Goal: Communication & Community: Answer question/provide support

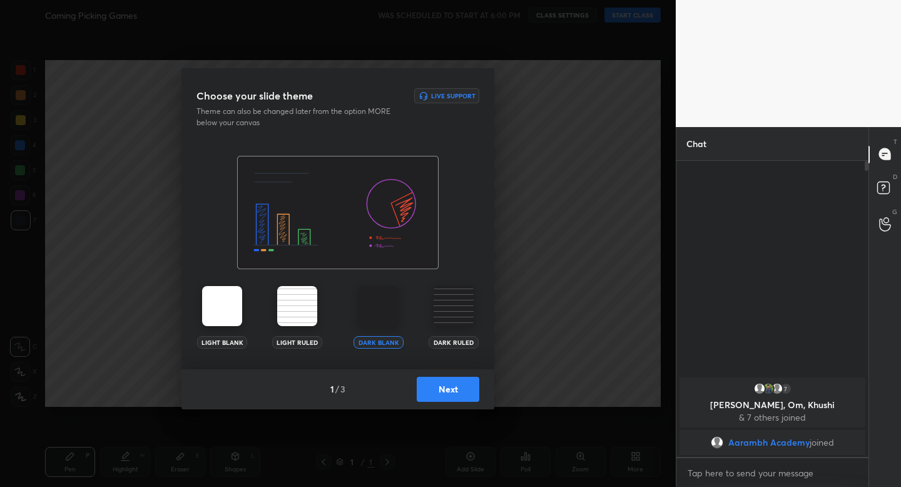
click at [466, 387] on button "Next" at bounding box center [448, 389] width 63 height 25
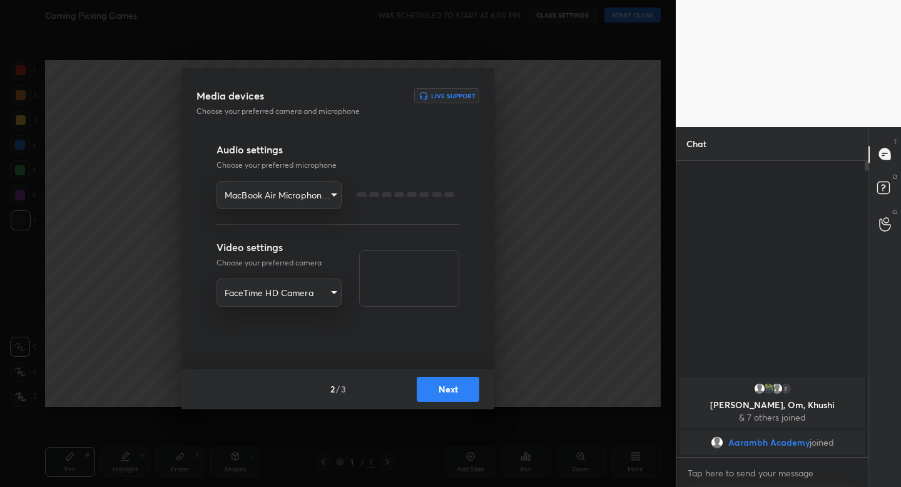
click at [466, 387] on button "Next" at bounding box center [448, 389] width 63 height 25
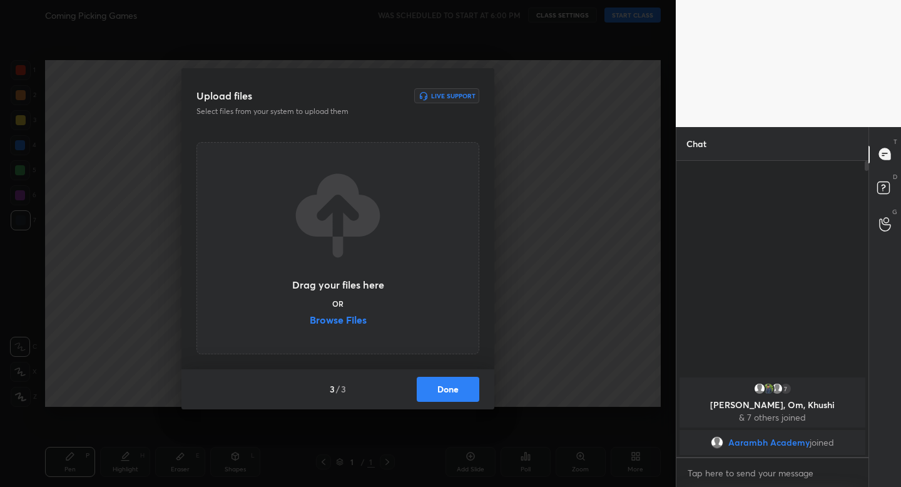
click at [466, 387] on button "Done" at bounding box center [448, 389] width 63 height 25
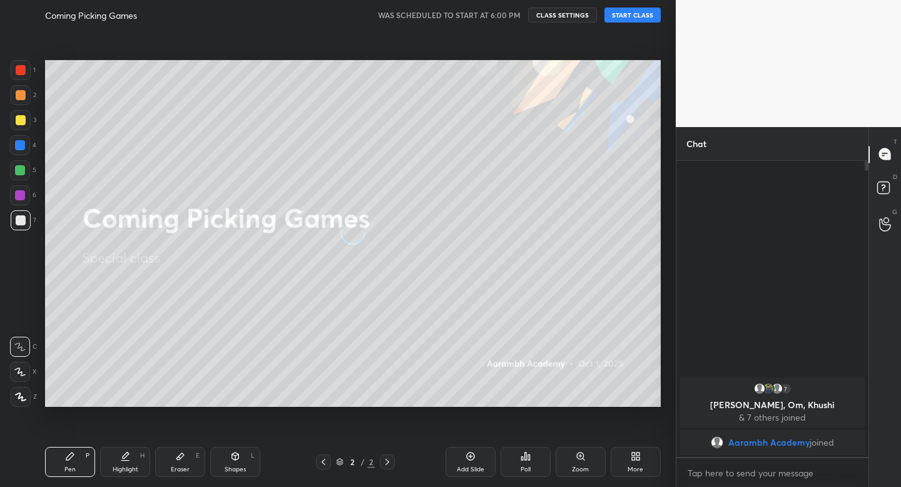
click at [622, 19] on button "START CLASS" at bounding box center [632, 15] width 56 height 15
type textarea "x"
click at [22, 120] on div at bounding box center [21, 120] width 10 height 10
drag, startPoint x: 22, startPoint y: 120, endPoint x: 16, endPoint y: 123, distance: 7.0
click at [22, 120] on div at bounding box center [21, 120] width 10 height 10
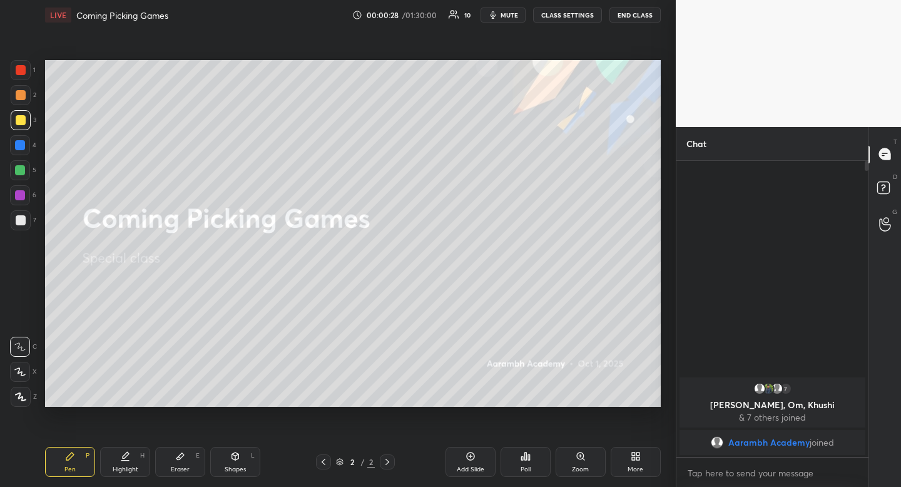
click at [22, 166] on div at bounding box center [20, 170] width 10 height 10
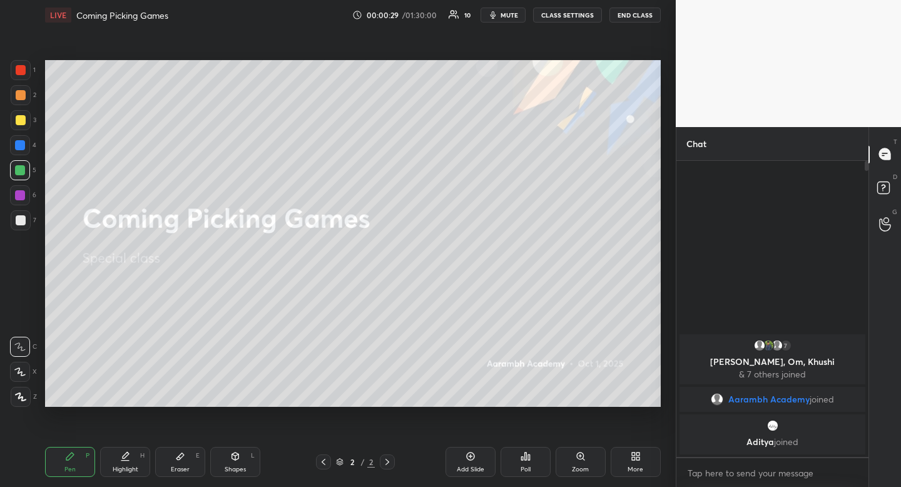
click at [236, 466] on div "Shapes" at bounding box center [235, 469] width 21 height 6
click at [16, 337] on div "O" at bounding box center [24, 347] width 28 height 20
click at [56, 464] on div "Pen P" at bounding box center [70, 462] width 50 height 30
drag, startPoint x: 56, startPoint y: 464, endPoint x: 123, endPoint y: 455, distance: 66.8
click at [56, 464] on div "Pen P" at bounding box center [70, 462] width 50 height 30
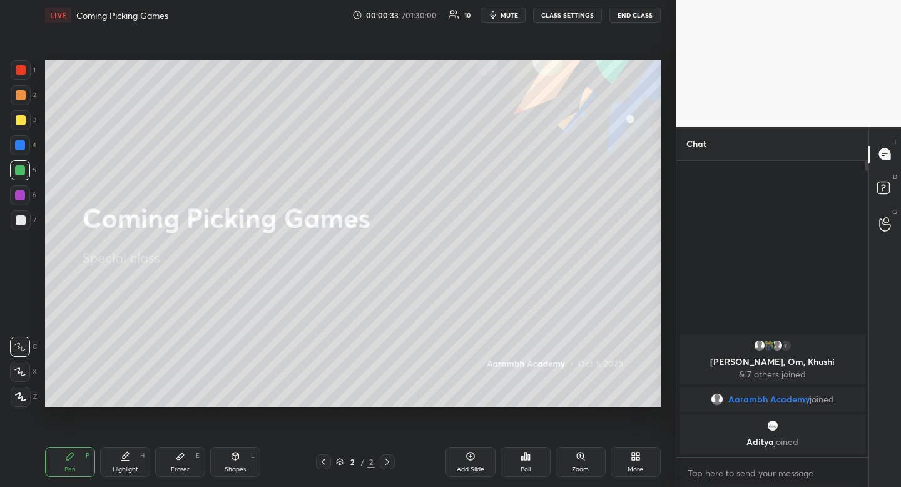
click at [21, 117] on div at bounding box center [21, 120] width 10 height 10
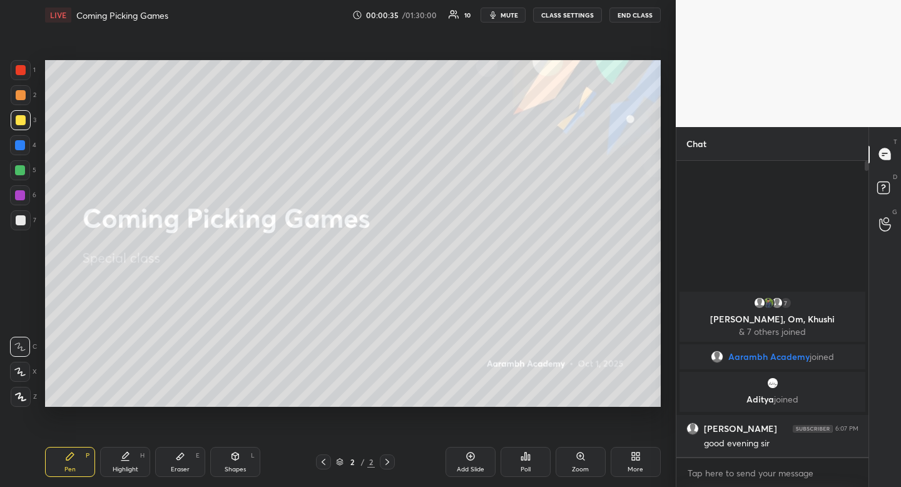
click at [15, 174] on div at bounding box center [20, 170] width 10 height 10
drag, startPoint x: 16, startPoint y: 171, endPoint x: 43, endPoint y: 171, distance: 26.3
click at [16, 171] on div at bounding box center [20, 170] width 10 height 10
click at [19, 124] on div at bounding box center [21, 120] width 10 height 10
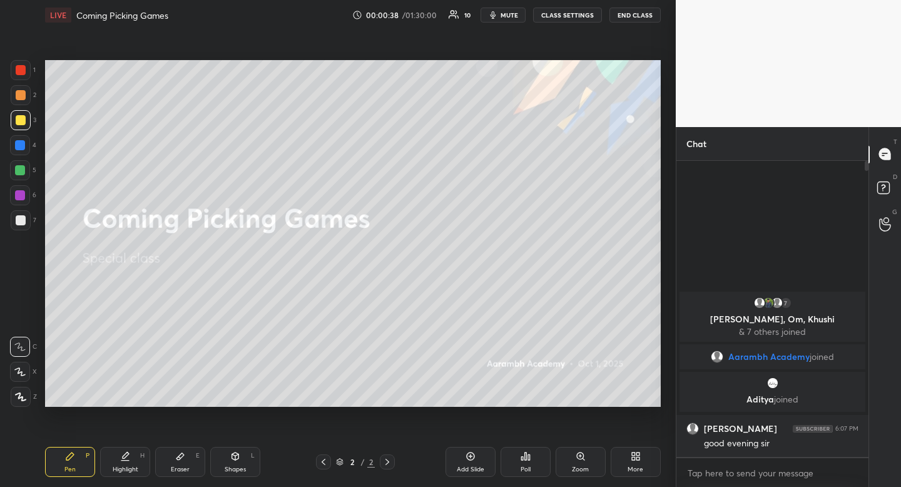
drag, startPoint x: 19, startPoint y: 124, endPoint x: 34, endPoint y: 128, distance: 15.5
click at [19, 124] on div at bounding box center [21, 120] width 10 height 10
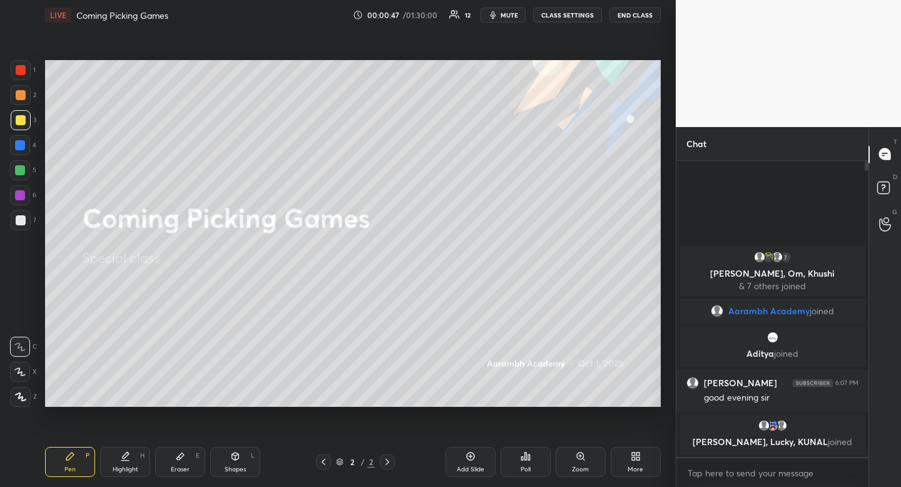
click at [255, 466] on div "Shapes L" at bounding box center [235, 462] width 50 height 30
click at [22, 347] on icon at bounding box center [20, 347] width 10 height 10
drag, startPoint x: 22, startPoint y: 347, endPoint x: 43, endPoint y: 294, distance: 56.7
click at [22, 347] on icon at bounding box center [20, 347] width 10 height 10
click at [124, 456] on icon at bounding box center [126, 455] width 6 height 6
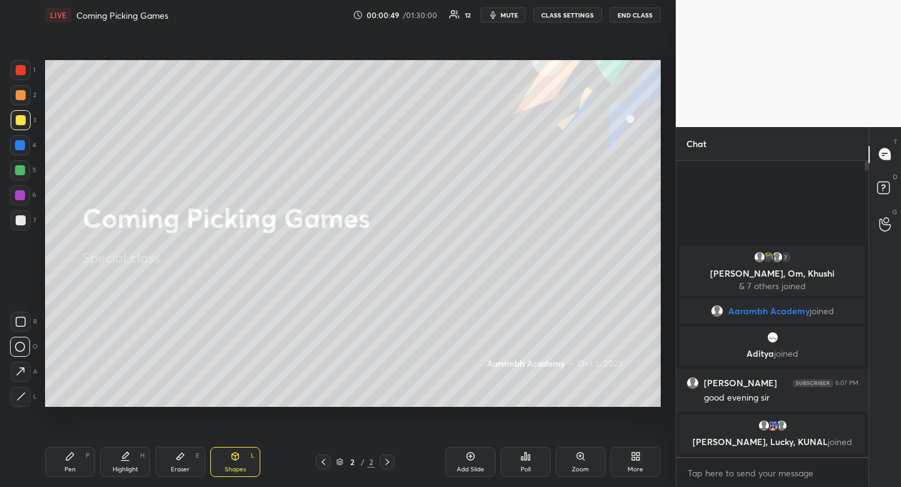
click at [124, 456] on icon at bounding box center [126, 455] width 6 height 6
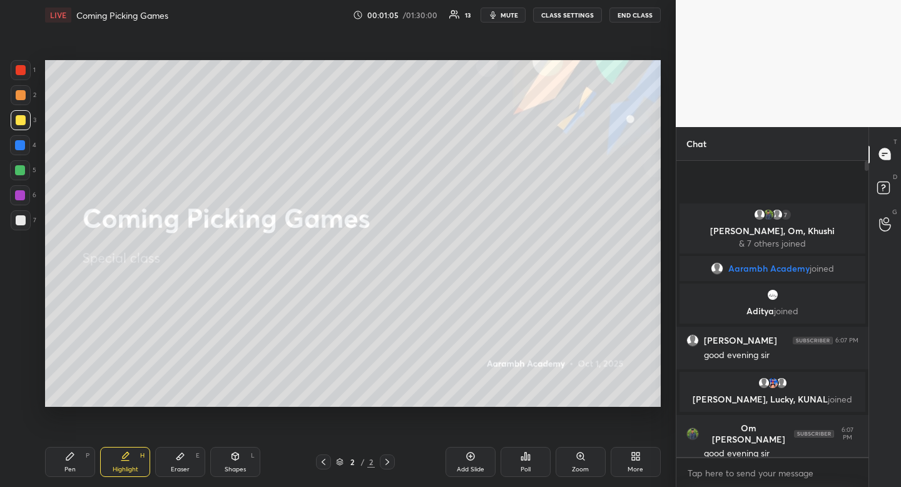
click at [15, 170] on div at bounding box center [20, 170] width 10 height 10
drag, startPoint x: 15, startPoint y: 171, endPoint x: 39, endPoint y: 181, distance: 26.4
click at [15, 171] on div at bounding box center [20, 170] width 10 height 10
click at [122, 460] on icon at bounding box center [125, 460] width 8 height 0
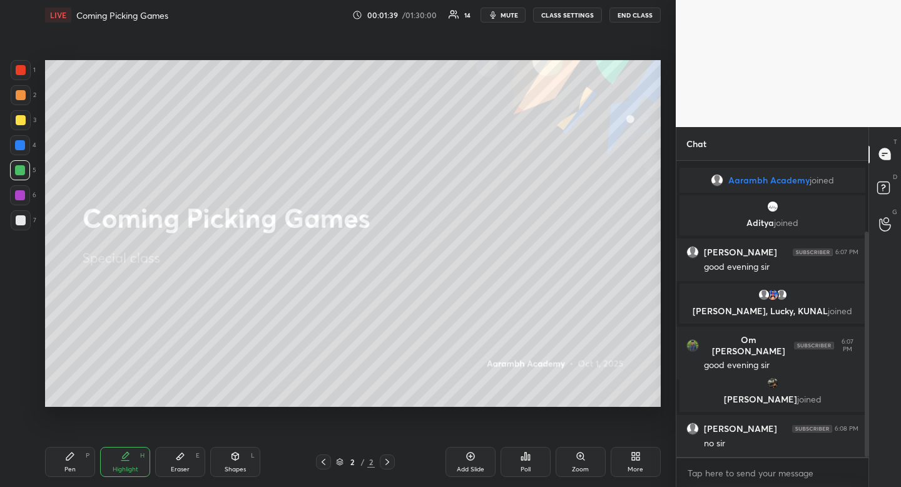
scroll to position [94, 0]
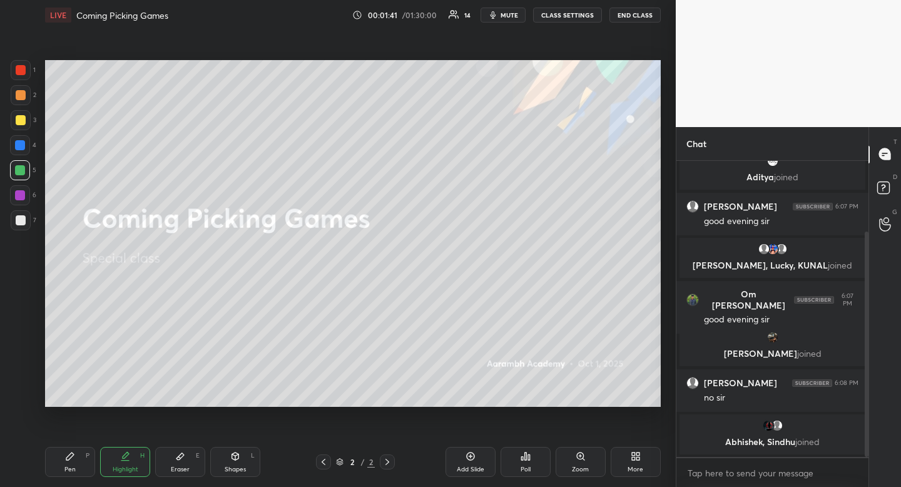
click at [637, 461] on div "More" at bounding box center [636, 462] width 50 height 30
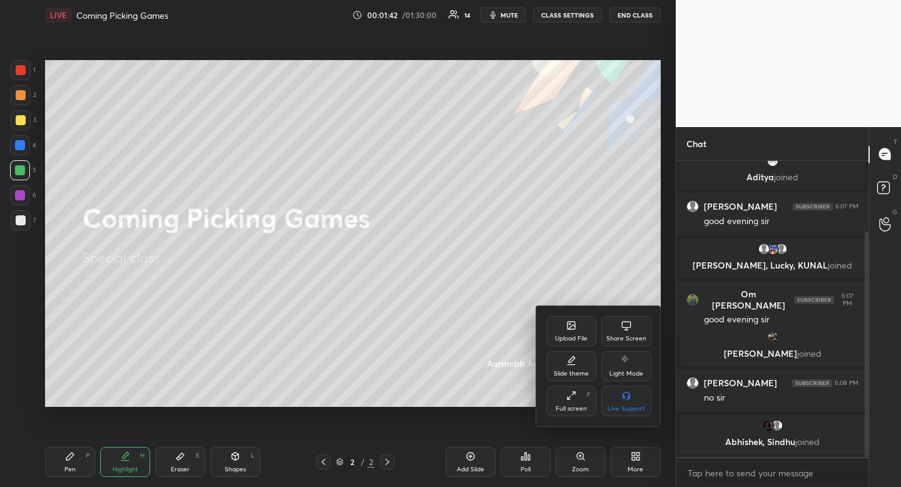
click at [567, 335] on div "Upload File" at bounding box center [571, 338] width 33 height 6
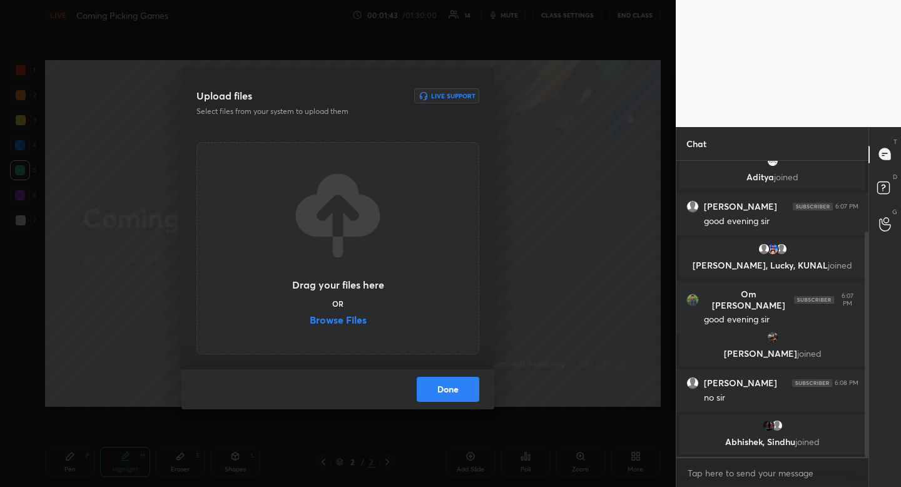
click at [342, 319] on label "Browse Files" at bounding box center [338, 321] width 57 height 13
click at [310, 319] on input "Browse Files" at bounding box center [310, 321] width 0 height 13
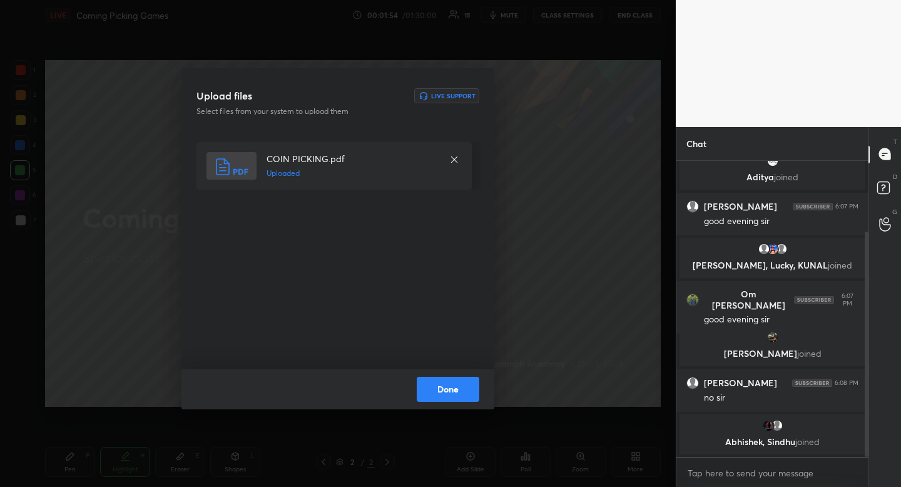
click at [449, 390] on button "Done" at bounding box center [448, 389] width 63 height 25
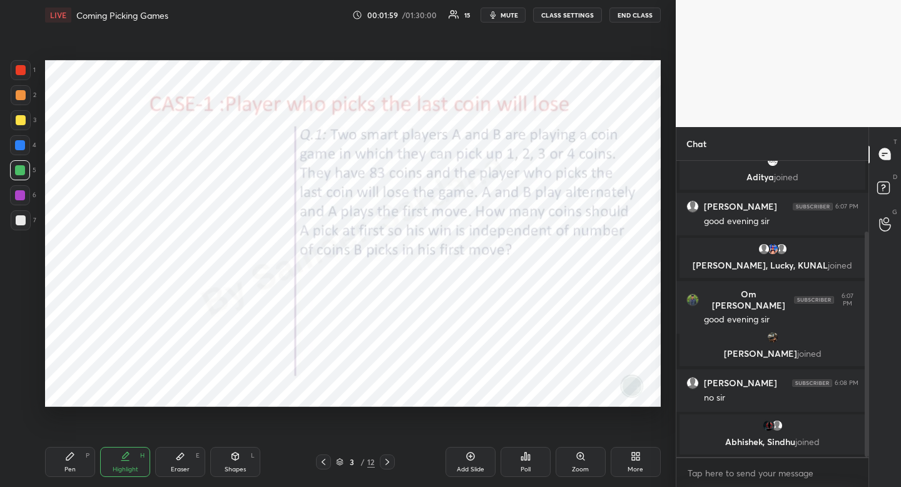
click at [326, 459] on icon at bounding box center [323, 462] width 10 height 10
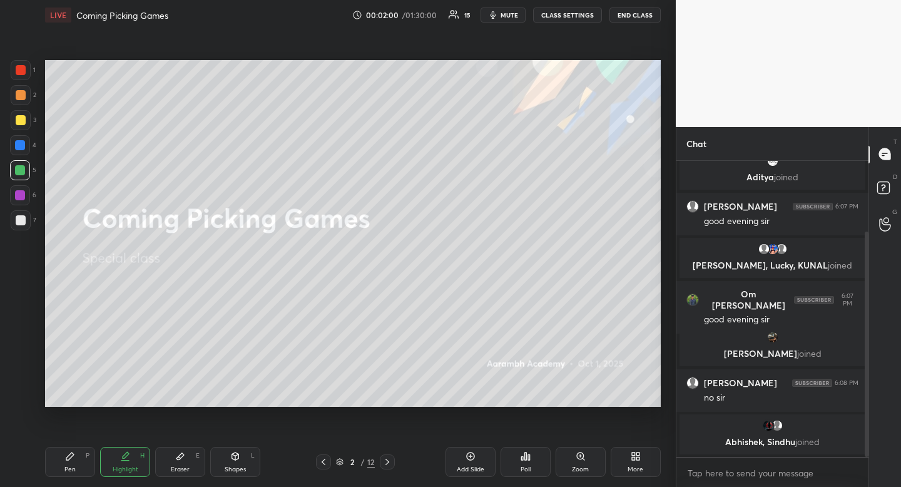
click at [392, 465] on div at bounding box center [387, 461] width 15 height 15
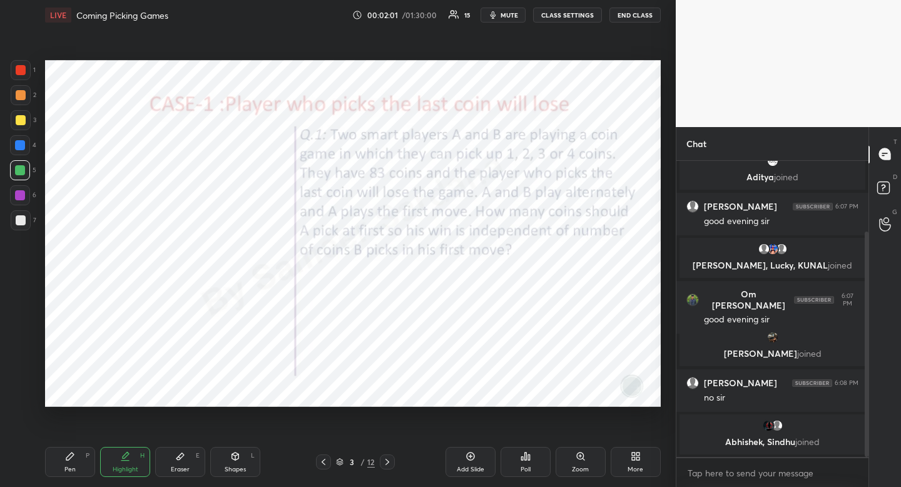
click at [28, 67] on div at bounding box center [21, 70] width 20 height 20
click at [239, 467] on div "Shapes" at bounding box center [235, 469] width 21 height 6
click at [26, 319] on div at bounding box center [21, 322] width 20 height 20
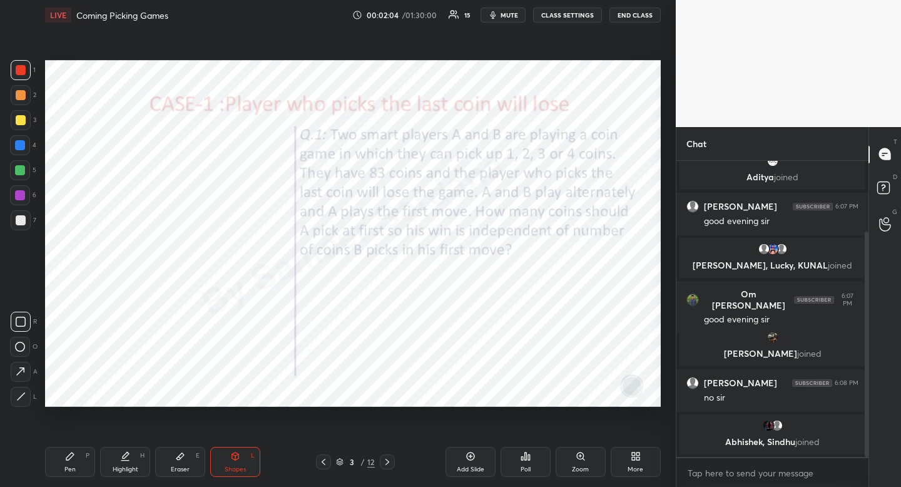
drag, startPoint x: 243, startPoint y: 469, endPoint x: 238, endPoint y: 463, distance: 7.5
click at [243, 469] on div "Shapes" at bounding box center [235, 469] width 21 height 6
click at [24, 339] on div at bounding box center [20, 347] width 20 height 20
click at [24, 334] on div "R O A L" at bounding box center [24, 357] width 28 height 100
click at [121, 462] on div "Highlight H" at bounding box center [125, 462] width 50 height 30
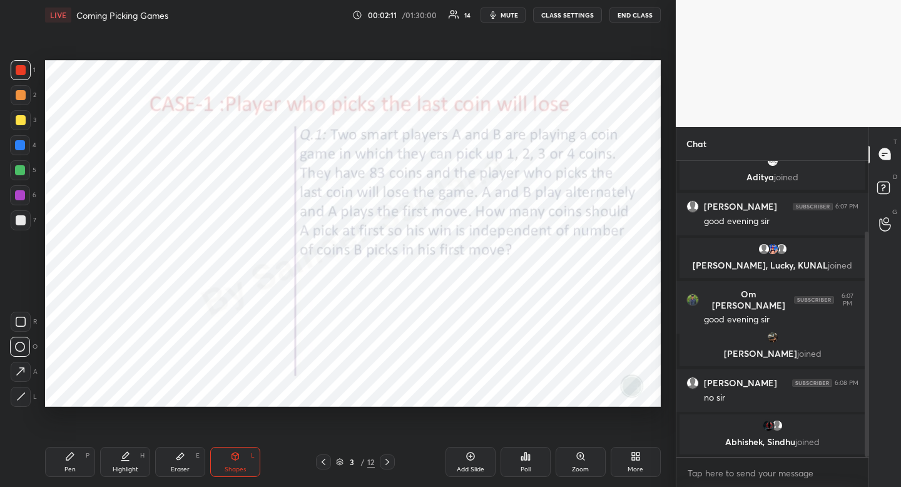
click at [126, 466] on div "Highlight" at bounding box center [126, 469] width 26 height 6
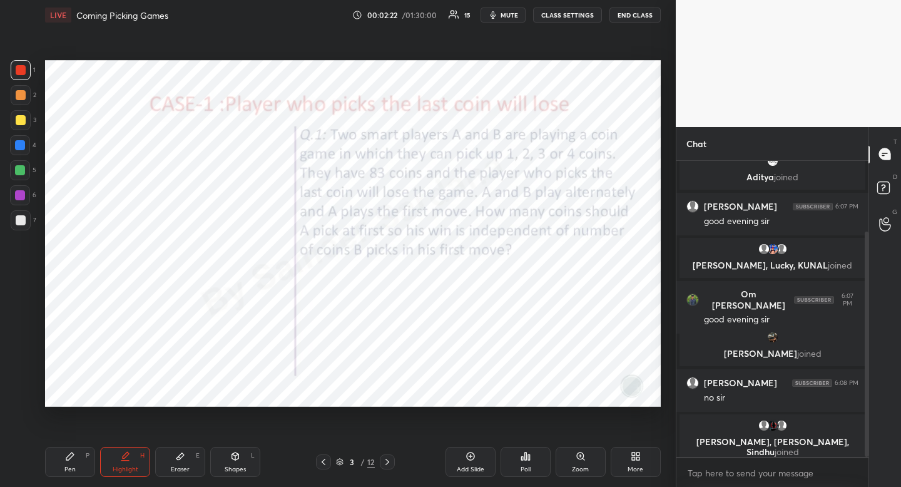
click at [133, 464] on div "Highlight H" at bounding box center [125, 462] width 50 height 30
drag, startPoint x: 133, startPoint y: 464, endPoint x: 112, endPoint y: 411, distance: 57.0
click at [133, 464] on div "Highlight H" at bounding box center [125, 462] width 50 height 30
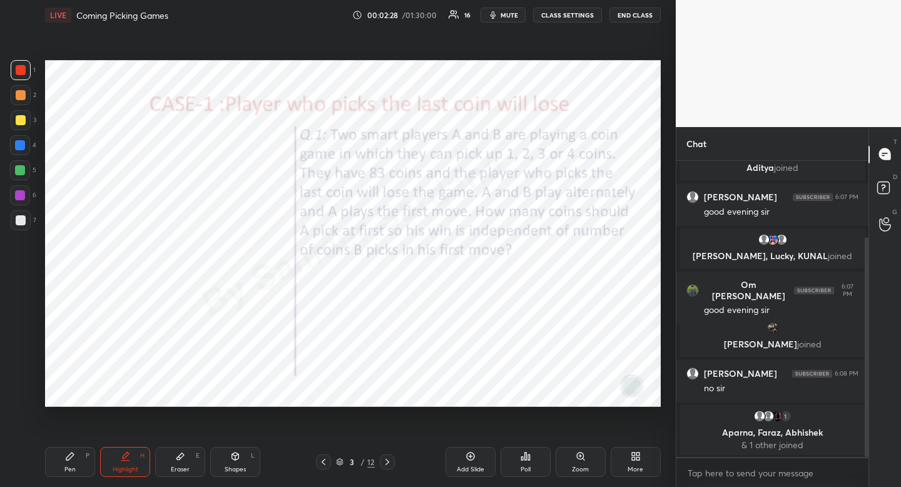
click at [132, 463] on div "Highlight H" at bounding box center [125, 462] width 50 height 30
click at [173, 460] on div "Eraser E" at bounding box center [180, 462] width 50 height 30
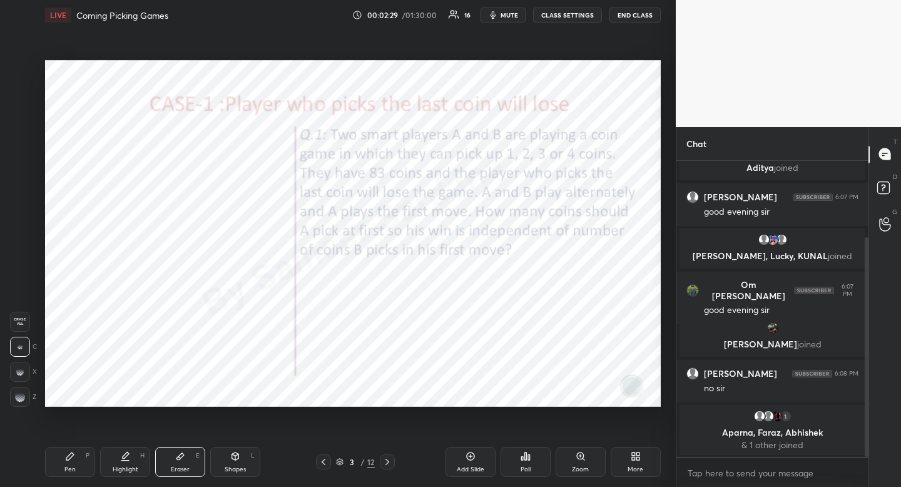
click at [124, 466] on div "Highlight" at bounding box center [126, 469] width 26 height 6
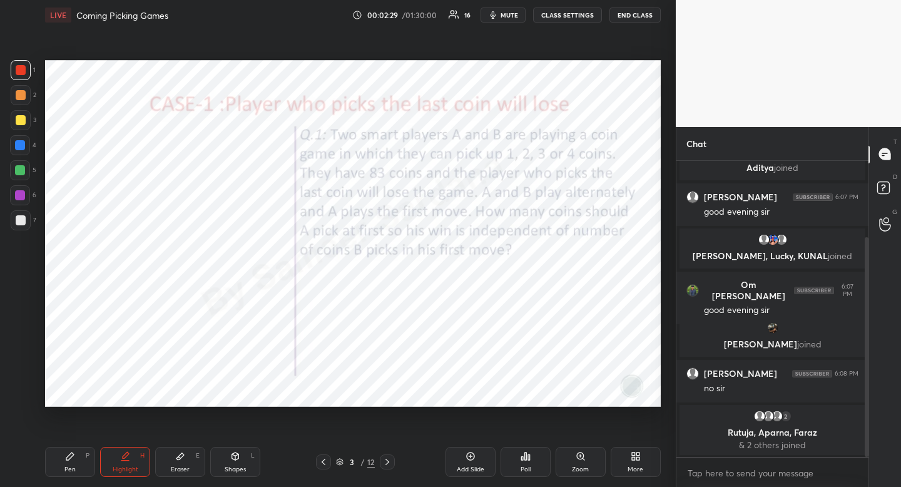
click at [131, 468] on div "Highlight" at bounding box center [126, 469] width 26 height 6
click at [239, 470] on div "Shapes" at bounding box center [235, 469] width 21 height 6
click at [11, 322] on div at bounding box center [21, 322] width 20 height 20
click at [121, 464] on div "Highlight H" at bounding box center [125, 462] width 50 height 30
click at [119, 470] on div "Highlight H" at bounding box center [125, 462] width 50 height 30
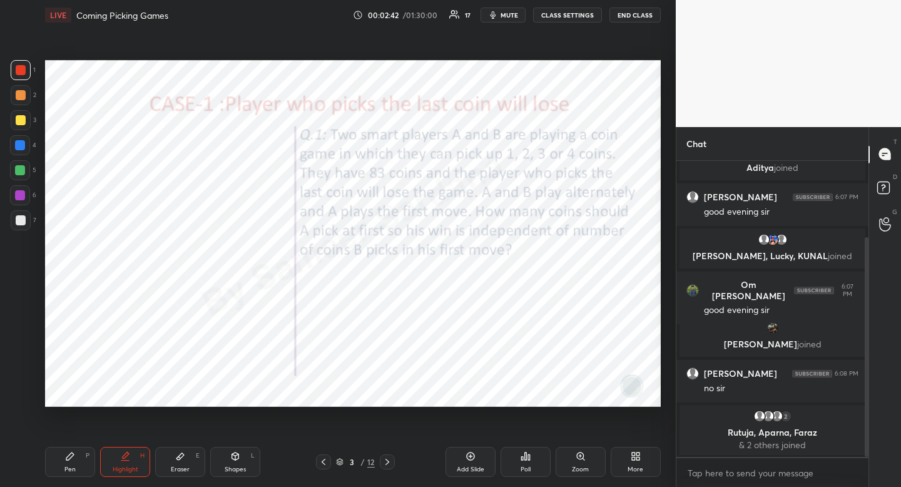
click at [68, 470] on div "Pen" at bounding box center [69, 469] width 11 height 6
drag, startPoint x: 68, startPoint y: 470, endPoint x: 123, endPoint y: 407, distance: 83.3
click at [68, 470] on div "Pen" at bounding box center [69, 469] width 11 height 6
drag, startPoint x: 238, startPoint y: 462, endPoint x: 232, endPoint y: 467, distance: 7.5
click at [237, 464] on div "Shapes L" at bounding box center [235, 462] width 50 height 30
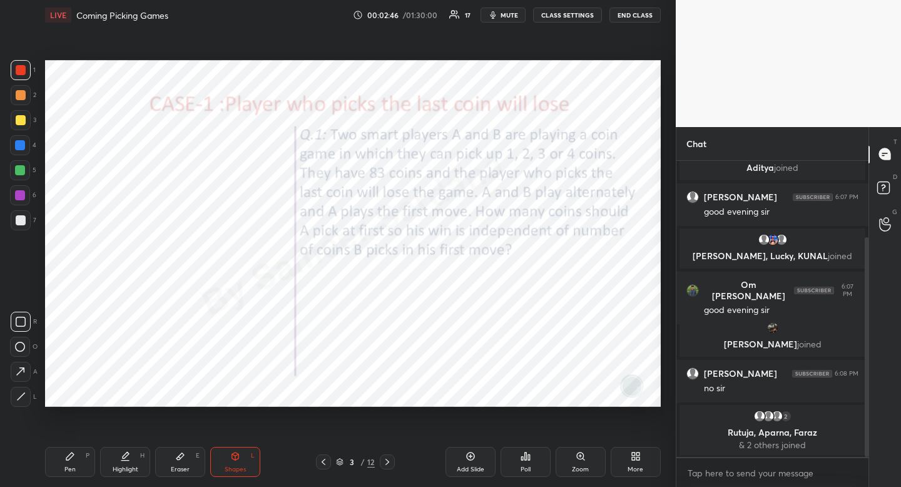
click at [23, 340] on div at bounding box center [20, 347] width 20 height 20
drag, startPoint x: 123, startPoint y: 468, endPoint x: 130, endPoint y: 461, distance: 9.7
click at [122, 469] on div "Highlight" at bounding box center [126, 469] width 26 height 6
drag, startPoint x: 130, startPoint y: 461, endPoint x: 161, endPoint y: 420, distance: 51.3
click at [130, 461] on div "Highlight H" at bounding box center [125, 462] width 50 height 30
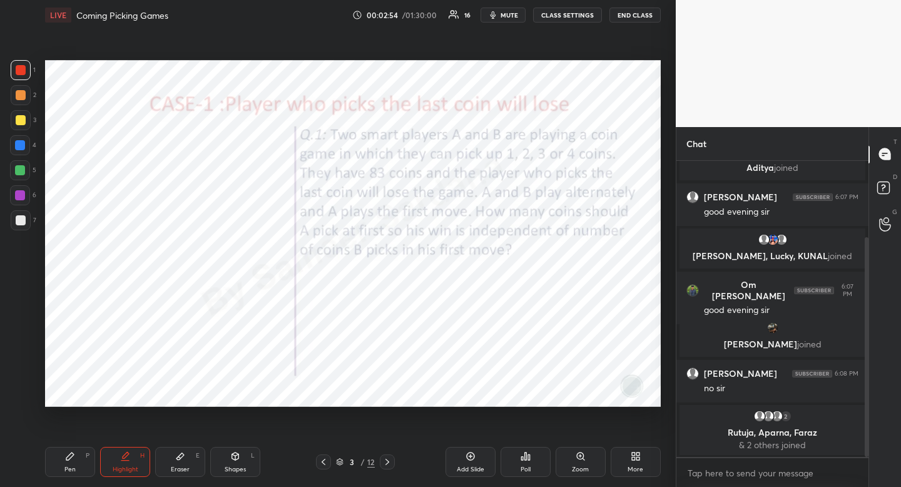
click at [69, 466] on div "Pen" at bounding box center [69, 469] width 11 height 6
click at [26, 146] on div at bounding box center [20, 145] width 20 height 20
drag, startPoint x: 26, startPoint y: 146, endPoint x: 8, endPoint y: 160, distance: 22.8
click at [26, 146] on div at bounding box center [20, 145] width 20 height 20
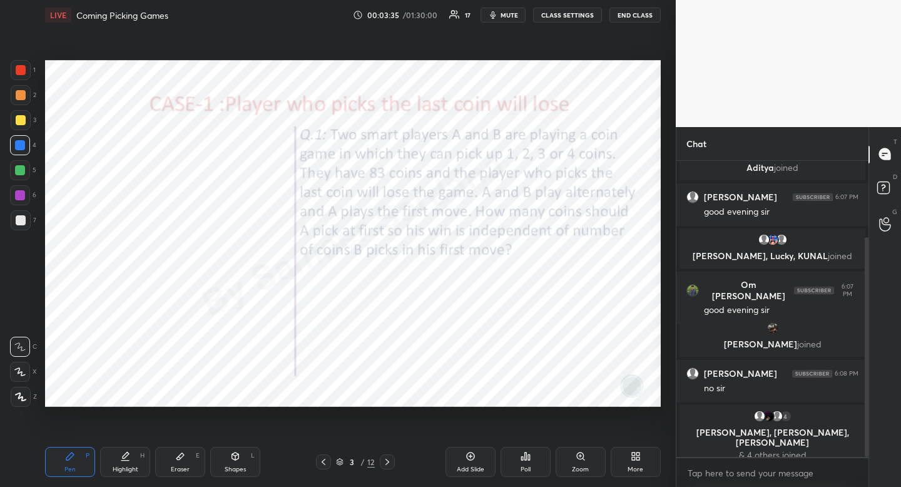
click at [128, 482] on div "Pen P Highlight H Eraser E Shapes L 3 / 12 Add Slide Poll Zoom More" at bounding box center [353, 462] width 616 height 50
click at [129, 477] on div "Pen P Highlight H Eraser E Shapes L 3 / 12 Add Slide Poll Zoom More" at bounding box center [353, 462] width 616 height 50
click at [130, 467] on div "Highlight" at bounding box center [126, 469] width 26 height 6
click at [61, 470] on div "Pen P" at bounding box center [70, 462] width 50 height 30
drag, startPoint x: 61, startPoint y: 470, endPoint x: 121, endPoint y: 420, distance: 78.7
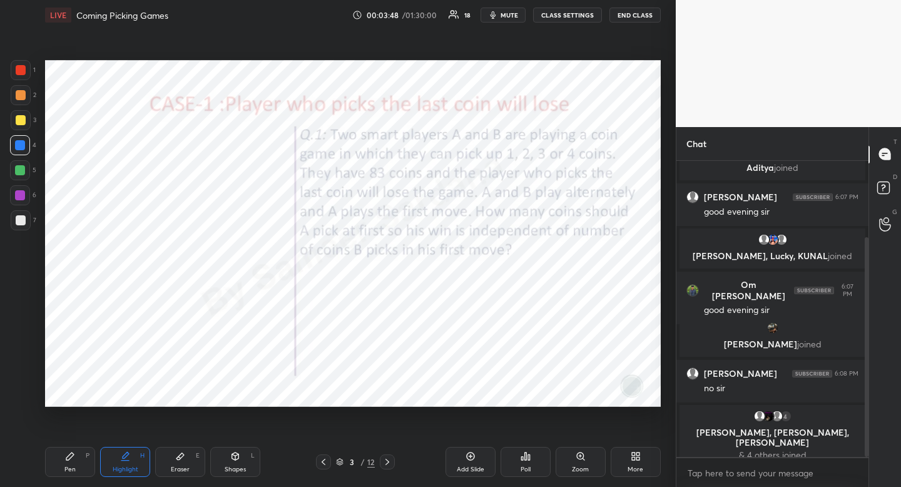
click at [61, 470] on div "Pen P" at bounding box center [70, 462] width 50 height 30
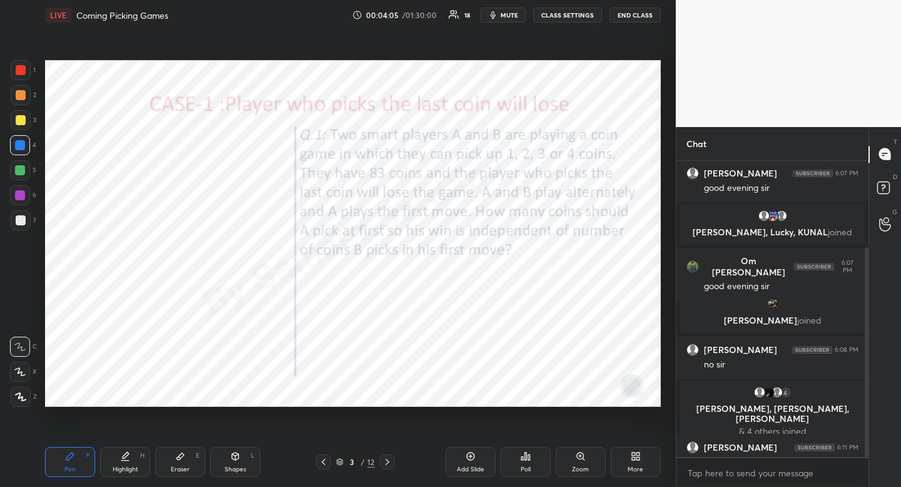
scroll to position [122, 0]
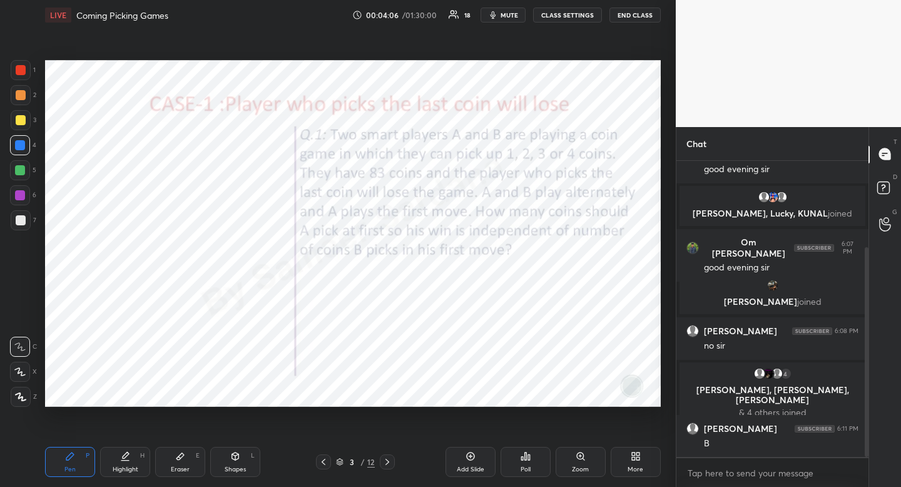
drag, startPoint x: 182, startPoint y: 456, endPoint x: 171, endPoint y: 447, distance: 14.7
click at [183, 455] on icon at bounding box center [180, 456] width 10 height 10
click at [17, 312] on div "Erase all" at bounding box center [20, 322] width 20 height 20
click at [73, 468] on div "Pen" at bounding box center [69, 469] width 11 height 6
click at [71, 459] on icon at bounding box center [70, 456] width 10 height 10
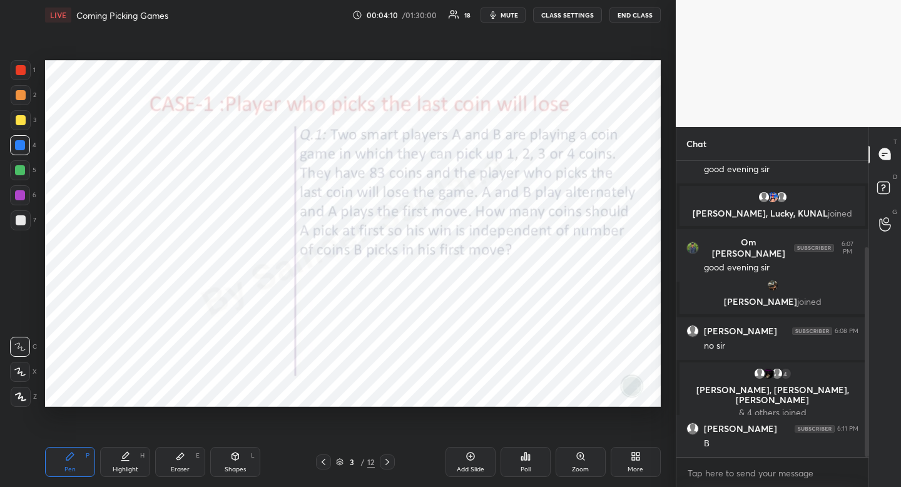
drag, startPoint x: 237, startPoint y: 465, endPoint x: 230, endPoint y: 465, distance: 6.9
click at [236, 467] on div "Shapes" at bounding box center [235, 469] width 21 height 6
drag, startPoint x: 26, startPoint y: 398, endPoint x: 38, endPoint y: 351, distance: 49.0
click at [23, 400] on div at bounding box center [21, 397] width 20 height 20
click at [65, 457] on icon at bounding box center [70, 456] width 10 height 10
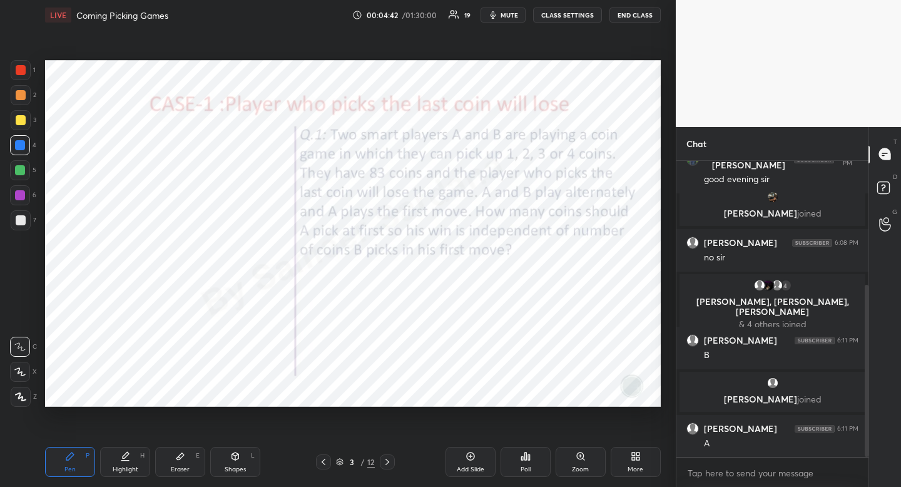
scroll to position [256, 0]
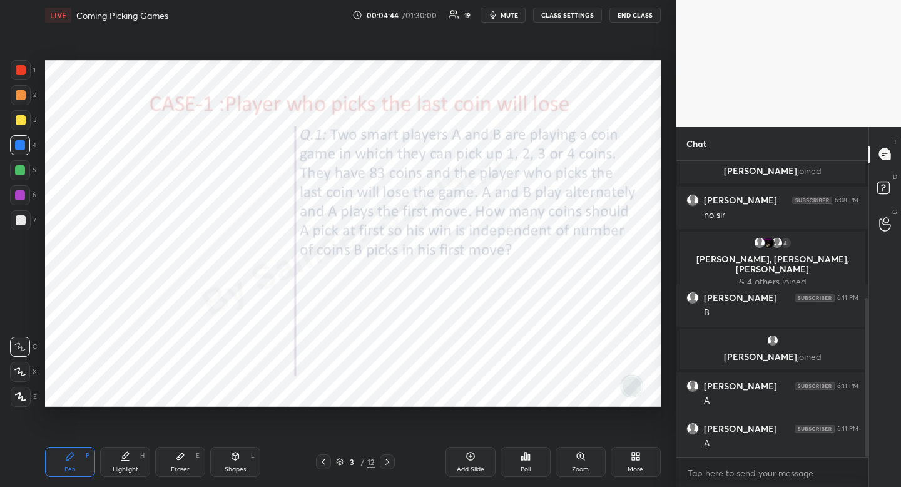
click at [235, 467] on div "Shapes" at bounding box center [235, 469] width 21 height 6
click at [21, 401] on icon at bounding box center [20, 396] width 9 height 9
drag, startPoint x: 21, startPoint y: 401, endPoint x: 39, endPoint y: 381, distance: 26.6
click at [21, 401] on icon at bounding box center [20, 396] width 9 height 9
click at [74, 462] on div "Pen P" at bounding box center [70, 462] width 50 height 30
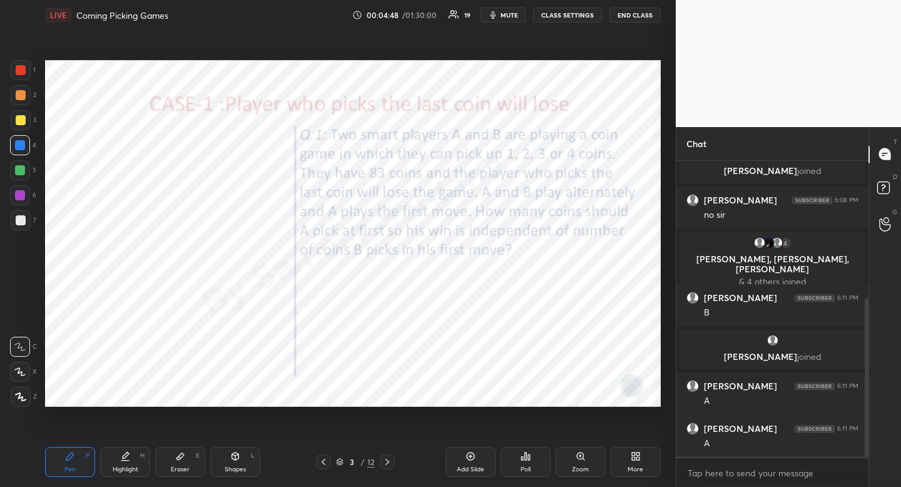
drag, startPoint x: 74, startPoint y: 462, endPoint x: 139, endPoint y: 416, distance: 80.0
click at [74, 462] on div "Pen P" at bounding box center [70, 462] width 50 height 30
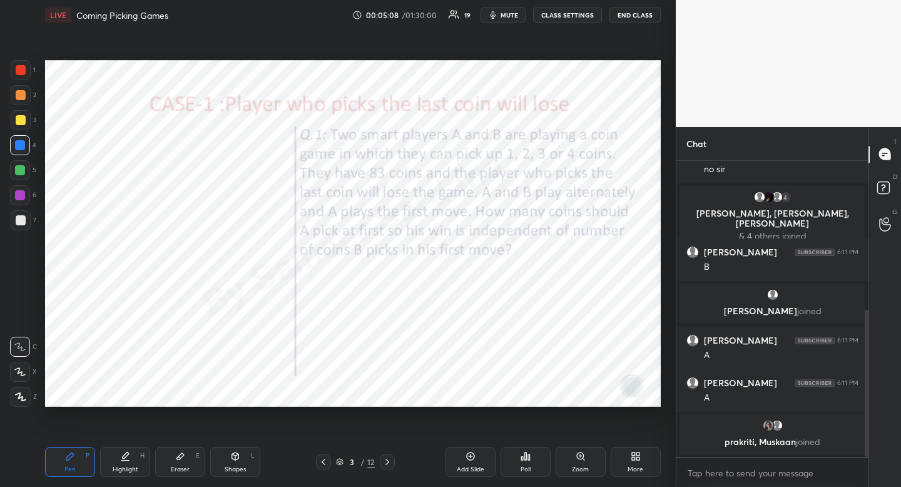
click at [231, 459] on icon at bounding box center [235, 456] width 10 height 10
click at [20, 392] on icon at bounding box center [20, 396] width 9 height 9
drag, startPoint x: 20, startPoint y: 392, endPoint x: 36, endPoint y: 375, distance: 23.0
click at [20, 392] on icon at bounding box center [20, 396] width 9 height 9
click at [118, 469] on div "Highlight" at bounding box center [126, 469] width 26 height 6
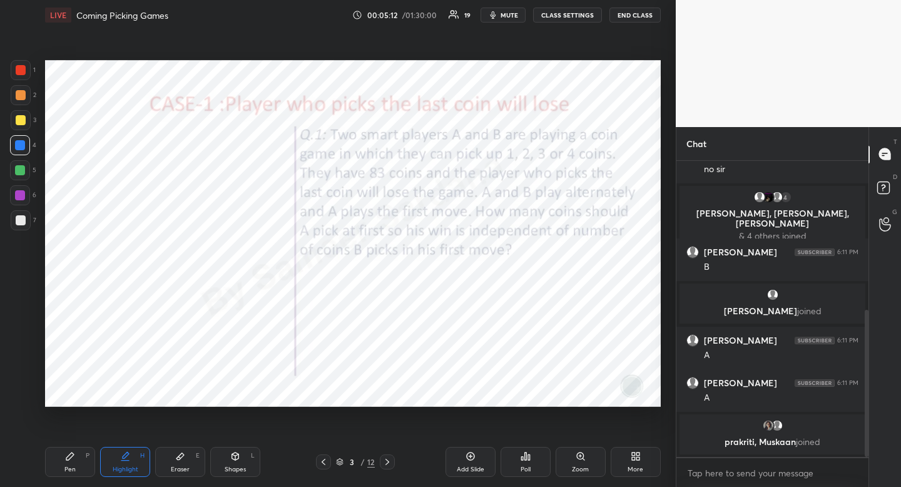
drag, startPoint x: 118, startPoint y: 469, endPoint x: 127, endPoint y: 409, distance: 60.2
click at [118, 469] on div "Highlight" at bounding box center [126, 469] width 26 height 6
click at [69, 464] on div "Pen P" at bounding box center [70, 462] width 50 height 30
drag, startPoint x: 69, startPoint y: 464, endPoint x: 98, endPoint y: 412, distance: 59.1
click at [69, 464] on div "Pen P" at bounding box center [70, 462] width 50 height 30
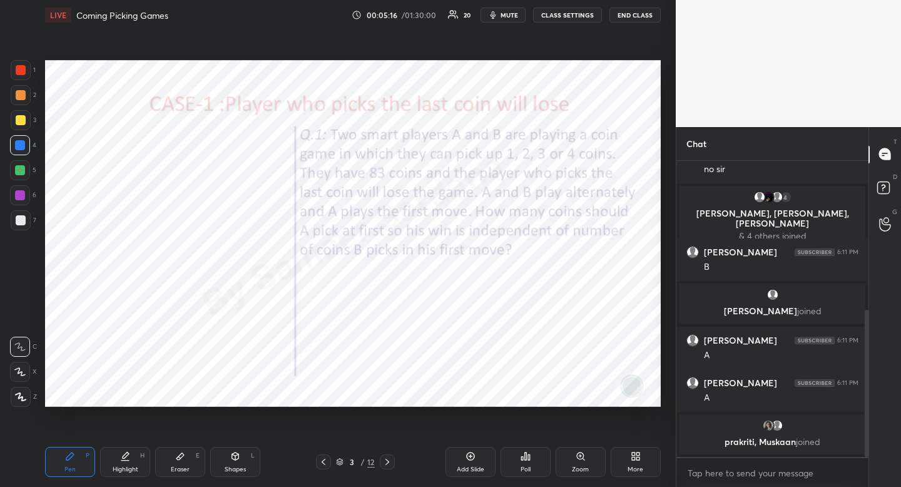
click at [21, 145] on div at bounding box center [20, 145] width 10 height 10
click at [123, 466] on div "Highlight" at bounding box center [126, 469] width 26 height 6
click at [138, 465] on div "Highlight H" at bounding box center [125, 462] width 50 height 30
click at [65, 466] on div "Pen" at bounding box center [69, 469] width 11 height 6
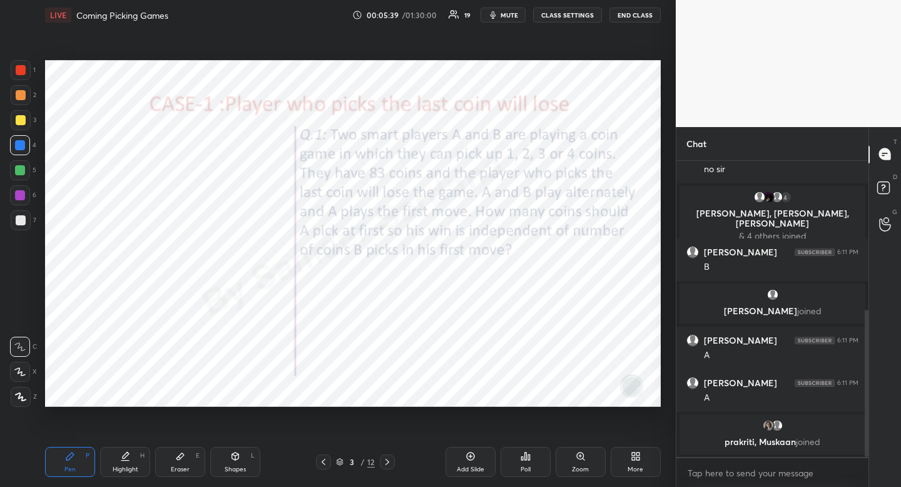
click at [27, 374] on div at bounding box center [20, 372] width 20 height 20
drag, startPoint x: 27, startPoint y: 374, endPoint x: 21, endPoint y: 371, distance: 6.4
click at [27, 374] on div at bounding box center [20, 372] width 20 height 20
click at [114, 459] on div "Highlight H" at bounding box center [125, 462] width 50 height 30
click at [73, 455] on icon at bounding box center [70, 456] width 8 height 8
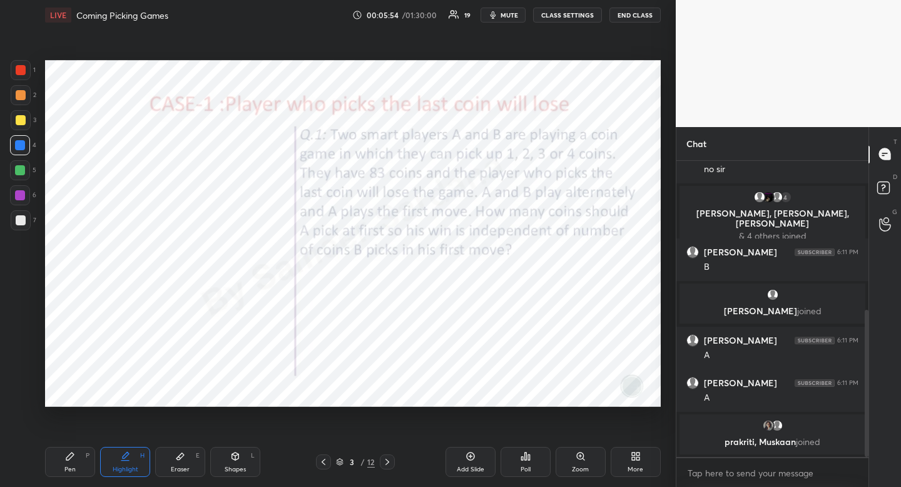
scroll to position [307, 0]
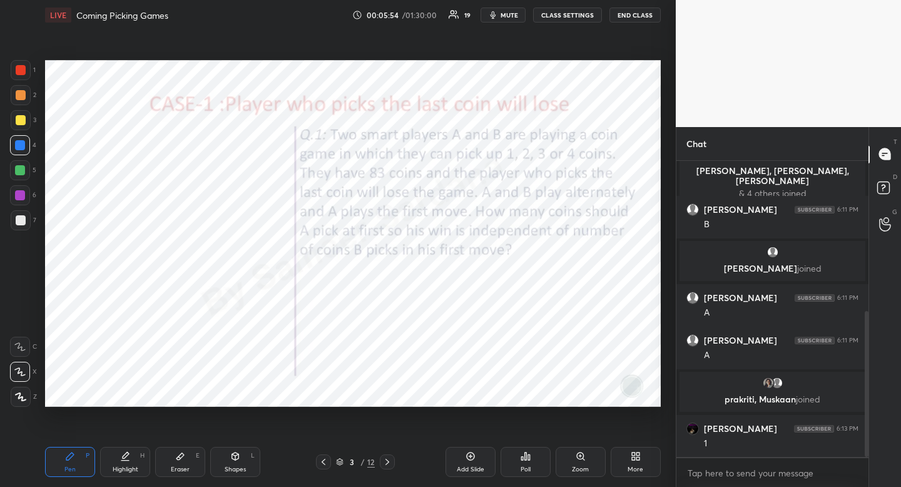
click at [71, 461] on div "Pen P" at bounding box center [70, 462] width 50 height 30
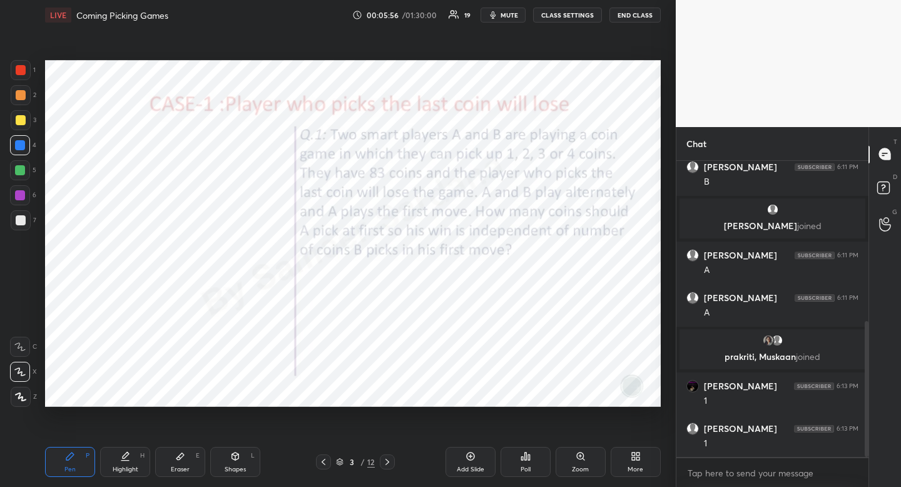
scroll to position [435, 0]
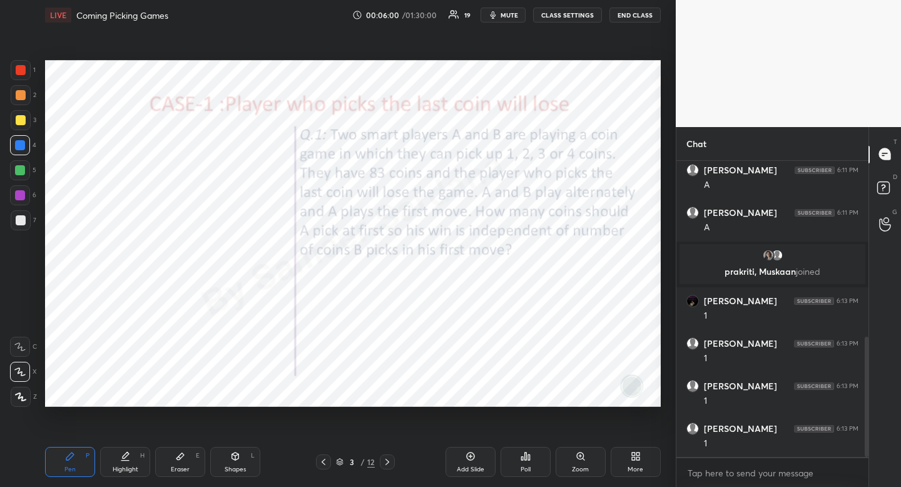
click at [24, 66] on div at bounding box center [21, 70] width 10 height 10
drag, startPoint x: 24, startPoint y: 66, endPoint x: 30, endPoint y: 86, distance: 21.0
click at [24, 66] on div at bounding box center [21, 70] width 10 height 10
click at [128, 472] on div "Highlight" at bounding box center [126, 469] width 26 height 6
drag, startPoint x: 128, startPoint y: 472, endPoint x: 146, endPoint y: 429, distance: 47.1
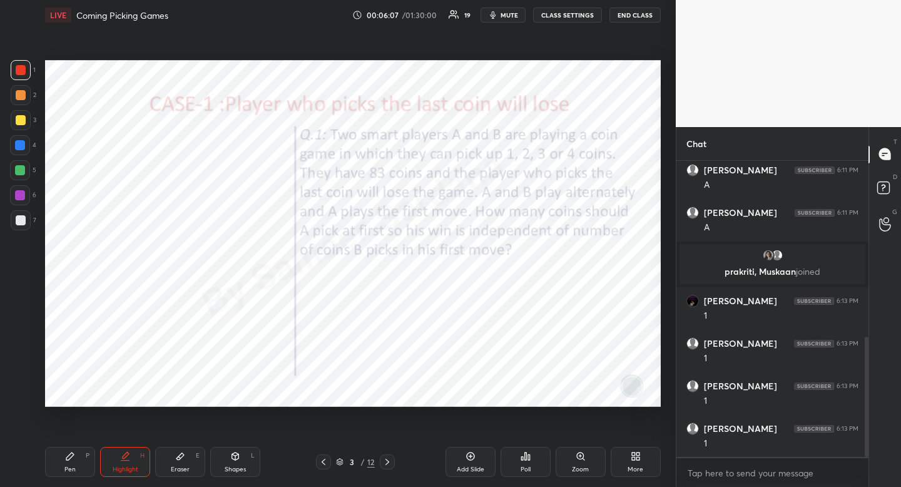
click at [128, 472] on div "Highlight" at bounding box center [126, 469] width 26 height 6
click at [136, 445] on div "Pen P Highlight H Eraser E Shapes L 3 / 12 Add Slide Poll Zoom More" at bounding box center [353, 462] width 616 height 50
drag, startPoint x: 136, startPoint y: 445, endPoint x: 146, endPoint y: 430, distance: 18.2
click at [140, 437] on div "Pen P Highlight H Eraser E Shapes L 3 / 12 Add Slide Poll Zoom More" at bounding box center [353, 462] width 616 height 50
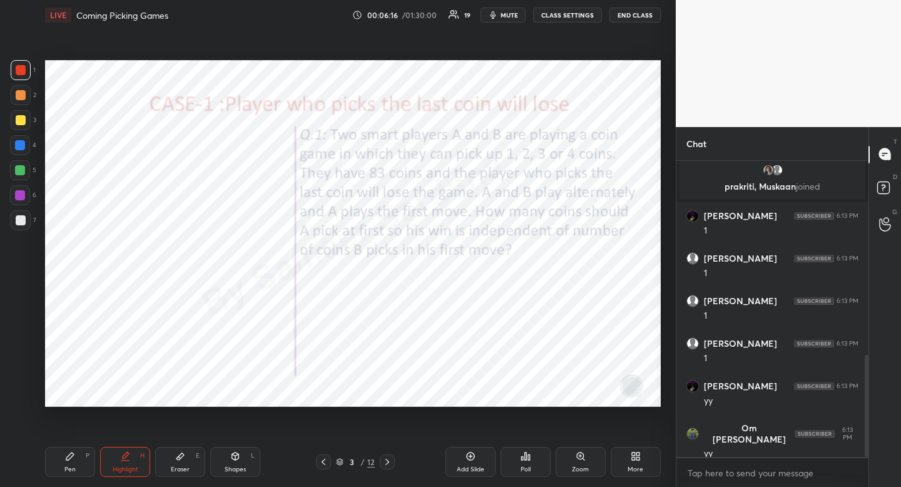
scroll to position [562, 0]
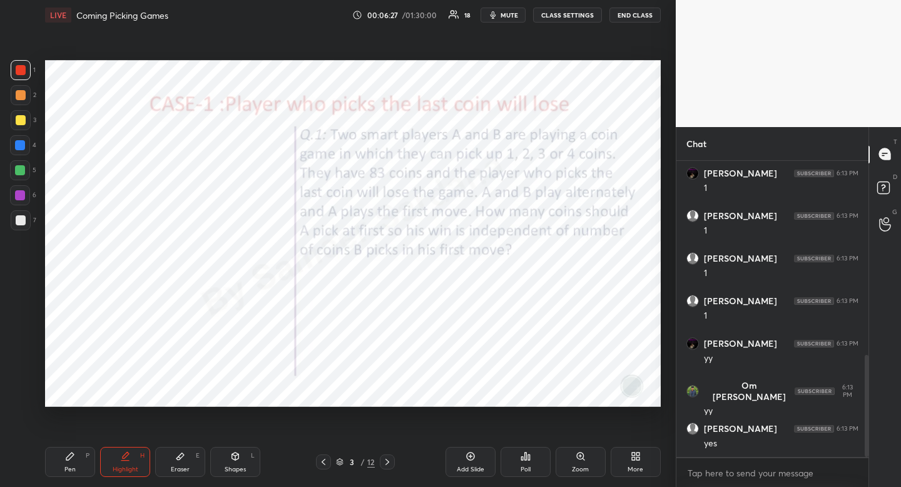
click at [72, 456] on icon at bounding box center [70, 456] width 8 height 8
drag, startPoint x: 72, startPoint y: 456, endPoint x: 108, endPoint y: 436, distance: 41.4
click at [68, 454] on icon at bounding box center [70, 456] width 10 height 10
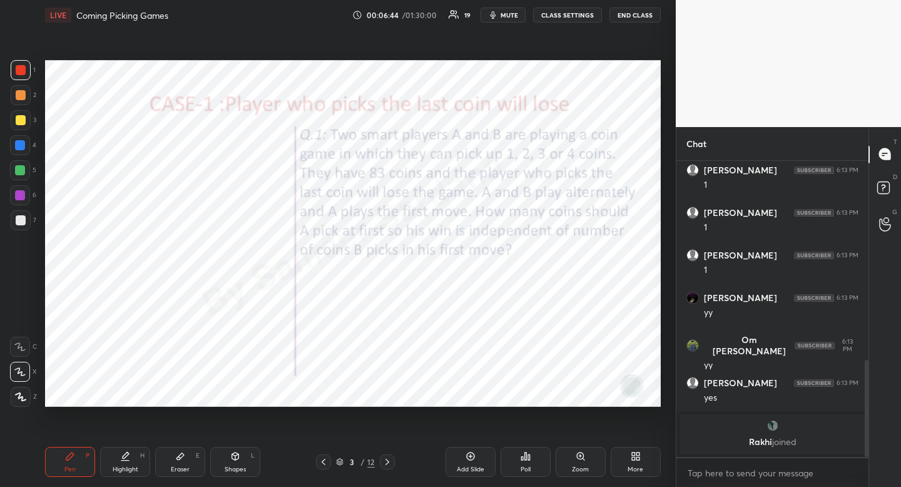
click at [128, 472] on div "Highlight" at bounding box center [126, 469] width 26 height 6
click at [133, 468] on div "Highlight" at bounding box center [126, 469] width 26 height 6
click at [74, 467] on div "Pen" at bounding box center [69, 469] width 11 height 6
drag, startPoint x: 74, startPoint y: 467, endPoint x: 85, endPoint y: 439, distance: 29.5
click at [74, 467] on div "Pen" at bounding box center [69, 469] width 11 height 6
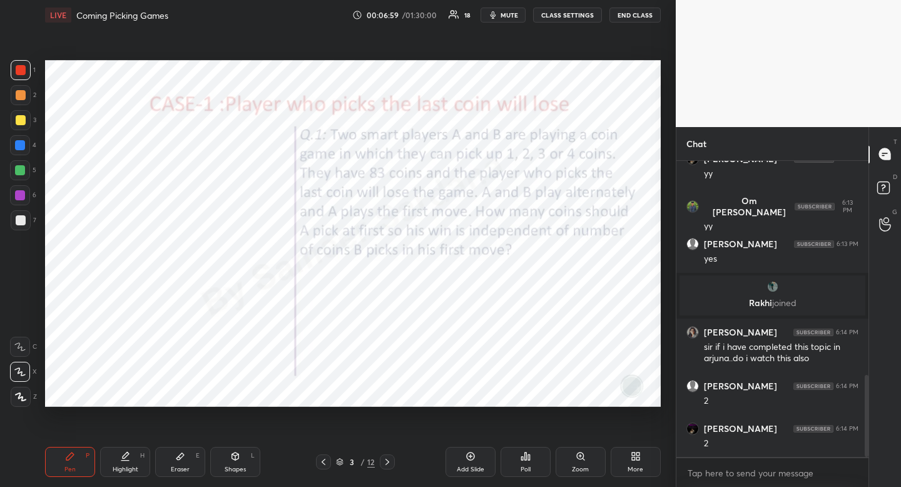
scroll to position [815, 0]
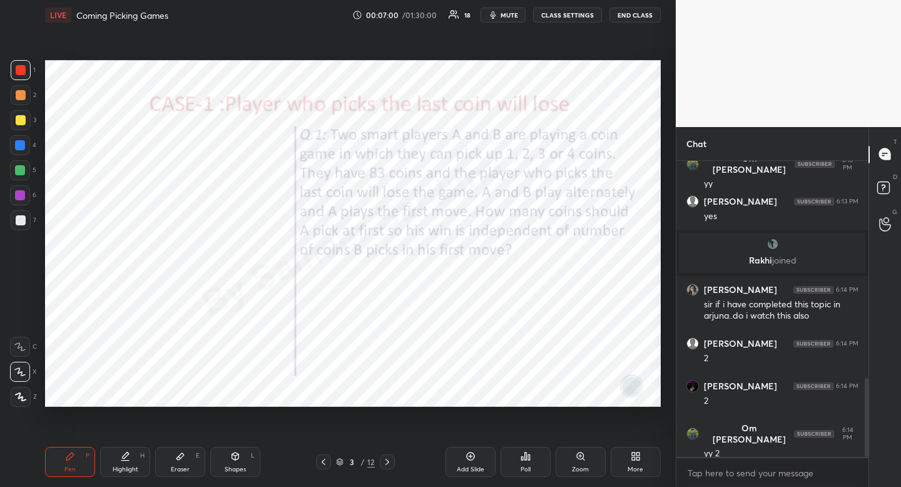
click at [131, 467] on div "Highlight" at bounding box center [126, 469] width 26 height 6
click at [74, 467] on div "Pen P" at bounding box center [70, 462] width 50 height 30
click at [126, 468] on div "Highlight" at bounding box center [126, 469] width 26 height 6
drag, startPoint x: 126, startPoint y: 468, endPoint x: 116, endPoint y: 460, distance: 12.5
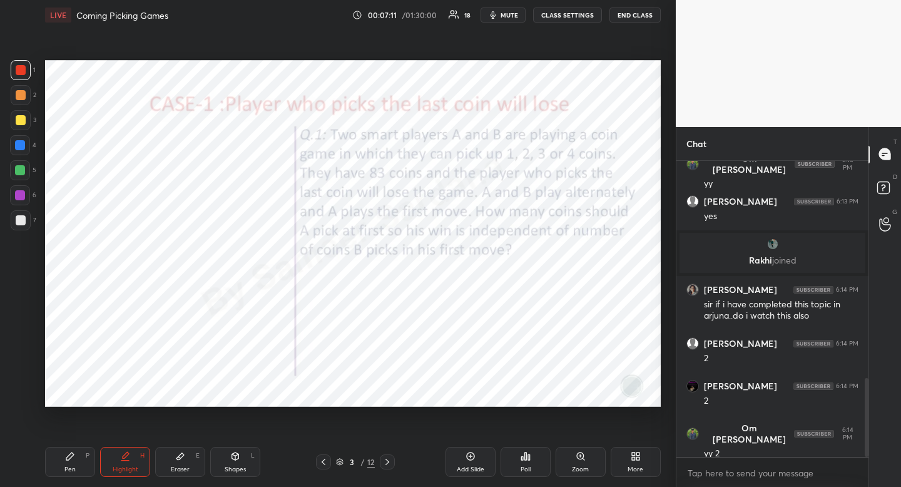
click at [126, 468] on div "Highlight" at bounding box center [126, 469] width 26 height 6
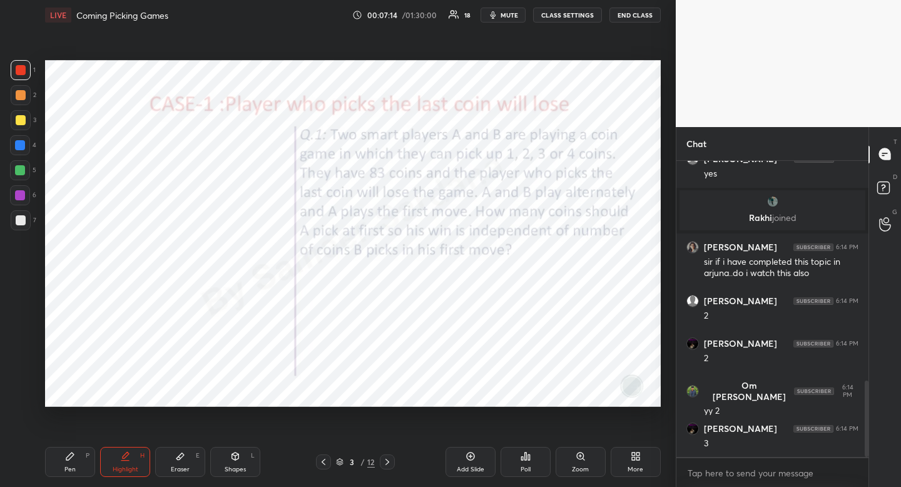
click at [65, 466] on div "Pen" at bounding box center [69, 469] width 11 height 6
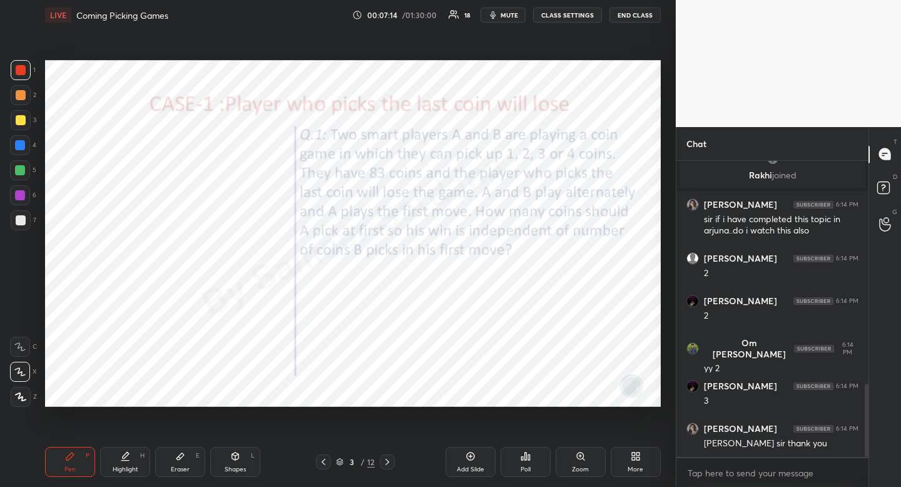
click at [65, 466] on div "Pen" at bounding box center [69, 469] width 11 height 6
click at [122, 461] on div "Highlight H" at bounding box center [125, 462] width 50 height 30
drag, startPoint x: 123, startPoint y: 461, endPoint x: 119, endPoint y: 410, distance: 51.5
click at [123, 461] on div "Highlight H" at bounding box center [125, 462] width 50 height 30
click at [239, 455] on icon at bounding box center [235, 456] width 10 height 10
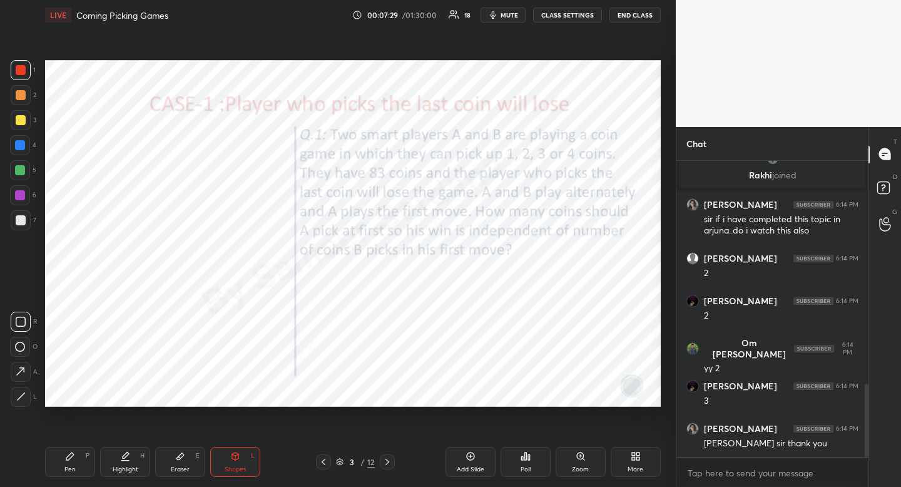
click at [24, 397] on icon at bounding box center [20, 396] width 9 height 9
click at [22, 144] on div at bounding box center [20, 145] width 10 height 10
drag, startPoint x: 22, startPoint y: 144, endPoint x: 37, endPoint y: 157, distance: 19.9
click at [22, 144] on div at bounding box center [20, 145] width 10 height 10
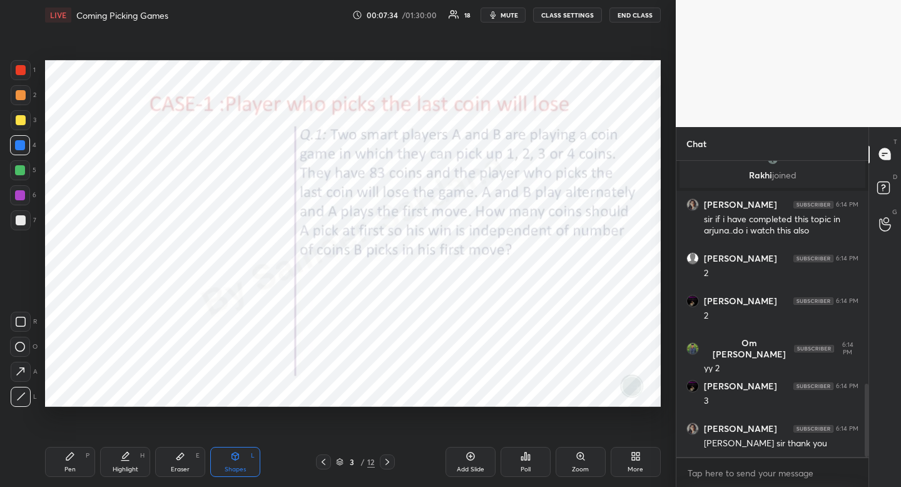
click at [128, 466] on div "Highlight" at bounding box center [126, 469] width 26 height 6
drag, startPoint x: 128, startPoint y: 466, endPoint x: 129, endPoint y: 422, distance: 44.4
click at [126, 460] on div "Highlight H" at bounding box center [125, 462] width 50 height 30
click at [124, 459] on icon at bounding box center [125, 456] width 10 height 10
click at [180, 464] on div "Eraser E" at bounding box center [180, 462] width 50 height 30
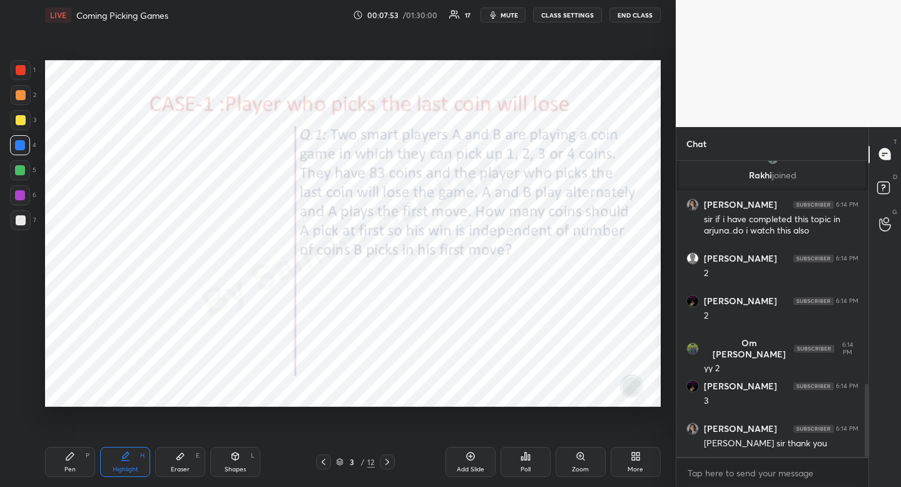
scroll to position [946, 0]
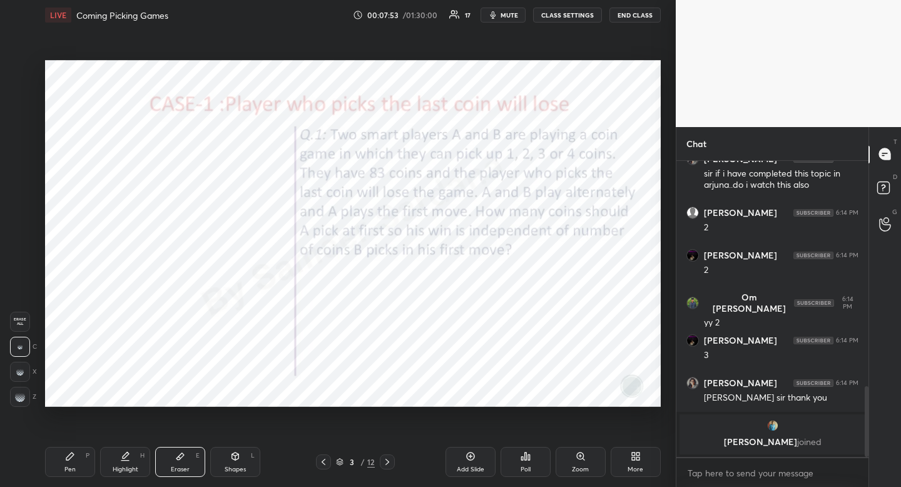
drag, startPoint x: 181, startPoint y: 461, endPoint x: 234, endPoint y: 418, distance: 68.1
click at [181, 461] on div "Eraser E" at bounding box center [180, 462] width 50 height 30
click at [125, 457] on icon at bounding box center [126, 455] width 6 height 6
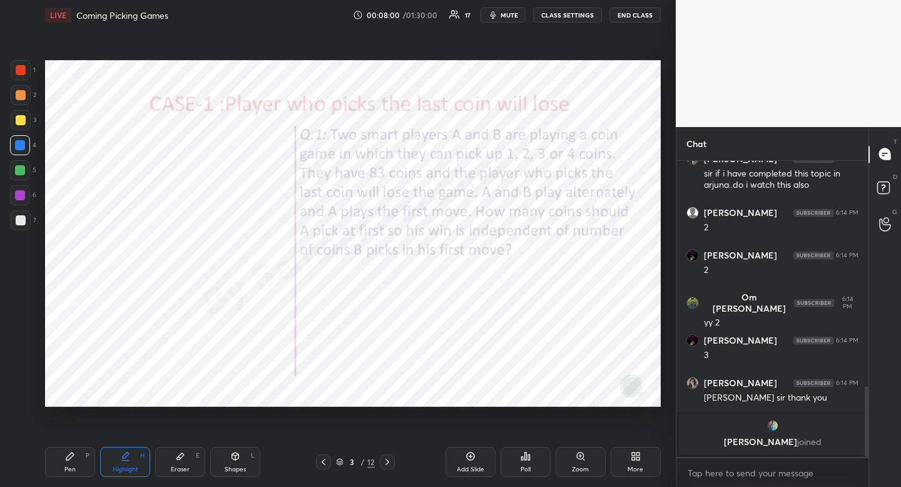
drag, startPoint x: 125, startPoint y: 457, endPoint x: 134, endPoint y: 416, distance: 41.6
click at [121, 454] on icon at bounding box center [125, 456] width 10 height 10
click at [63, 464] on div "Pen P" at bounding box center [70, 462] width 50 height 30
drag, startPoint x: 63, startPoint y: 464, endPoint x: 84, endPoint y: 417, distance: 51.5
click at [63, 464] on div "Pen P" at bounding box center [70, 462] width 50 height 30
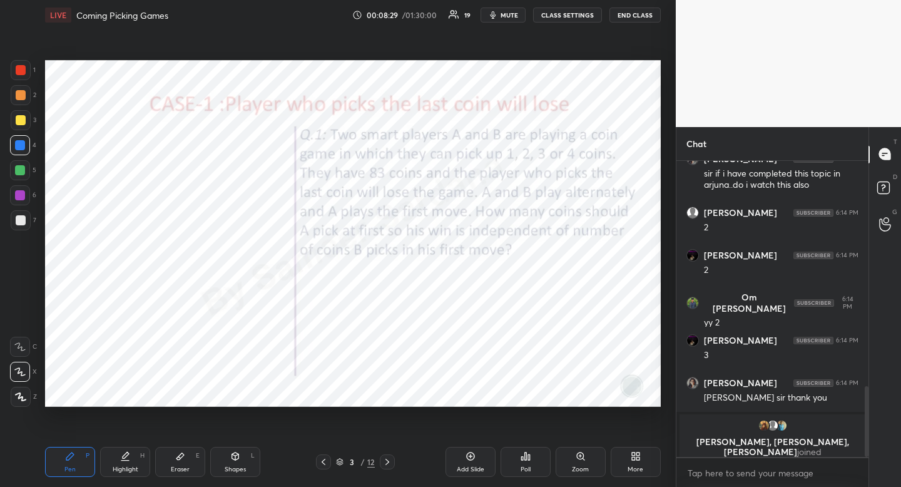
click at [131, 466] on div "Highlight" at bounding box center [126, 469] width 26 height 6
click at [78, 460] on div "Pen P" at bounding box center [70, 462] width 50 height 30
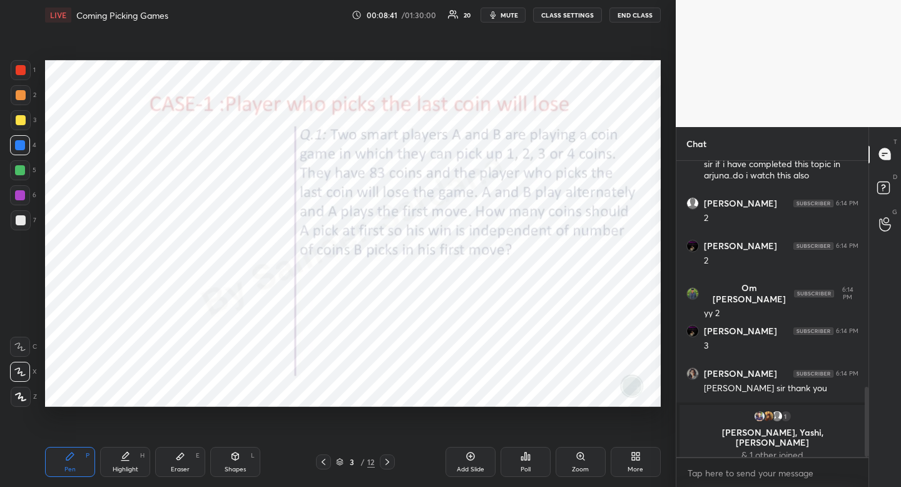
click at [182, 460] on icon at bounding box center [180, 456] width 10 height 10
drag, startPoint x: 182, startPoint y: 460, endPoint x: 178, endPoint y: 465, distance: 7.1
click at [178, 465] on div "Eraser E" at bounding box center [180, 462] width 50 height 30
click at [79, 464] on div "Pen P" at bounding box center [70, 462] width 50 height 30
drag, startPoint x: 79, startPoint y: 464, endPoint x: 123, endPoint y: 409, distance: 70.7
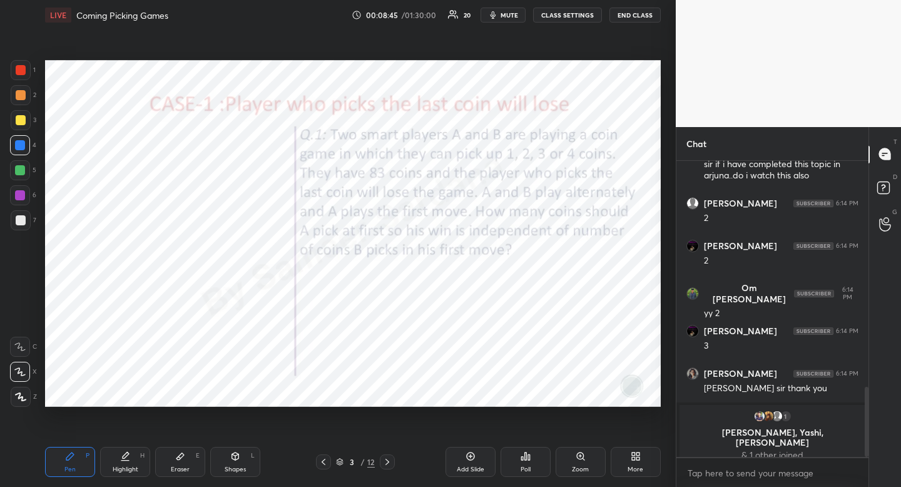
click at [79, 464] on div "Pen P" at bounding box center [70, 462] width 50 height 30
click at [122, 463] on div "Highlight H" at bounding box center [125, 462] width 50 height 30
drag, startPoint x: 122, startPoint y: 463, endPoint x: 148, endPoint y: 434, distance: 39.0
click at [122, 463] on div "Highlight H" at bounding box center [125, 462] width 50 height 30
click at [73, 453] on icon at bounding box center [70, 456] width 10 height 10
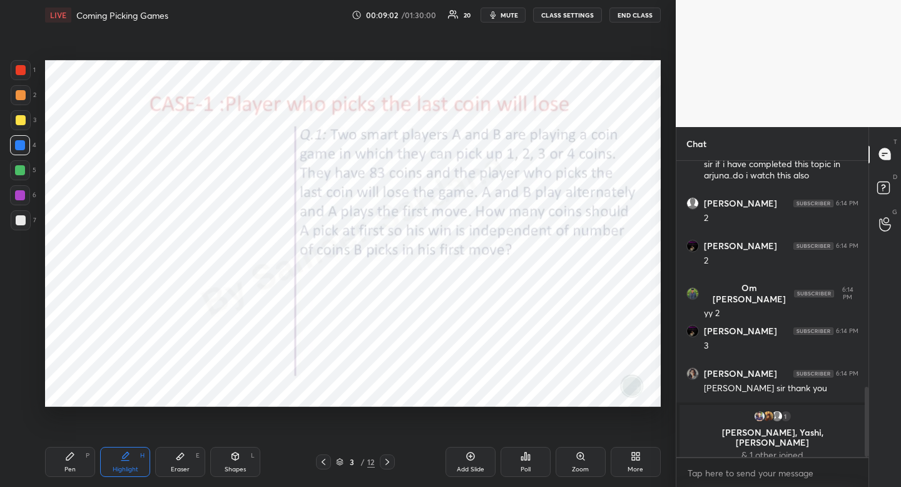
click at [74, 457] on icon at bounding box center [70, 456] width 10 height 10
click at [24, 66] on div at bounding box center [21, 70] width 10 height 10
click at [21, 69] on div at bounding box center [21, 70] width 10 height 10
click at [124, 464] on div "Highlight H" at bounding box center [125, 462] width 50 height 30
drag, startPoint x: 124, startPoint y: 464, endPoint x: 148, endPoint y: 421, distance: 49.0
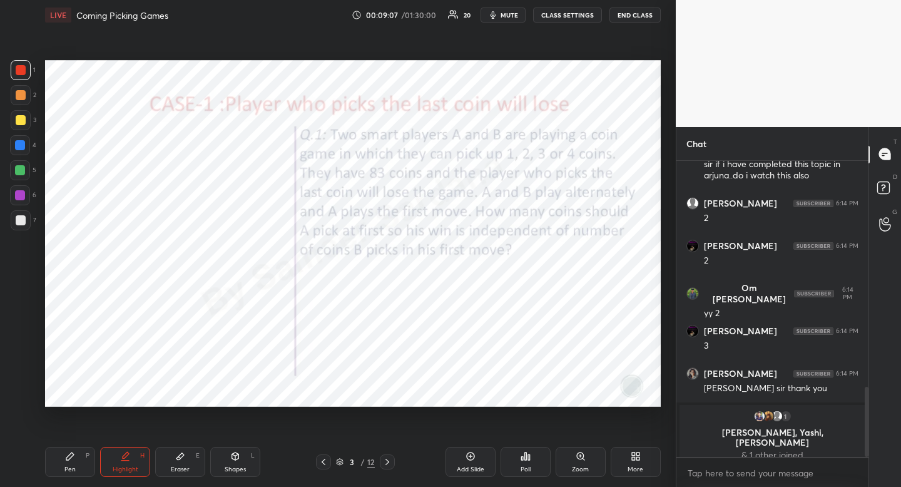
click at [126, 459] on div "Highlight H" at bounding box center [125, 462] width 50 height 30
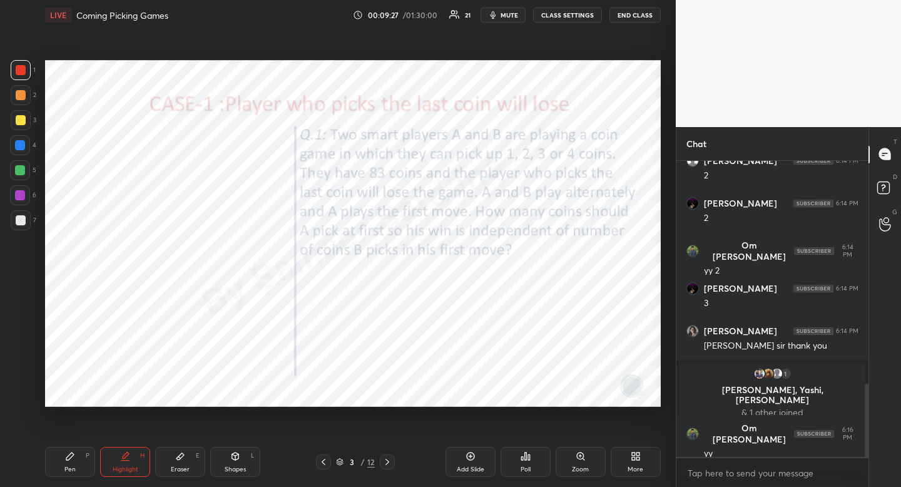
scroll to position [943, 0]
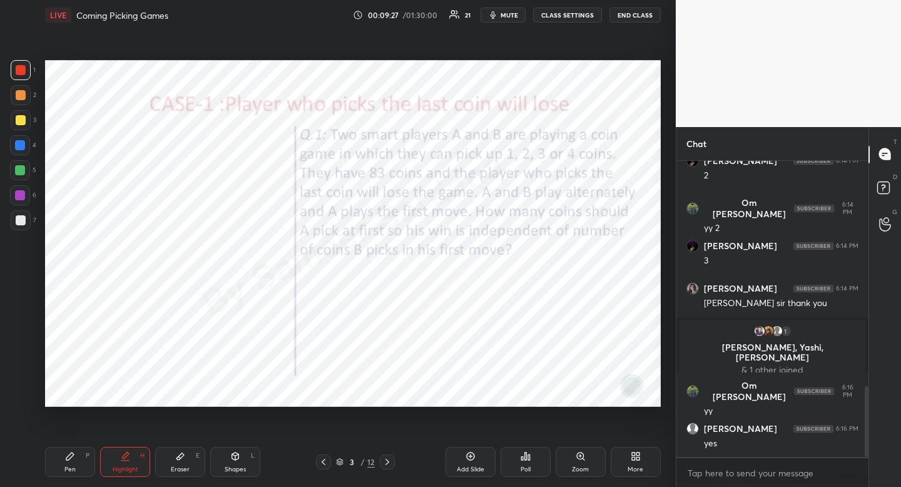
click at [240, 467] on div "Shapes" at bounding box center [235, 469] width 21 height 6
click at [26, 398] on div at bounding box center [21, 397] width 20 height 20
drag, startPoint x: 26, startPoint y: 398, endPoint x: 43, endPoint y: 366, distance: 36.1
click at [26, 398] on div at bounding box center [21, 397] width 20 height 20
click at [118, 459] on div "Highlight H" at bounding box center [125, 462] width 50 height 30
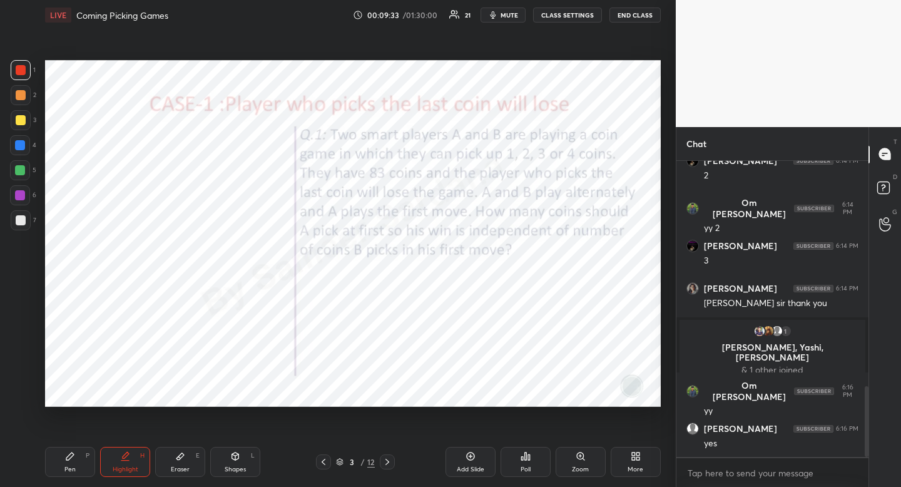
drag, startPoint x: 124, startPoint y: 470, endPoint x: 124, endPoint y: 462, distance: 8.8
click at [124, 470] on div "Highlight" at bounding box center [126, 469] width 26 height 6
drag, startPoint x: 124, startPoint y: 462, endPoint x: 133, endPoint y: 437, distance: 25.7
click at [124, 462] on div "Highlight H" at bounding box center [125, 462] width 50 height 30
click at [80, 459] on div "Pen P" at bounding box center [70, 462] width 50 height 30
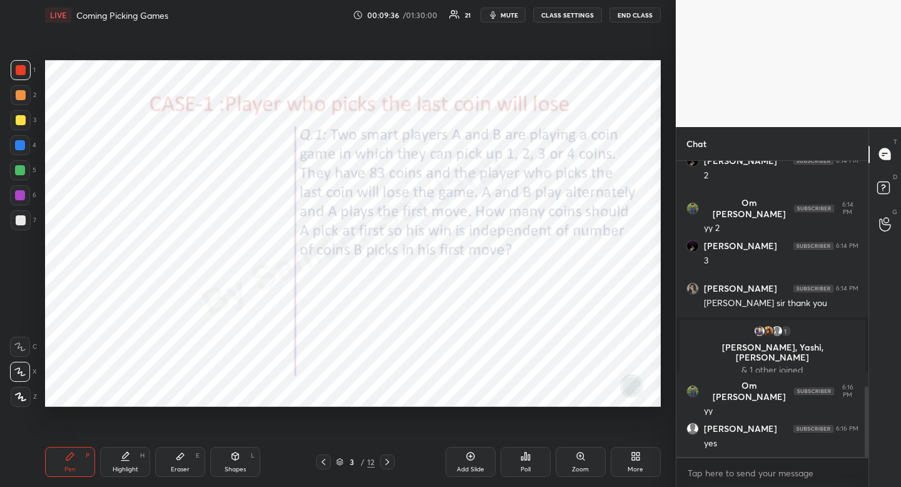
drag, startPoint x: 78, startPoint y: 459, endPoint x: 51, endPoint y: 445, distance: 30.2
click at [78, 459] on div "Pen P" at bounding box center [70, 462] width 50 height 30
drag, startPoint x: 120, startPoint y: 478, endPoint x: 128, endPoint y: 447, distance: 31.7
click at [120, 478] on div "Pen P Highlight H Eraser E Shapes L 3 / 12 Add Slide Poll Zoom More" at bounding box center [353, 462] width 616 height 50
click at [124, 469] on div "Highlight" at bounding box center [126, 469] width 26 height 6
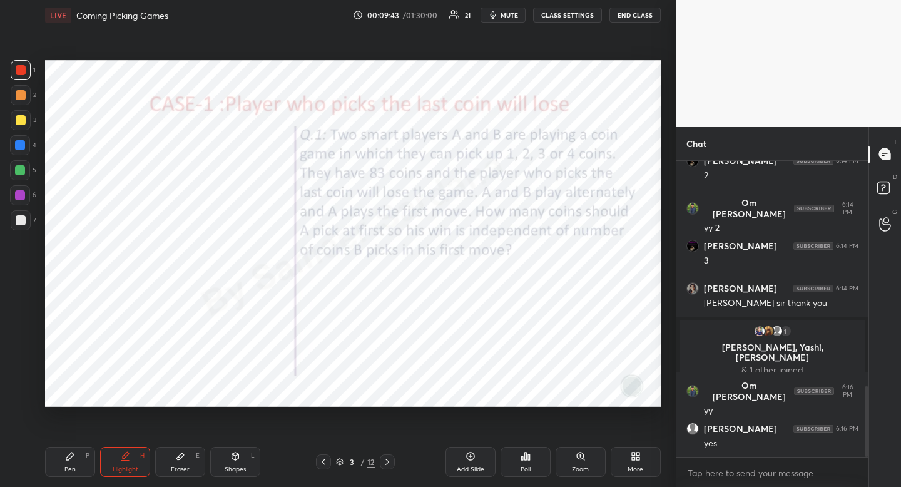
click at [63, 471] on div "Pen P" at bounding box center [70, 462] width 50 height 30
click at [232, 470] on div "Shapes" at bounding box center [235, 469] width 21 height 6
click at [29, 389] on div at bounding box center [21, 397] width 20 height 20
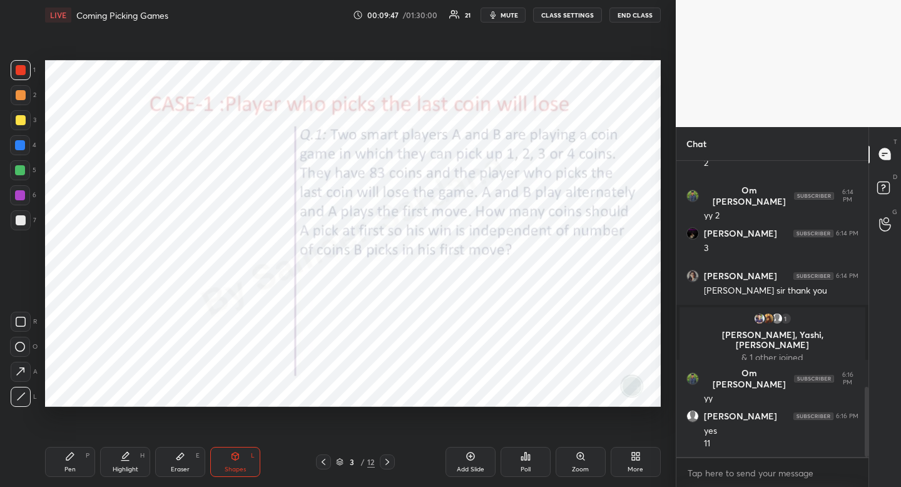
click at [70, 451] on icon at bounding box center [70, 456] width 10 height 10
click at [68, 452] on icon at bounding box center [70, 456] width 10 height 10
click at [65, 466] on div "Pen" at bounding box center [69, 469] width 11 height 6
click at [16, 153] on div at bounding box center [20, 145] width 20 height 20
drag, startPoint x: 16, startPoint y: 153, endPoint x: 9, endPoint y: 167, distance: 15.4
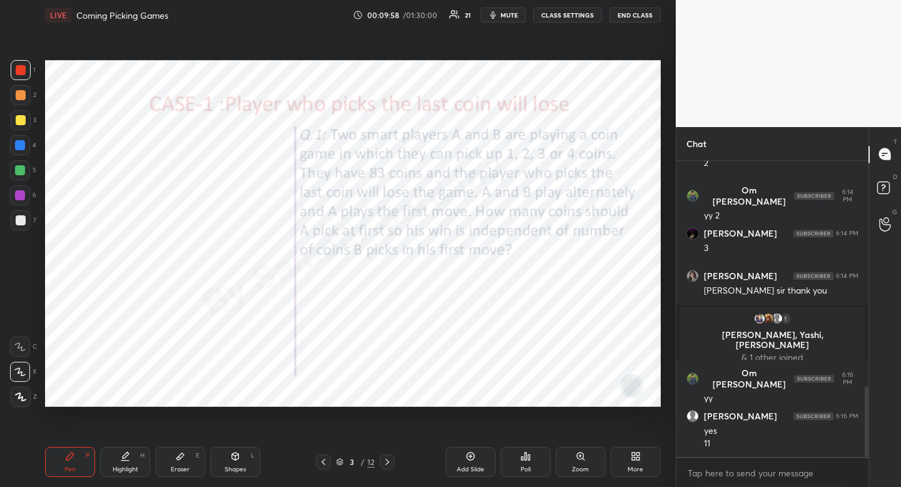
click at [16, 153] on div at bounding box center [20, 145] width 20 height 20
click at [186, 466] on div "Eraser" at bounding box center [180, 469] width 19 height 6
drag, startPoint x: 186, startPoint y: 466, endPoint x: 190, endPoint y: 460, distance: 6.8
click at [186, 466] on div "Eraser" at bounding box center [180, 469] width 19 height 6
click at [71, 452] on icon at bounding box center [70, 456] width 8 height 8
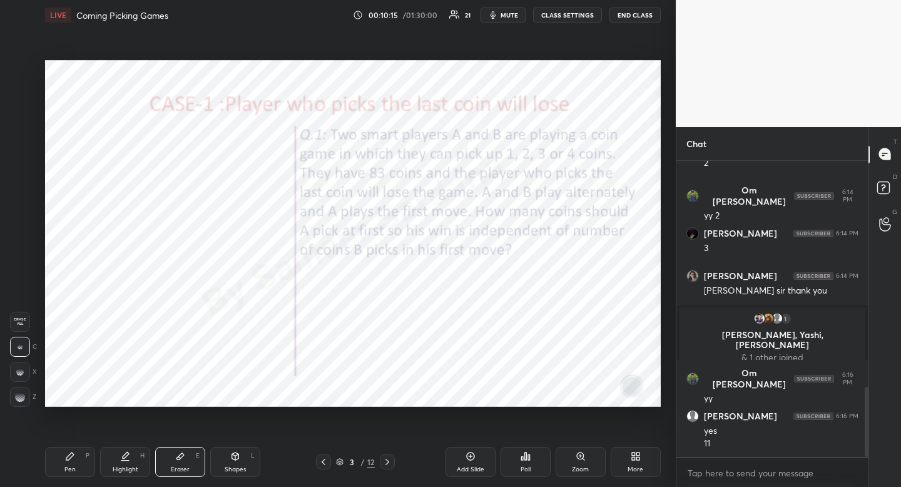
drag, startPoint x: 71, startPoint y: 452, endPoint x: 68, endPoint y: 411, distance: 41.5
click at [71, 448] on div "Pen P" at bounding box center [70, 462] width 50 height 30
click at [21, 68] on div at bounding box center [21, 70] width 10 height 10
drag, startPoint x: 21, startPoint y: 68, endPoint x: 14, endPoint y: 84, distance: 17.4
click at [21, 68] on div at bounding box center [21, 70] width 10 height 10
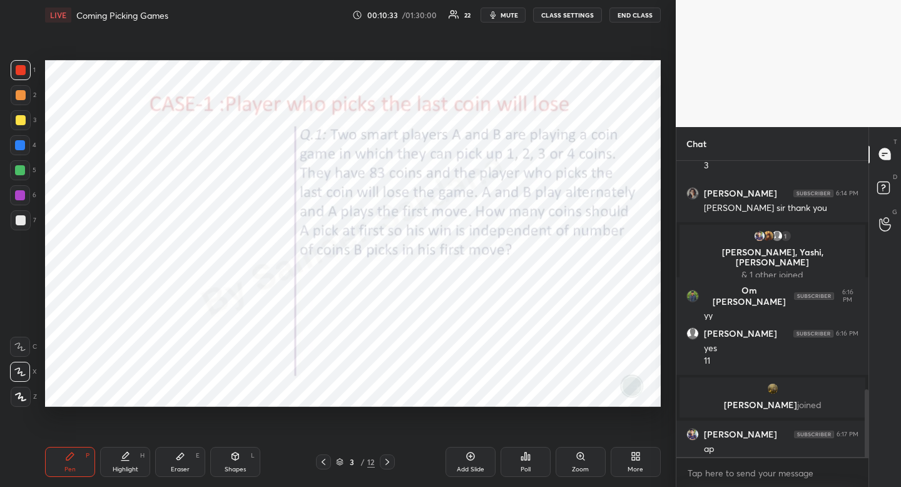
scroll to position [1007, 0]
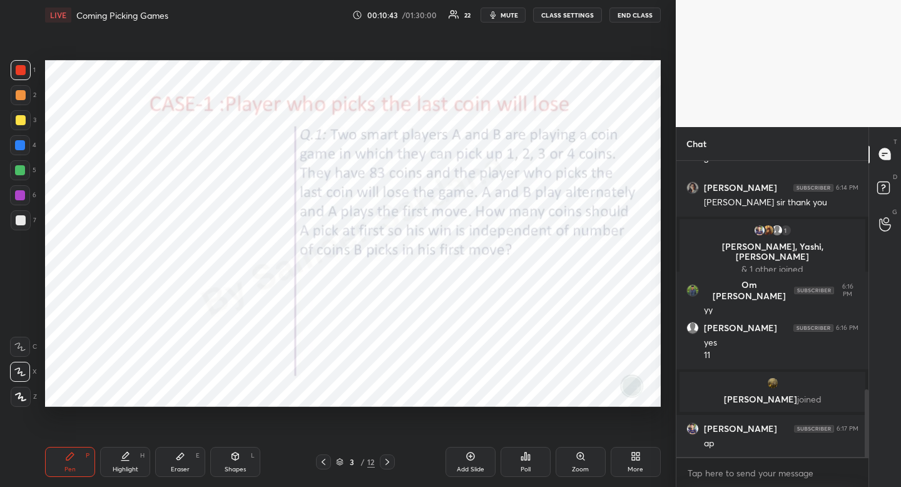
drag, startPoint x: 243, startPoint y: 459, endPoint x: 233, endPoint y: 463, distance: 10.1
click at [243, 459] on div "Shapes L" at bounding box center [235, 462] width 50 height 30
click at [25, 347] on div at bounding box center [20, 347] width 20 height 20
click at [27, 342] on div at bounding box center [20, 347] width 20 height 20
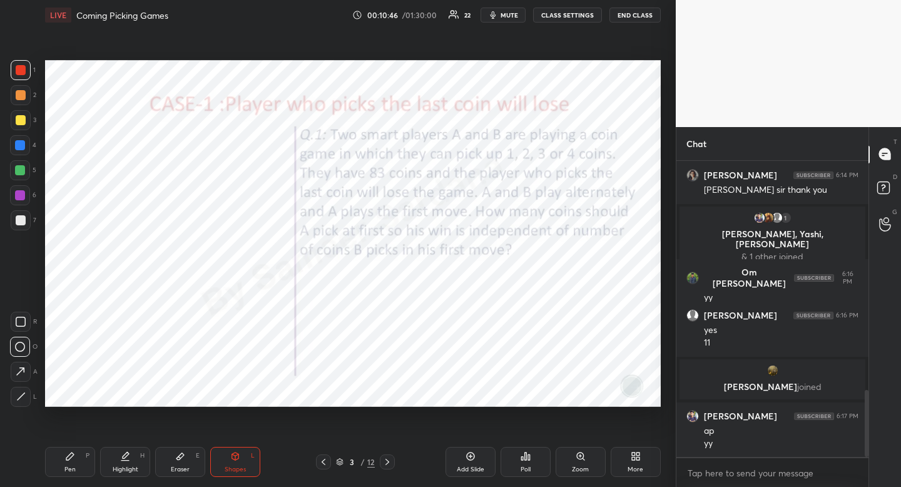
click at [128, 462] on div "Highlight H" at bounding box center [125, 462] width 50 height 30
drag, startPoint x: 132, startPoint y: 457, endPoint x: 189, endPoint y: 418, distance: 68.5
click at [132, 457] on div "Highlight H" at bounding box center [125, 462] width 50 height 30
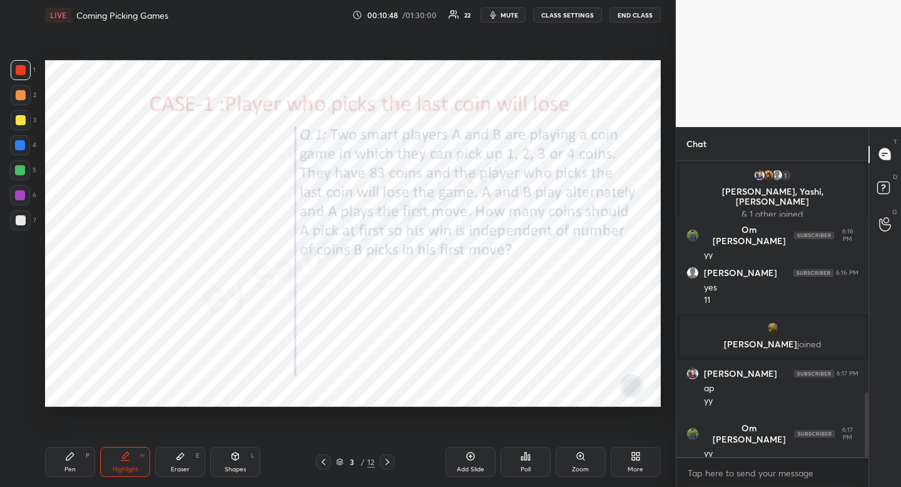
scroll to position [1104, 0]
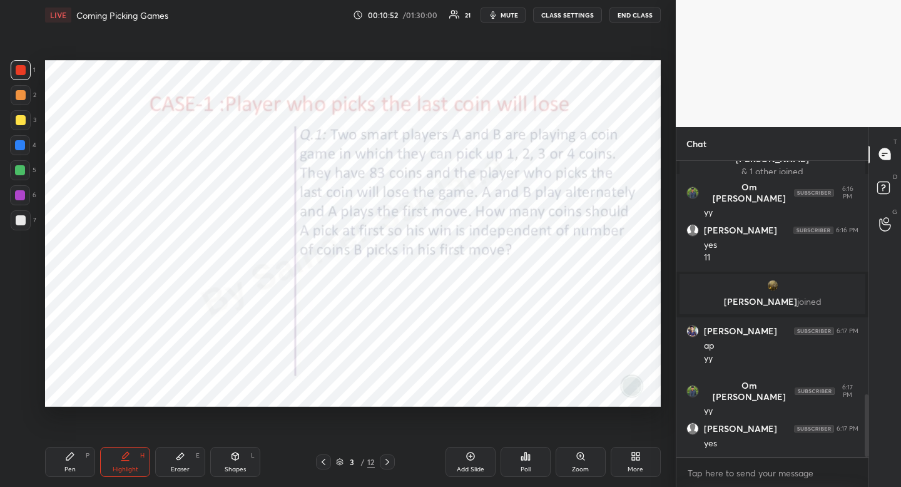
click at [78, 471] on div "Pen P" at bounding box center [70, 462] width 50 height 30
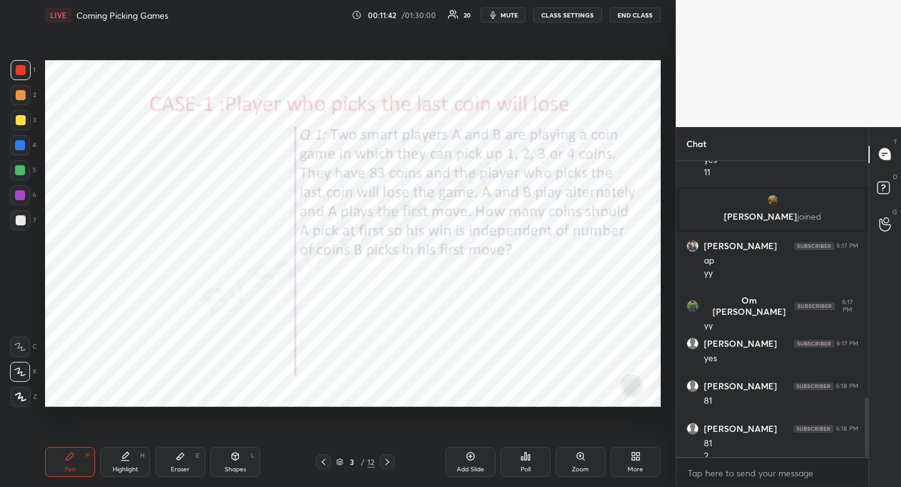
scroll to position [1202, 0]
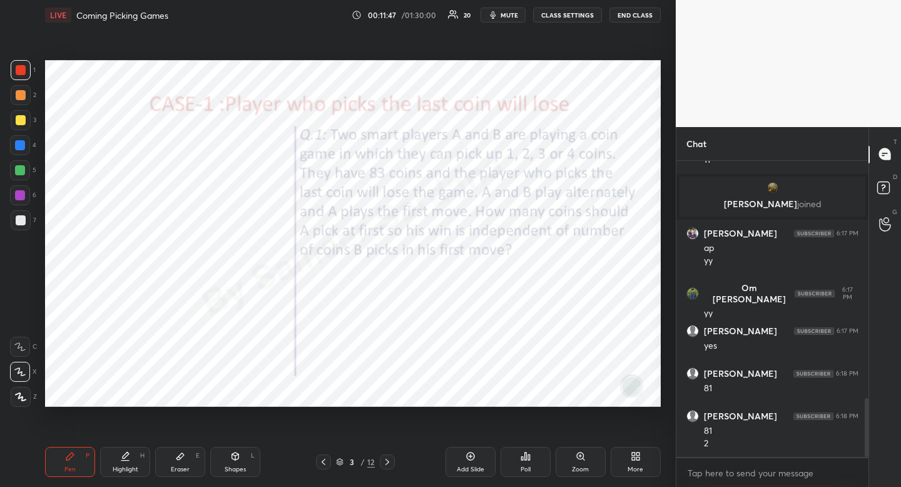
click at [135, 462] on div "Highlight H" at bounding box center [125, 462] width 50 height 30
drag, startPoint x: 135, startPoint y: 462, endPoint x: 145, endPoint y: 410, distance: 52.9
click at [135, 462] on div "Highlight H" at bounding box center [125, 462] width 50 height 30
click at [64, 459] on div "Pen P" at bounding box center [70, 462] width 50 height 30
drag, startPoint x: 64, startPoint y: 459, endPoint x: 66, endPoint y: 445, distance: 13.3
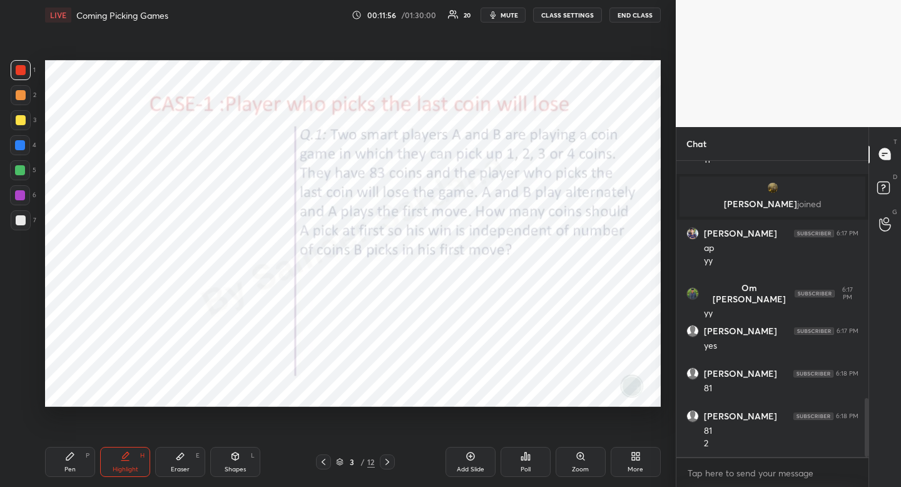
click at [64, 459] on div "Pen P" at bounding box center [70, 462] width 50 height 30
click at [118, 460] on div "Highlight H" at bounding box center [125, 462] width 50 height 30
click at [109, 465] on div "Highlight H" at bounding box center [125, 462] width 50 height 30
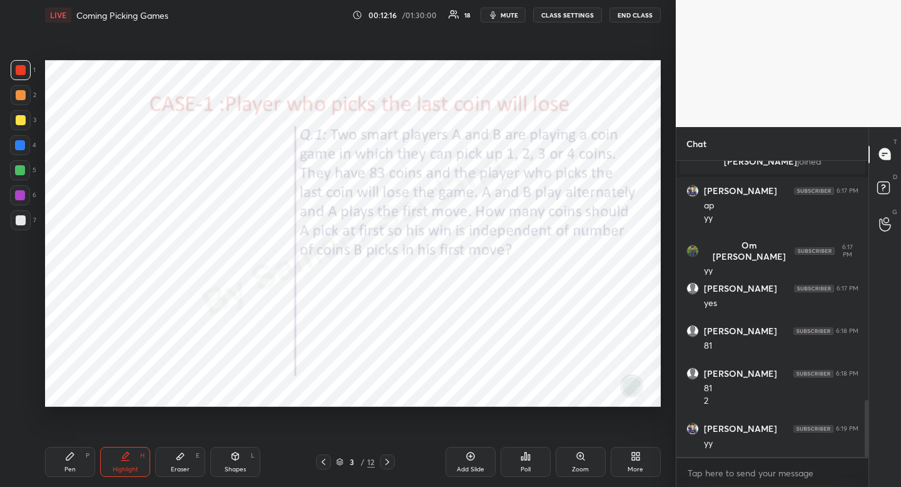
scroll to position [1287, 0]
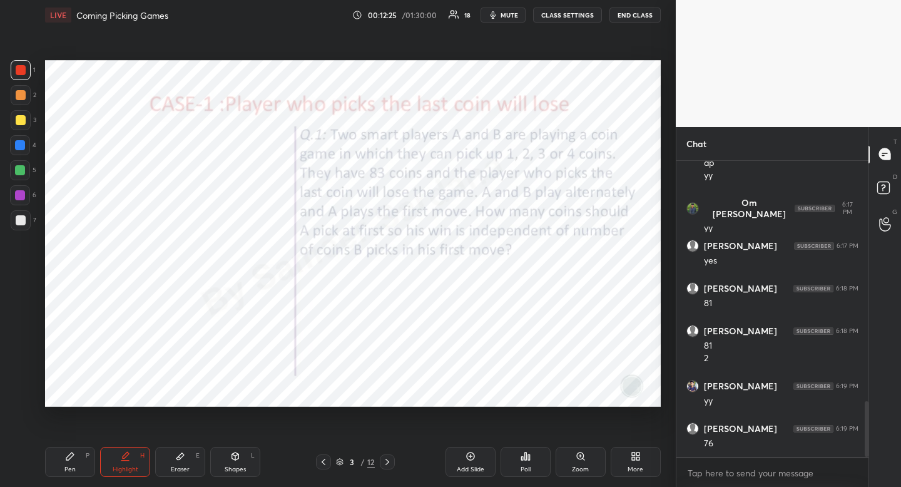
click at [73, 460] on icon at bounding box center [70, 456] width 10 height 10
click at [126, 467] on div "Highlight" at bounding box center [126, 469] width 26 height 6
drag, startPoint x: 126, startPoint y: 467, endPoint x: 129, endPoint y: 432, distance: 34.5
click at [126, 467] on div "Highlight" at bounding box center [126, 469] width 26 height 6
drag, startPoint x: 227, startPoint y: 466, endPoint x: 220, endPoint y: 468, distance: 7.7
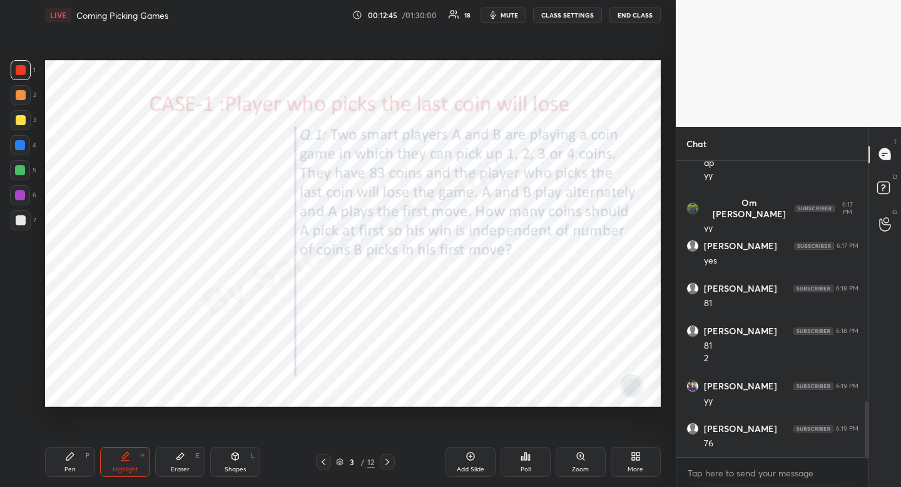
click at [227, 468] on div "Shapes" at bounding box center [235, 469] width 21 height 6
click at [20, 348] on icon at bounding box center [20, 347] width 10 height 10
drag, startPoint x: 20, startPoint y: 348, endPoint x: 37, endPoint y: 350, distance: 17.0
click at [20, 348] on icon at bounding box center [20, 347] width 10 height 10
click at [121, 467] on div "Highlight" at bounding box center [126, 469] width 26 height 6
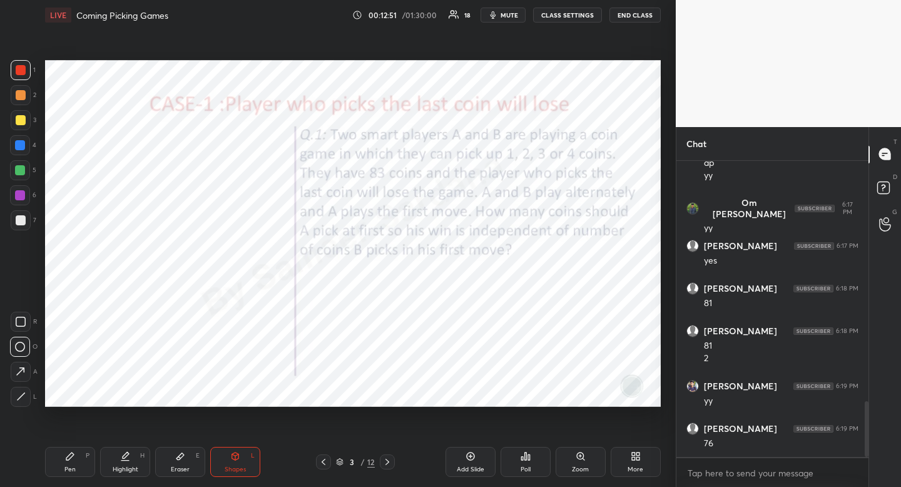
click at [121, 467] on div "Highlight" at bounding box center [126, 469] width 26 height 6
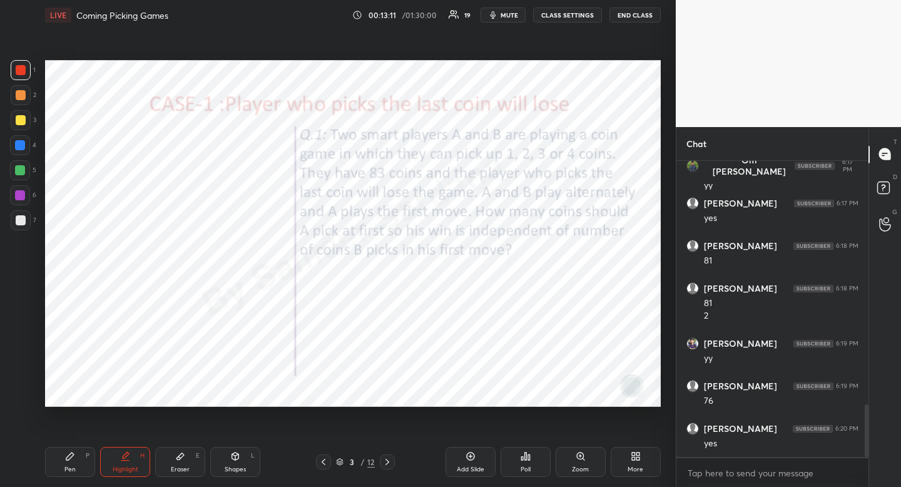
scroll to position [1372, 0]
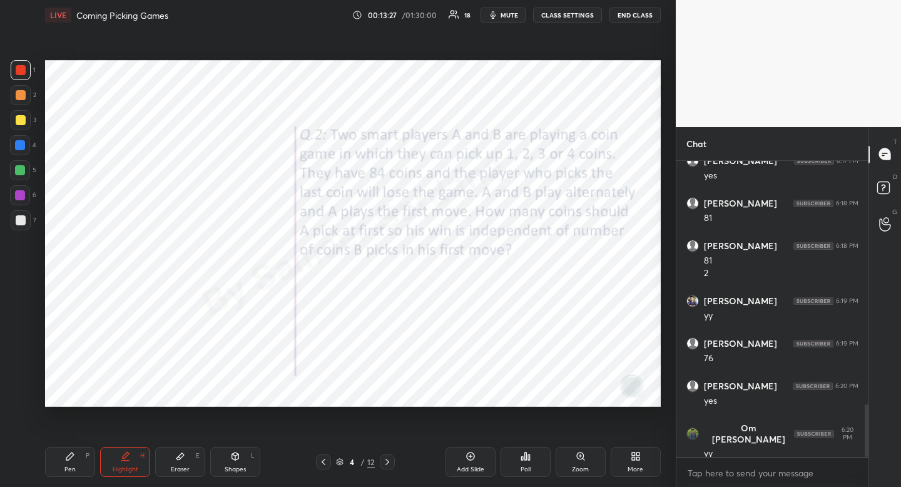
click at [21, 146] on div at bounding box center [20, 145] width 10 height 10
drag, startPoint x: 21, startPoint y: 145, endPoint x: 14, endPoint y: 144, distance: 7.0
click at [21, 145] on div at bounding box center [20, 145] width 10 height 10
click at [81, 472] on div "Pen P" at bounding box center [70, 462] width 50 height 30
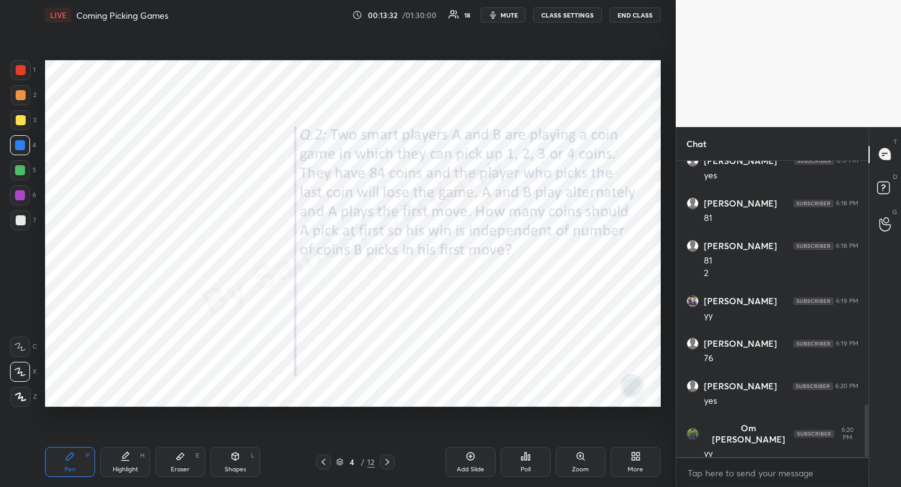
click at [22, 69] on div at bounding box center [21, 70] width 10 height 10
click at [23, 69] on div at bounding box center [21, 70] width 10 height 10
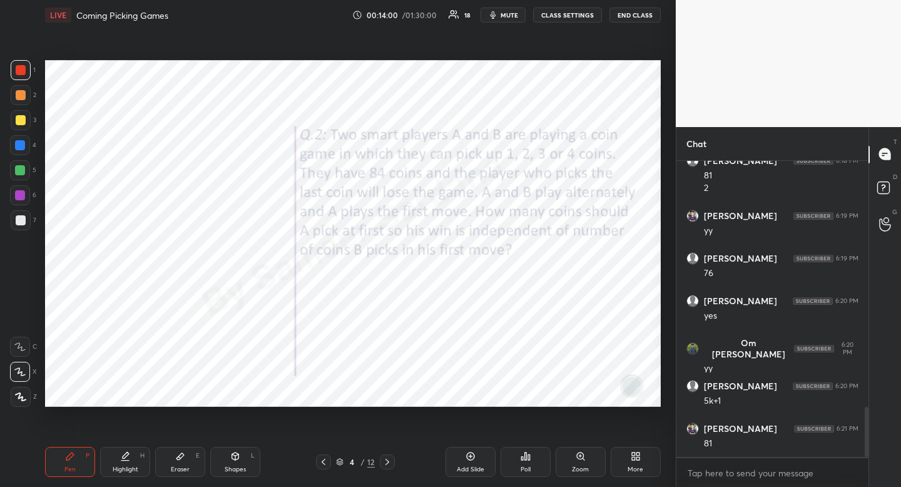
scroll to position [1499, 0]
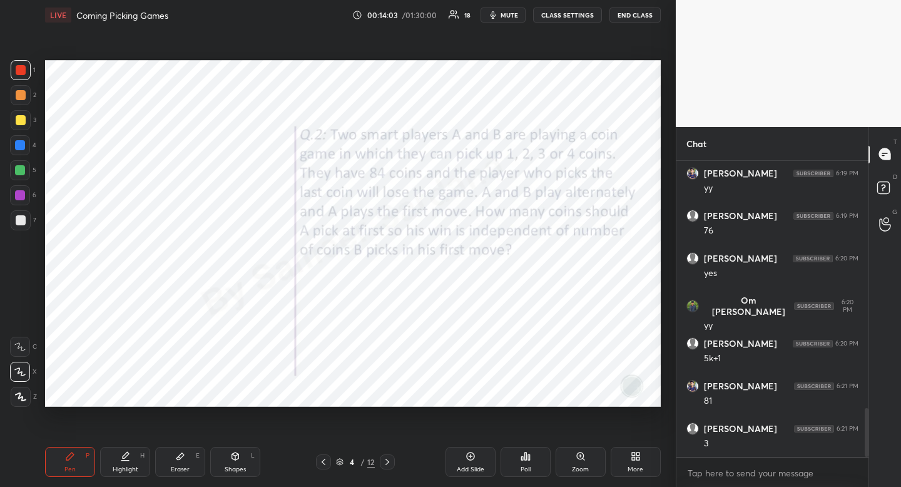
click at [189, 459] on div "Eraser E" at bounding box center [180, 462] width 50 height 30
drag, startPoint x: 189, startPoint y: 459, endPoint x: 173, endPoint y: 417, distance: 45.0
click at [184, 459] on div "Eraser E" at bounding box center [180, 462] width 50 height 30
click at [78, 457] on div "Pen P" at bounding box center [70, 462] width 50 height 30
click at [77, 449] on div "Pen P" at bounding box center [70, 462] width 50 height 30
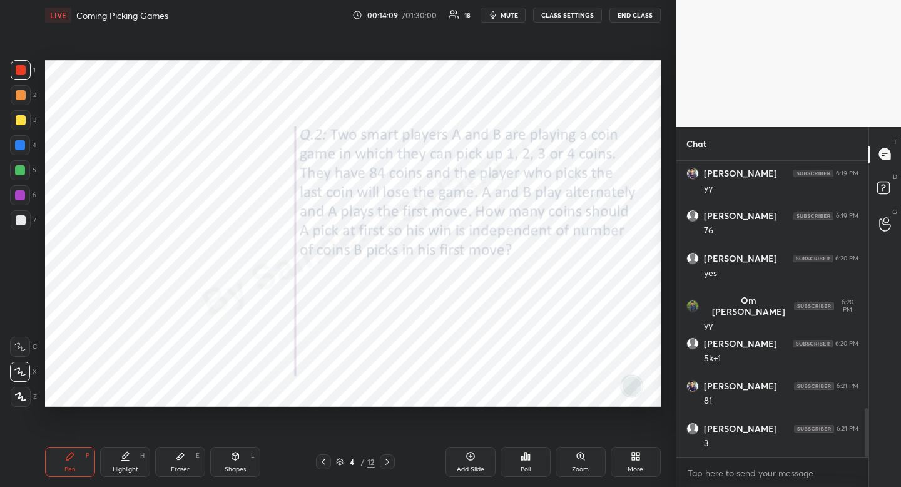
drag, startPoint x: 66, startPoint y: 457, endPoint x: 70, endPoint y: 451, distance: 7.1
click at [70, 453] on icon at bounding box center [70, 456] width 8 height 8
click at [69, 451] on icon at bounding box center [70, 456] width 10 height 10
click at [187, 456] on div "Eraser E" at bounding box center [180, 462] width 50 height 30
click at [193, 450] on div "Eraser E" at bounding box center [180, 462] width 50 height 30
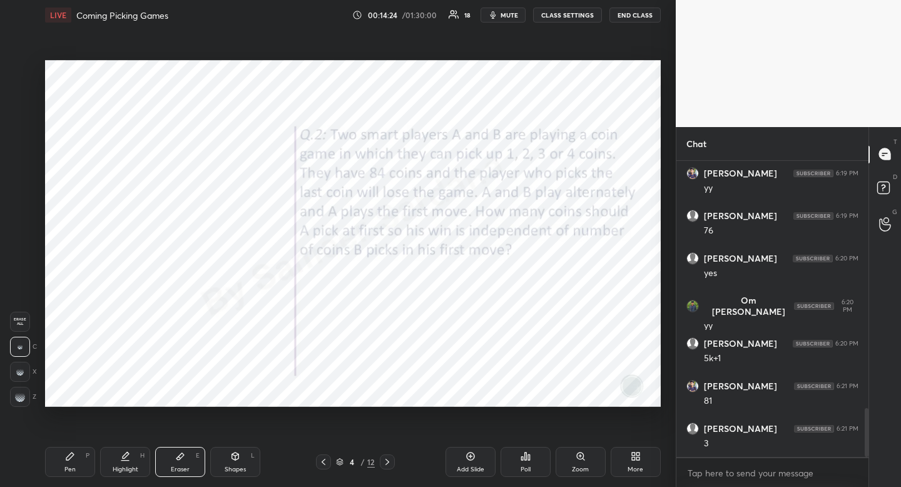
click at [236, 459] on div "Shapes L" at bounding box center [235, 462] width 50 height 30
click at [25, 395] on icon at bounding box center [20, 396] width 9 height 9
click at [121, 474] on div "Highlight H" at bounding box center [125, 462] width 50 height 30
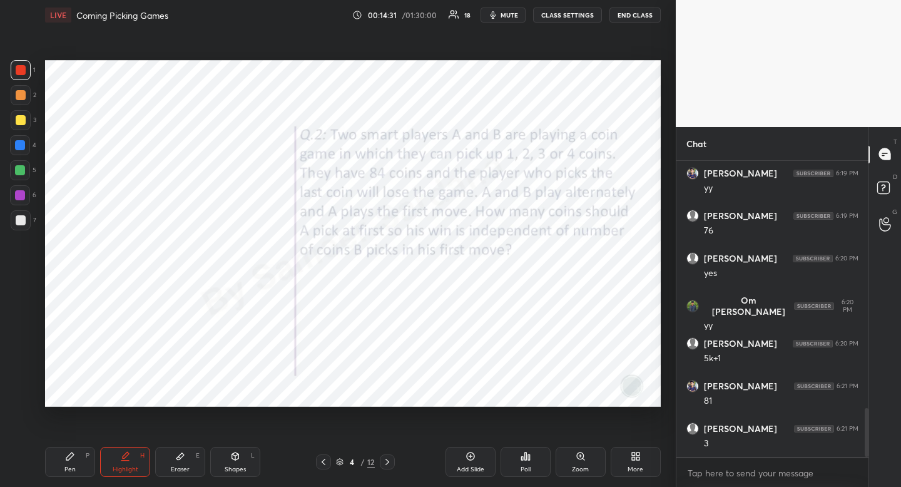
click at [127, 470] on div "Highlight" at bounding box center [126, 469] width 26 height 6
click at [78, 475] on div "Pen P" at bounding box center [70, 462] width 50 height 30
drag, startPoint x: 78, startPoint y: 475, endPoint x: 90, endPoint y: 466, distance: 14.8
click at [78, 475] on div "Pen P" at bounding box center [70, 462] width 50 height 30
click at [229, 463] on div "Shapes L" at bounding box center [235, 462] width 50 height 30
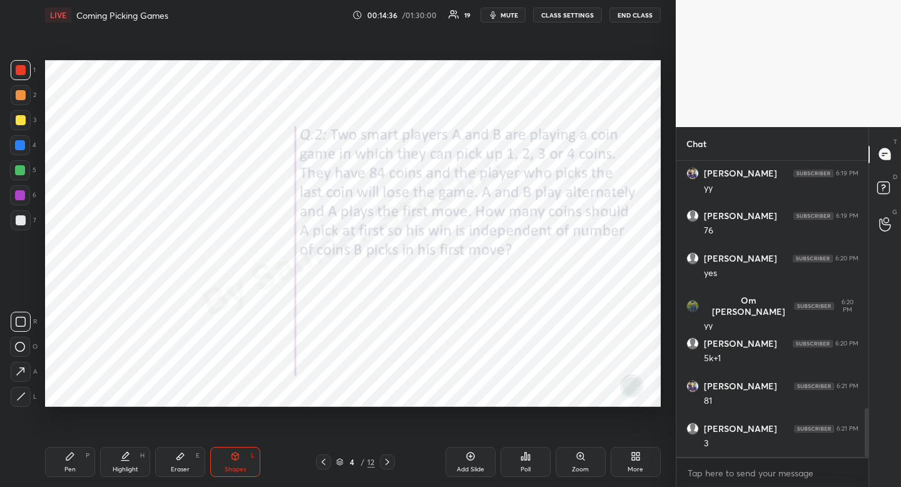
click at [16, 397] on icon at bounding box center [20, 396] width 9 height 9
click at [63, 467] on div "Pen P" at bounding box center [70, 462] width 50 height 30
drag, startPoint x: 63, startPoint y: 467, endPoint x: 66, endPoint y: 426, distance: 41.5
click at [63, 467] on div "Pen P" at bounding box center [70, 462] width 50 height 30
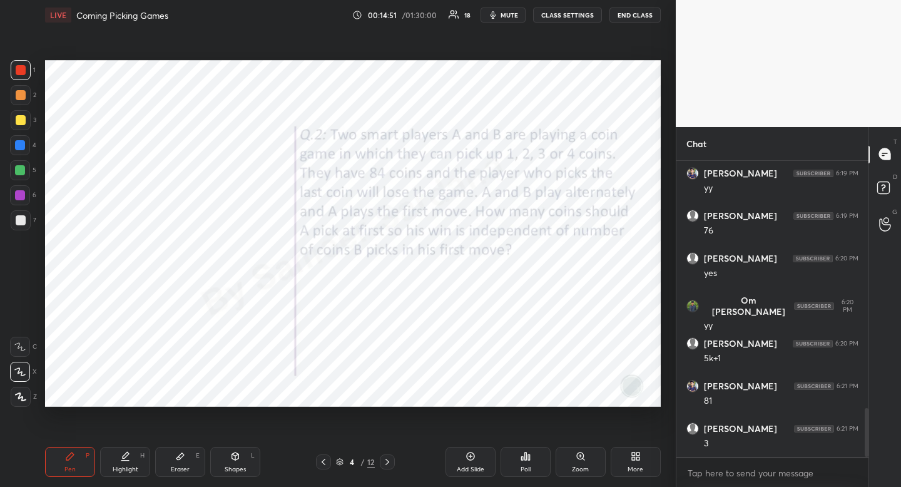
click at [26, 145] on div at bounding box center [20, 145] width 20 height 20
drag, startPoint x: 26, startPoint y: 145, endPoint x: 13, endPoint y: 193, distance: 49.8
click at [26, 145] on div at bounding box center [20, 145] width 20 height 20
click at [515, 17] on span "mute" at bounding box center [509, 15] width 18 height 9
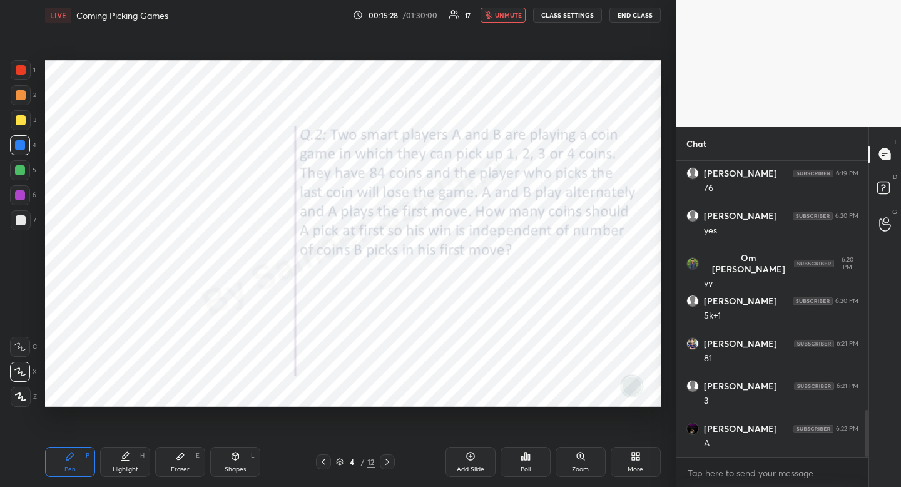
scroll to position [1588, 0]
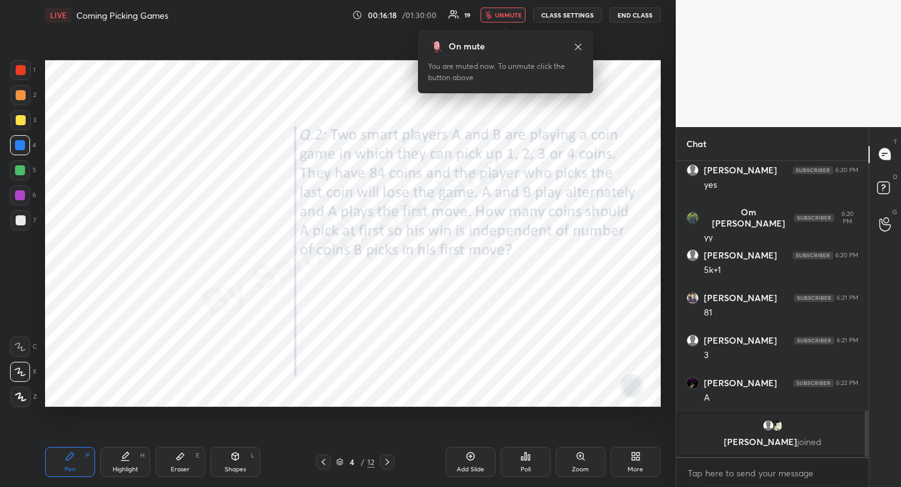
click at [580, 44] on icon at bounding box center [578, 47] width 10 height 10
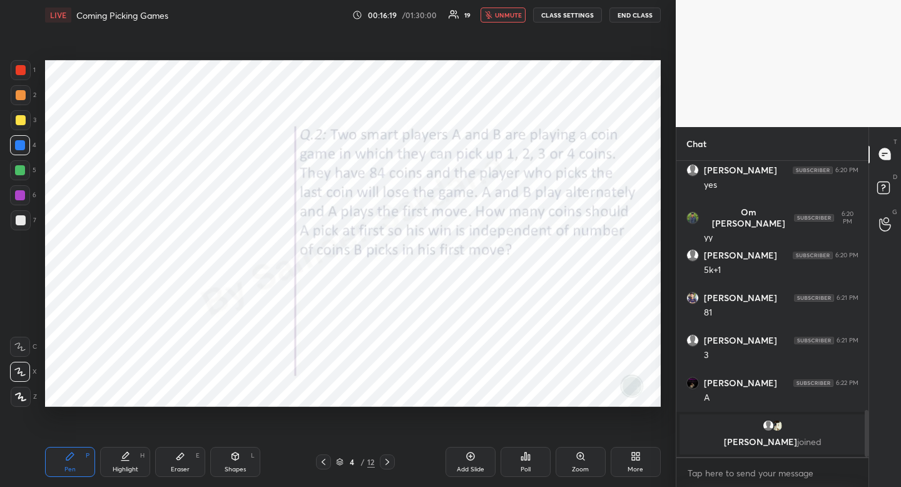
click at [28, 141] on div at bounding box center [20, 145] width 20 height 20
drag, startPoint x: 28, startPoint y: 140, endPoint x: 38, endPoint y: 140, distance: 9.4
click at [28, 140] on div at bounding box center [20, 145] width 20 height 20
drag, startPoint x: 510, startPoint y: 18, endPoint x: 469, endPoint y: 41, distance: 47.1
click at [510, 18] on span "unmute" at bounding box center [508, 15] width 27 height 9
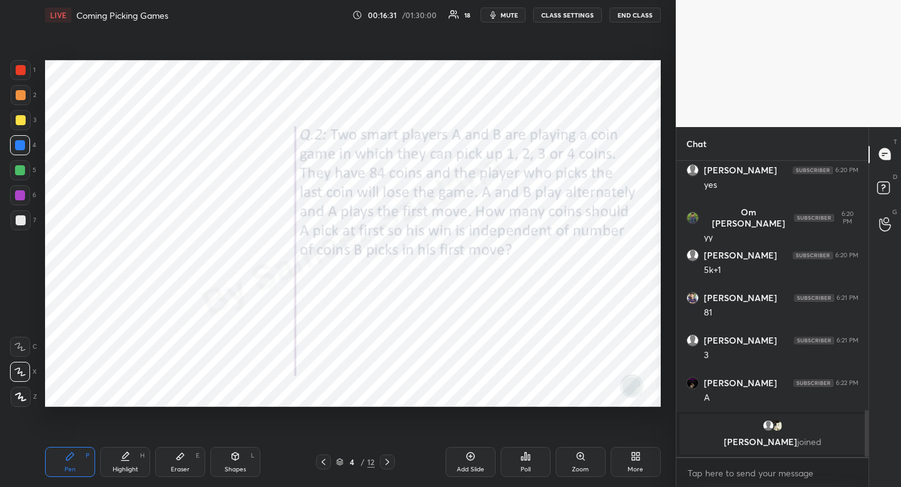
click at [28, 69] on div "1" at bounding box center [23, 70] width 25 height 20
drag, startPoint x: 32, startPoint y: 68, endPoint x: 28, endPoint y: 76, distance: 9.8
click at [32, 68] on div "1" at bounding box center [23, 70] width 25 height 20
click at [23, 78] on div at bounding box center [21, 70] width 20 height 20
drag, startPoint x: 23, startPoint y: 78, endPoint x: 5, endPoint y: 94, distance: 24.8
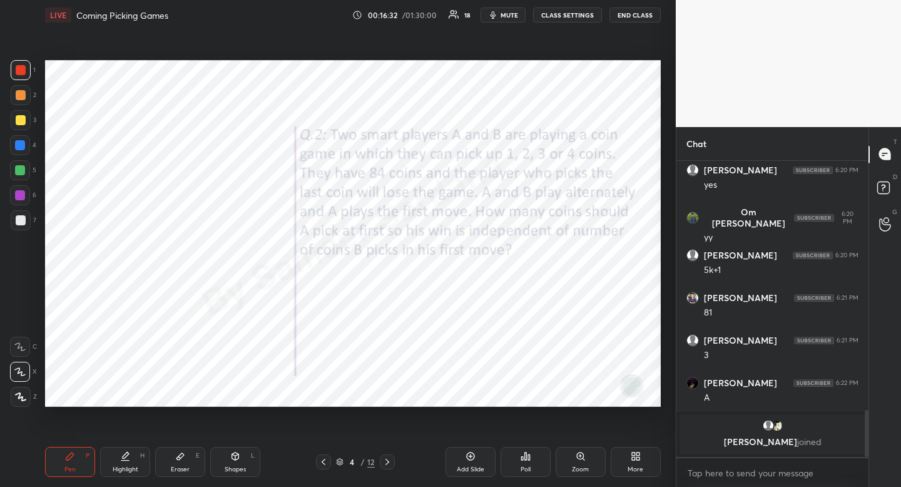
click at [21, 82] on div "1 2 3 4 5 6 7" at bounding box center [23, 147] width 26 height 175
click at [16, 148] on div at bounding box center [20, 145] width 10 height 10
drag, startPoint x: 15, startPoint y: 148, endPoint x: 1, endPoint y: 160, distance: 18.3
click at [15, 148] on div at bounding box center [20, 145] width 10 height 10
drag, startPoint x: 238, startPoint y: 454, endPoint x: 165, endPoint y: 408, distance: 85.9
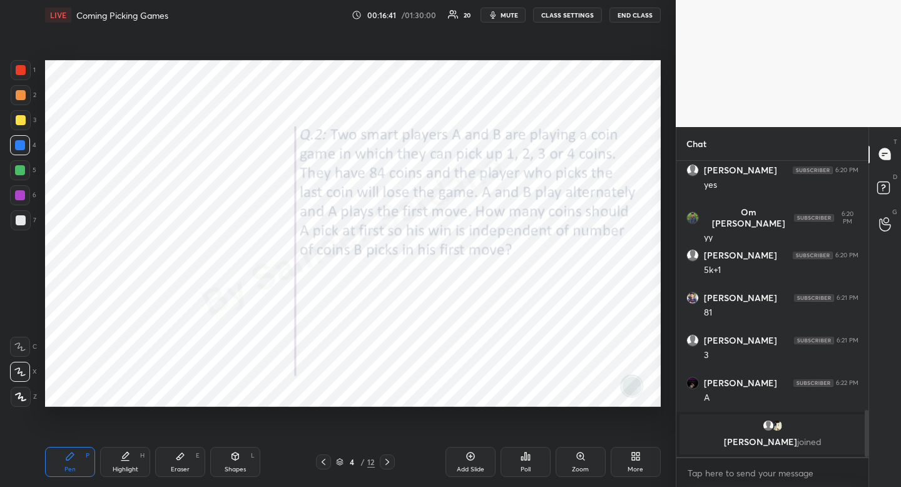
click at [238, 454] on icon at bounding box center [235, 455] width 7 height 2
click at [14, 377] on icon at bounding box center [20, 371] width 13 height 13
click at [25, 395] on icon at bounding box center [20, 396] width 9 height 9
drag, startPoint x: 25, startPoint y: 397, endPoint x: 34, endPoint y: 379, distance: 20.1
click at [25, 397] on icon at bounding box center [20, 396] width 9 height 9
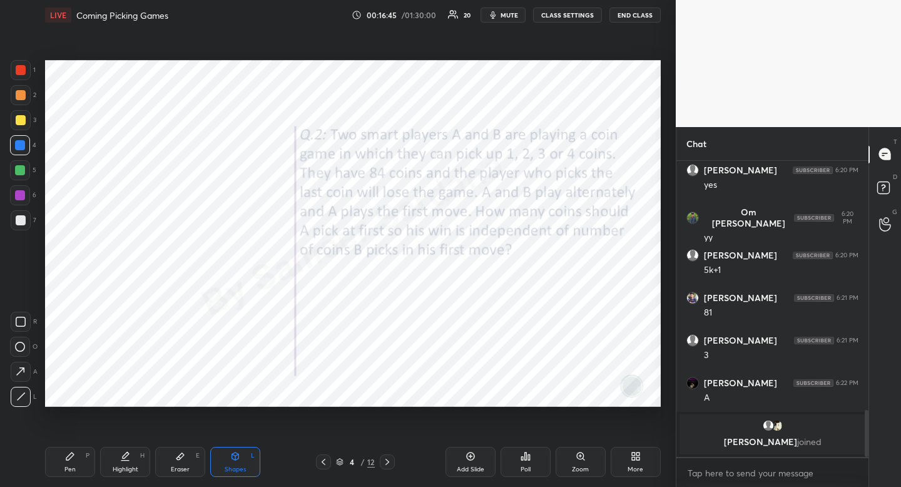
click at [69, 463] on div "Pen P" at bounding box center [70, 462] width 50 height 30
click at [68, 469] on div "Pen P" at bounding box center [70, 462] width 50 height 30
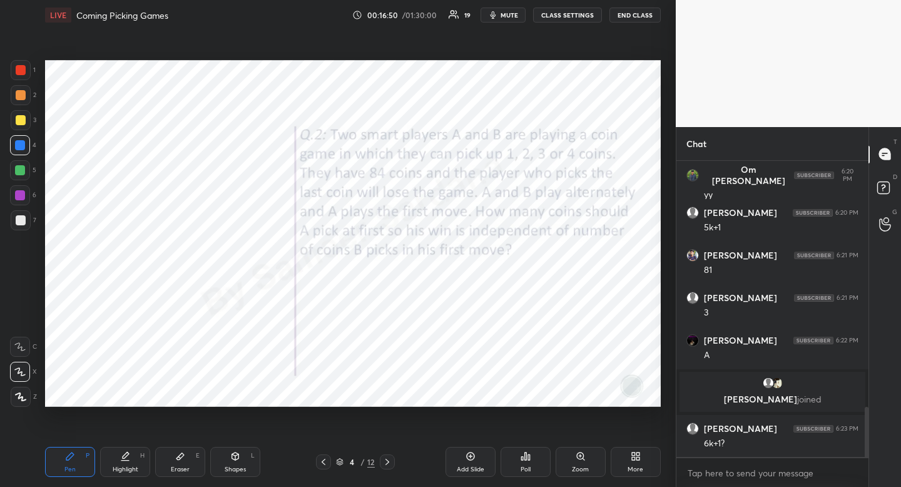
scroll to position [1466, 0]
click at [21, 165] on div at bounding box center [20, 170] width 10 height 10
drag, startPoint x: 21, startPoint y: 165, endPoint x: 1, endPoint y: 190, distance: 31.6
click at [20, 170] on div at bounding box center [20, 170] width 10 height 10
click at [23, 152] on div at bounding box center [20, 145] width 20 height 20
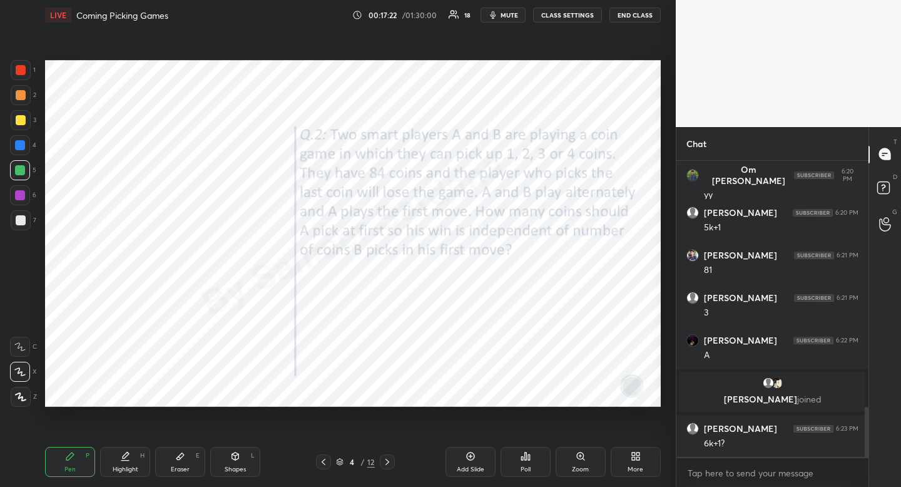
click at [23, 152] on div at bounding box center [20, 145] width 20 height 20
drag, startPoint x: 238, startPoint y: 459, endPoint x: 230, endPoint y: 453, distance: 10.3
click at [238, 459] on icon at bounding box center [235, 456] width 10 height 10
click at [21, 393] on icon at bounding box center [20, 396] width 9 height 9
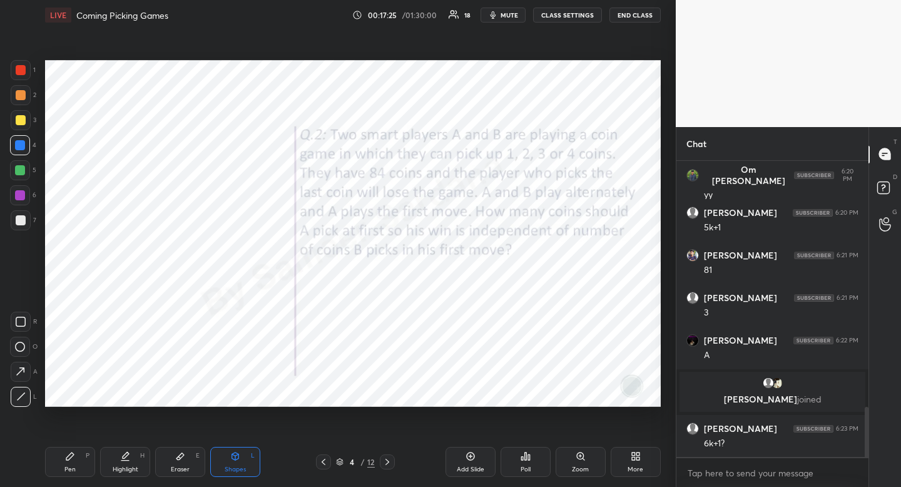
scroll to position [1509, 0]
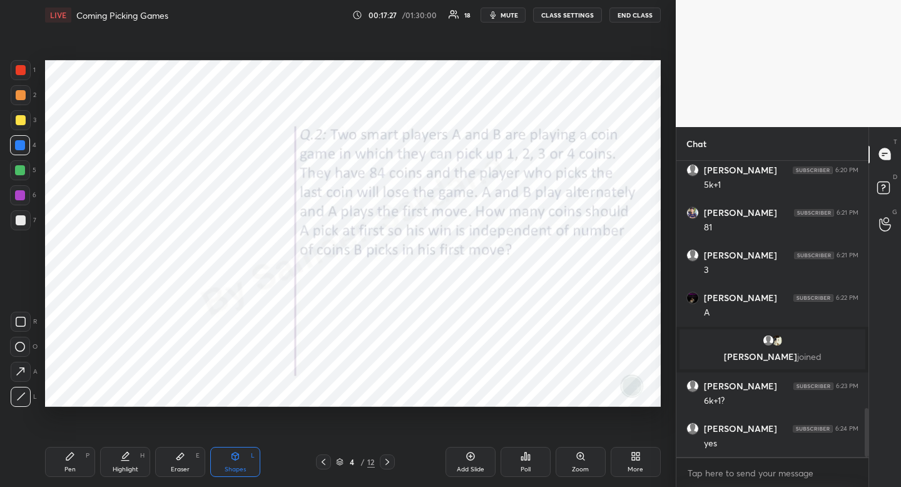
drag, startPoint x: 76, startPoint y: 457, endPoint x: 6, endPoint y: 363, distance: 117.5
click at [76, 458] on div "Pen P" at bounding box center [70, 462] width 50 height 30
click at [20, 146] on div at bounding box center [20, 145] width 10 height 10
drag, startPoint x: 21, startPoint y: 146, endPoint x: 14, endPoint y: 149, distance: 7.0
click at [16, 149] on div at bounding box center [20, 145] width 10 height 10
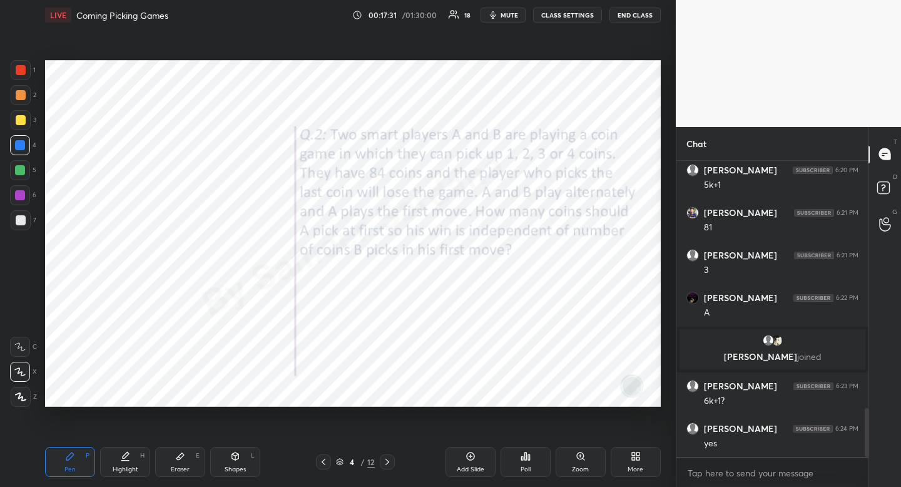
click at [76, 461] on div "Pen P" at bounding box center [70, 462] width 50 height 30
drag, startPoint x: 76, startPoint y: 461, endPoint x: 43, endPoint y: 478, distance: 37.2
click at [76, 461] on div "Pen P" at bounding box center [70, 462] width 50 height 30
click at [137, 466] on div "Highlight" at bounding box center [126, 469] width 26 height 6
drag, startPoint x: 137, startPoint y: 465, endPoint x: 224, endPoint y: 418, distance: 98.5
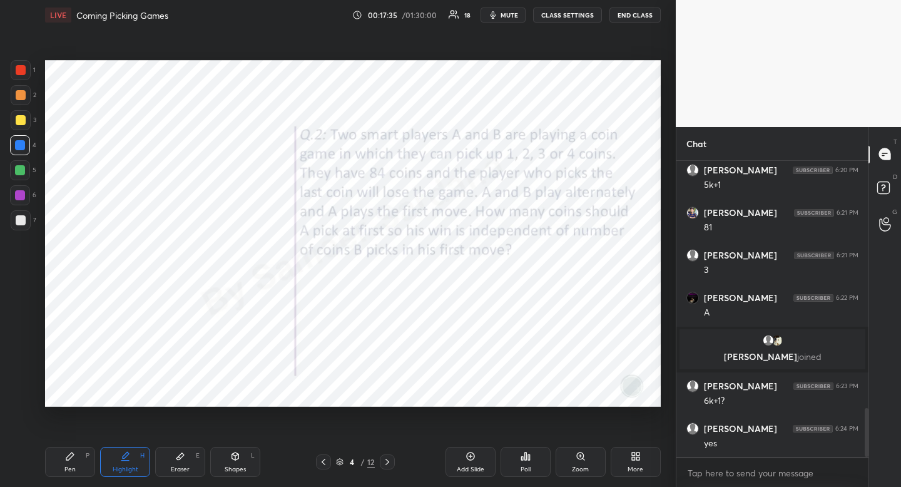
click at [137, 466] on div "Highlight" at bounding box center [126, 469] width 26 height 6
drag, startPoint x: 244, startPoint y: 460, endPoint x: 224, endPoint y: 462, distance: 20.1
click at [244, 460] on div "Shapes L" at bounding box center [235, 462] width 50 height 30
click at [19, 323] on icon at bounding box center [21, 322] width 10 height 10
drag, startPoint x: 19, startPoint y: 323, endPoint x: 37, endPoint y: 323, distance: 18.2
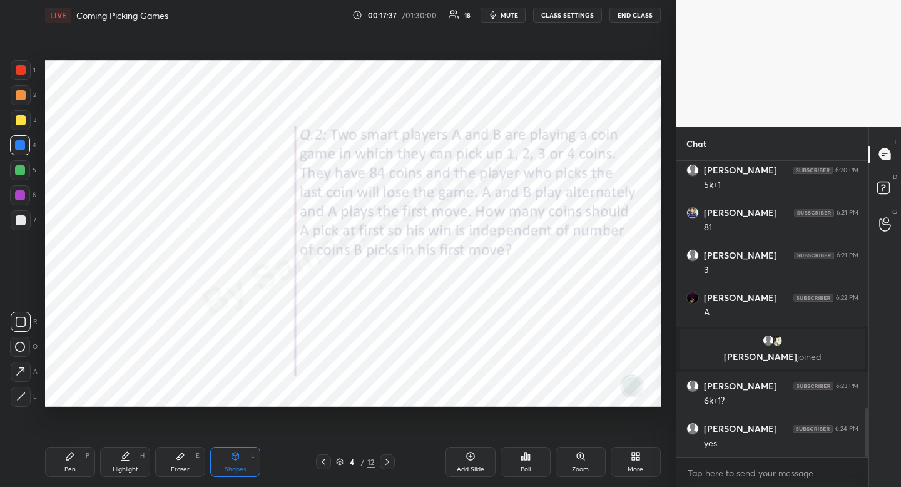
click at [19, 323] on icon at bounding box center [21, 322] width 10 height 10
click at [133, 462] on div "Highlight H" at bounding box center [125, 462] width 50 height 30
click at [134, 456] on div "Highlight H" at bounding box center [125, 462] width 50 height 30
drag, startPoint x: 111, startPoint y: 455, endPoint x: 104, endPoint y: 453, distance: 7.9
click at [111, 455] on div "Highlight H" at bounding box center [125, 462] width 50 height 30
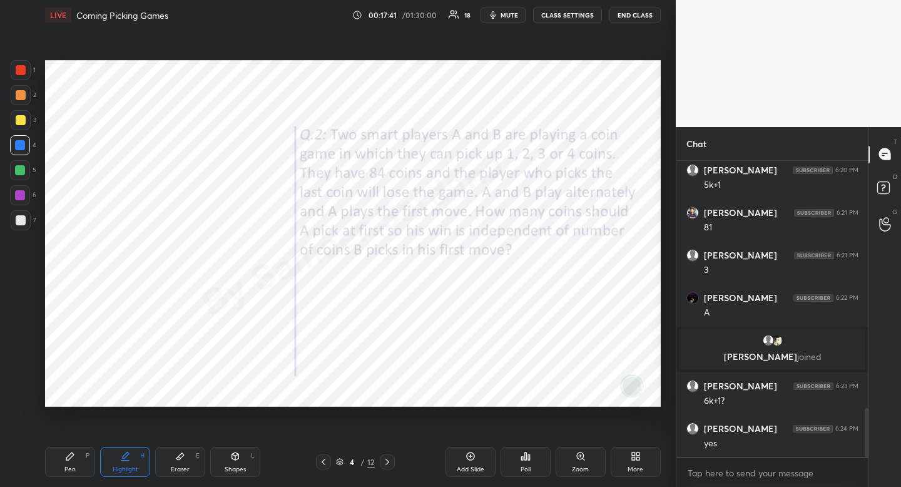
click at [69, 457] on icon at bounding box center [70, 456] width 8 height 8
click at [72, 458] on icon at bounding box center [70, 456] width 10 height 10
click at [26, 70] on div at bounding box center [21, 70] width 20 height 20
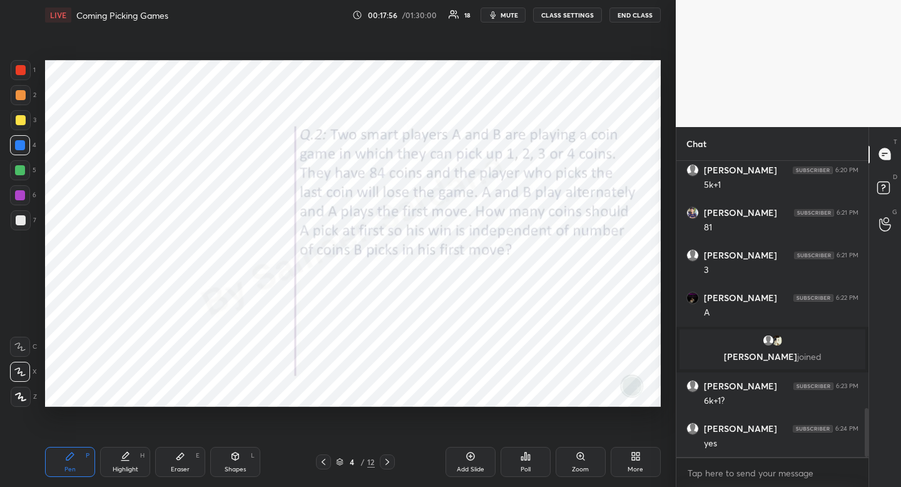
drag, startPoint x: 26, startPoint y: 70, endPoint x: 21, endPoint y: 86, distance: 16.4
click at [26, 70] on div at bounding box center [21, 70] width 20 height 20
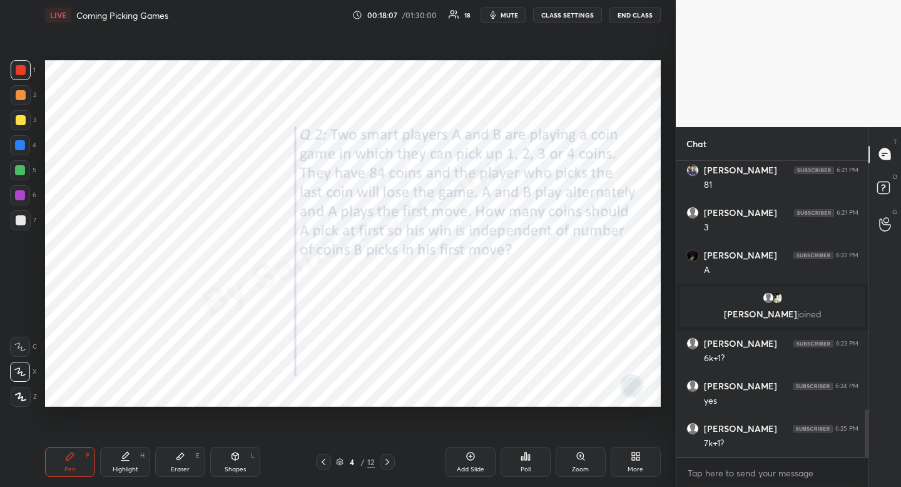
click at [236, 460] on icon at bounding box center [235, 456] width 10 height 10
click at [26, 393] on div at bounding box center [21, 397] width 20 height 20
click at [23, 143] on div at bounding box center [20, 145] width 10 height 10
drag, startPoint x: 21, startPoint y: 145, endPoint x: 44, endPoint y: 148, distance: 23.4
click at [21, 145] on div at bounding box center [20, 145] width 10 height 10
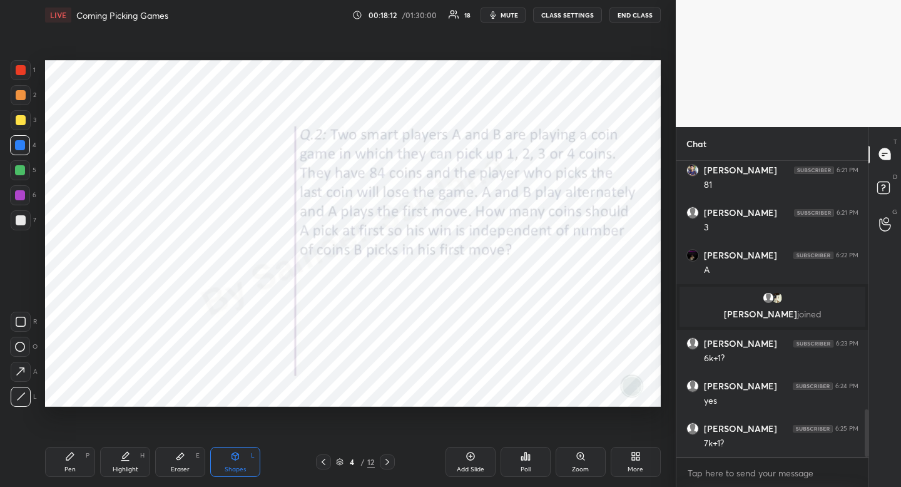
click at [131, 456] on div "Highlight H" at bounding box center [125, 462] width 50 height 30
drag, startPoint x: 131, startPoint y: 456, endPoint x: 143, endPoint y: 418, distance: 40.0
click at [131, 456] on div "Highlight H" at bounding box center [125, 462] width 50 height 30
click at [64, 462] on div "Pen P" at bounding box center [70, 462] width 50 height 30
click at [68, 464] on div "Pen P" at bounding box center [70, 462] width 50 height 30
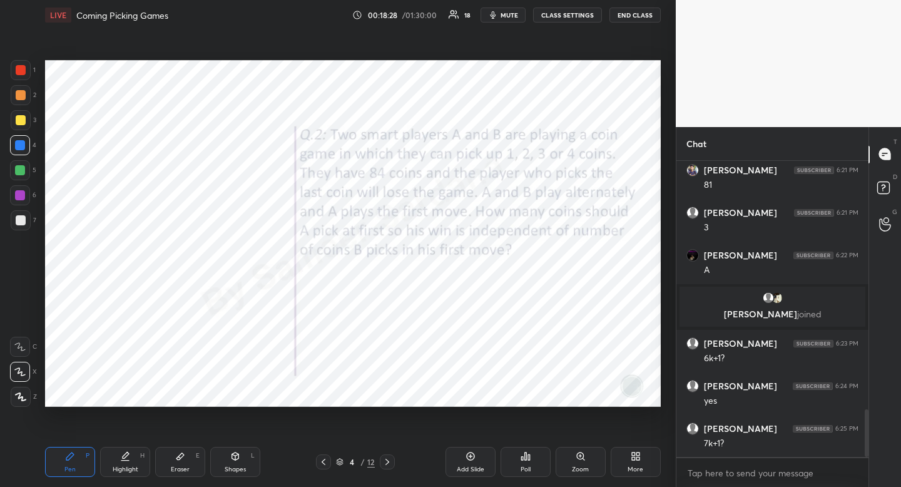
click at [550, 54] on div "Setting up your live class Poll for secs No correct answer Start poll" at bounding box center [353, 233] width 626 height 407
click at [24, 169] on div at bounding box center [20, 170] width 10 height 10
click at [15, 171] on div at bounding box center [20, 170] width 10 height 10
click at [19, 170] on div at bounding box center [20, 170] width 10 height 10
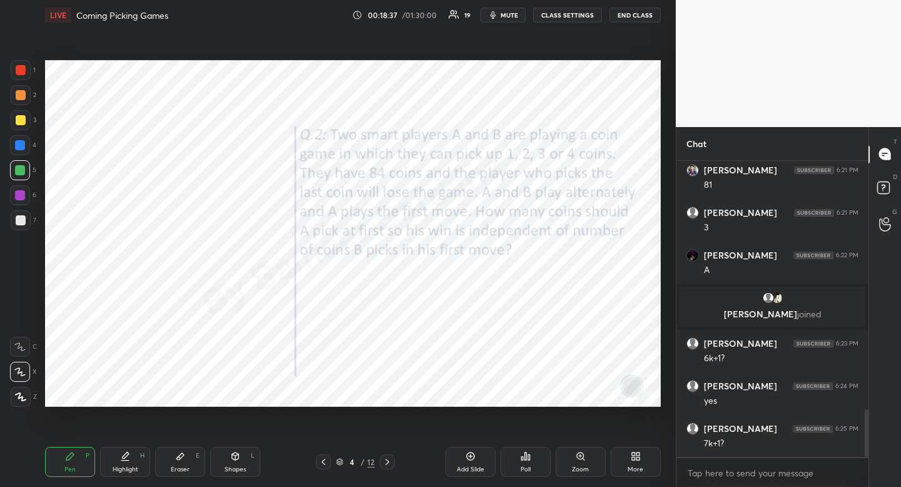
click at [129, 462] on div "Highlight H" at bounding box center [125, 462] width 50 height 30
drag, startPoint x: 129, startPoint y: 462, endPoint x: 154, endPoint y: 418, distance: 50.4
click at [136, 454] on div "Highlight H" at bounding box center [125, 462] width 50 height 30
click at [73, 470] on div "Pen" at bounding box center [69, 469] width 11 height 6
drag, startPoint x: 73, startPoint y: 470, endPoint x: 23, endPoint y: 444, distance: 56.5
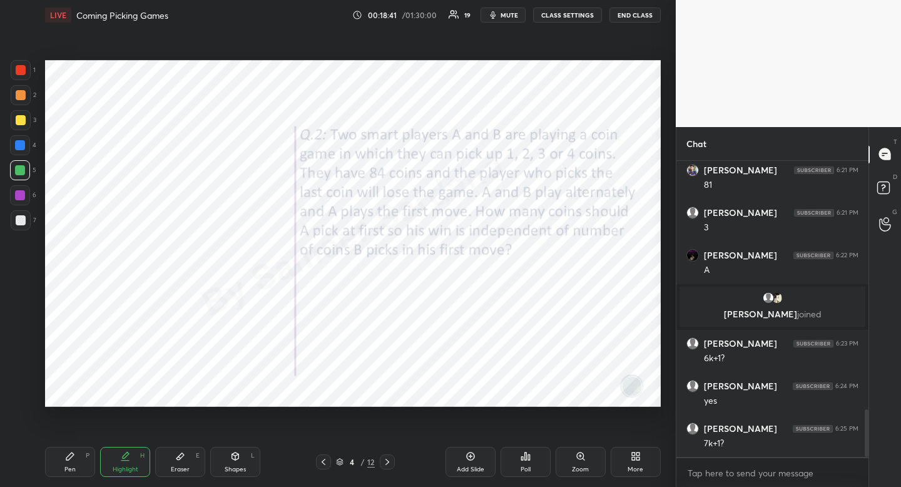
click at [73, 470] on div "Pen" at bounding box center [69, 469] width 11 height 6
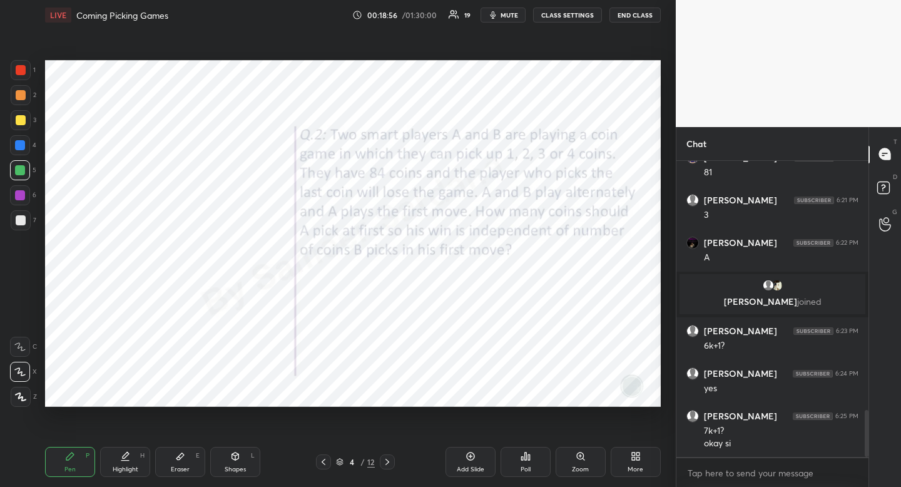
click at [29, 141] on div at bounding box center [20, 145] width 20 height 20
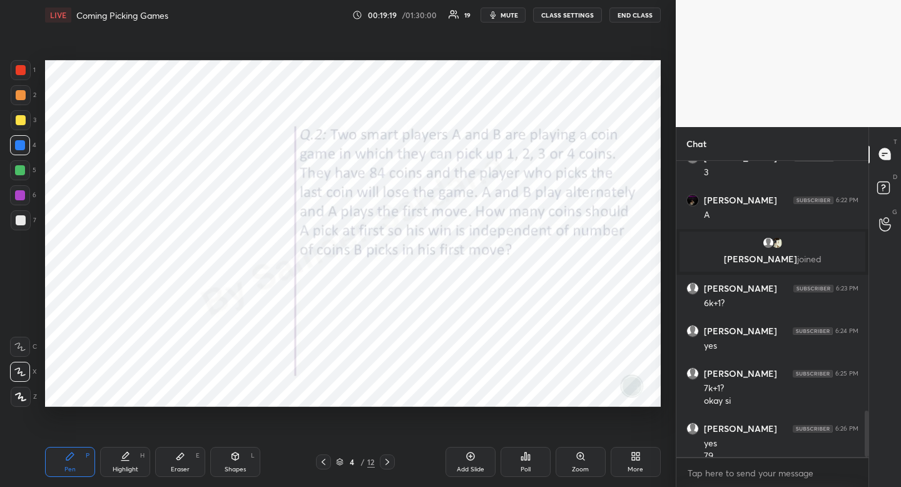
scroll to position [1619, 0]
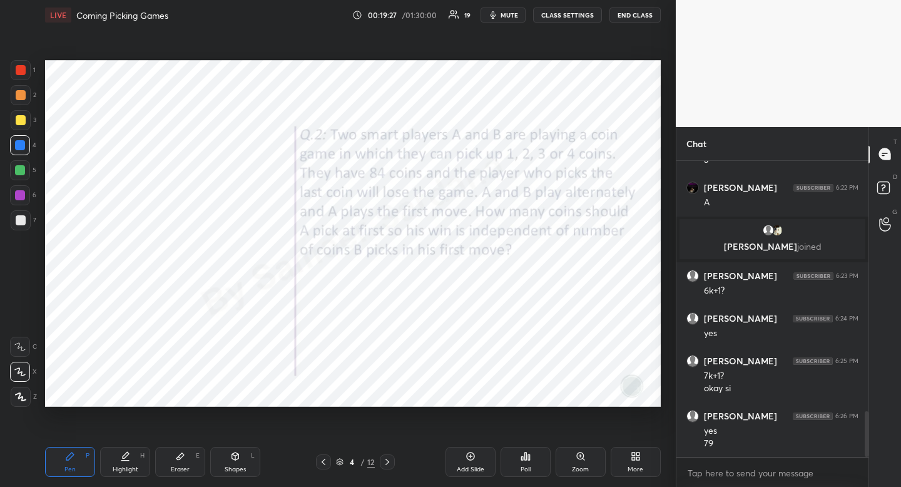
click at [15, 143] on div at bounding box center [20, 145] width 10 height 10
drag, startPoint x: 18, startPoint y: 142, endPoint x: 1, endPoint y: 160, distance: 24.8
click at [16, 143] on div at bounding box center [20, 145] width 10 height 10
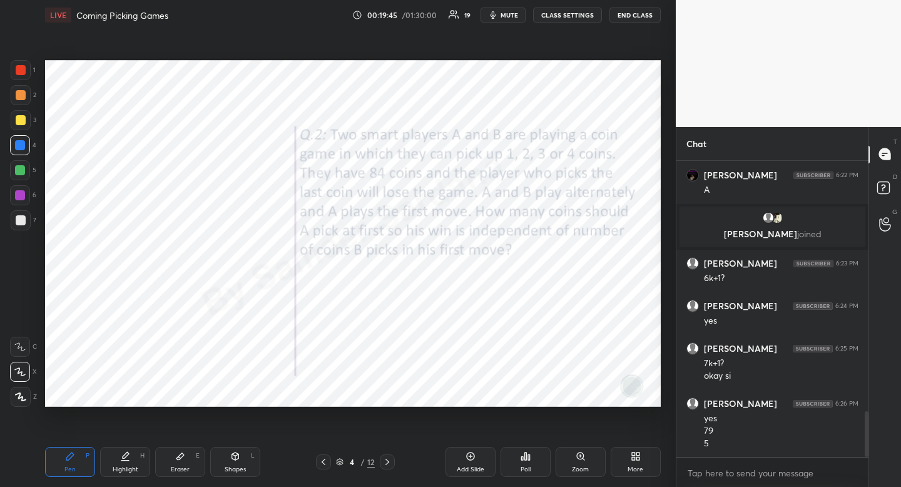
click at [23, 168] on div at bounding box center [20, 170] width 10 height 10
click at [22, 168] on div at bounding box center [20, 170] width 10 height 10
click at [21, 170] on div at bounding box center [20, 170] width 10 height 10
click at [26, 147] on div at bounding box center [20, 145] width 20 height 20
drag, startPoint x: 25, startPoint y: 146, endPoint x: 24, endPoint y: 153, distance: 6.4
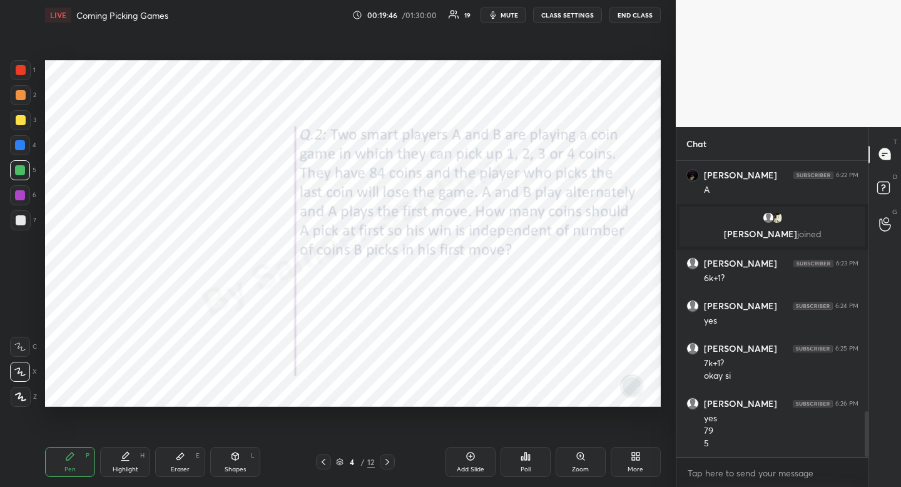
click at [25, 146] on div at bounding box center [20, 145] width 20 height 20
click at [25, 165] on div at bounding box center [20, 170] width 20 height 20
click at [325, 457] on icon at bounding box center [323, 462] width 10 height 10
click at [25, 65] on div at bounding box center [21, 70] width 20 height 20
drag, startPoint x: 25, startPoint y: 65, endPoint x: 18, endPoint y: 71, distance: 8.9
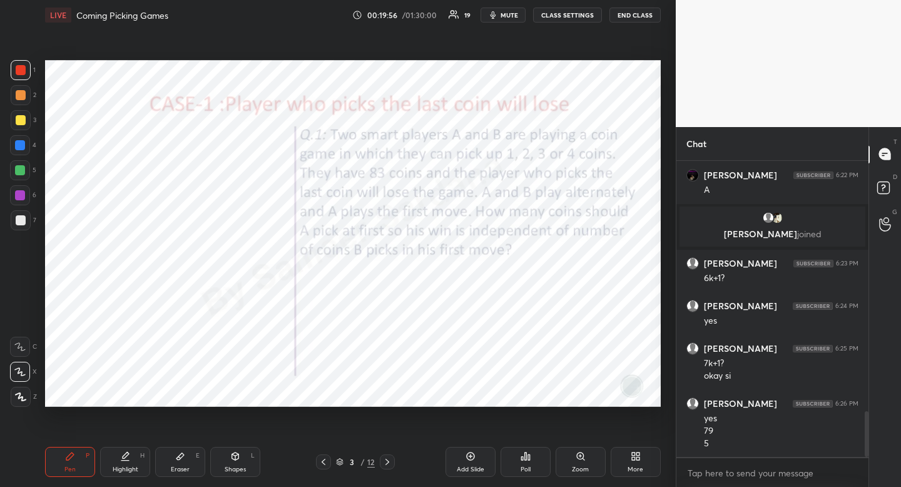
click at [25, 65] on div at bounding box center [21, 70] width 20 height 20
click at [23, 163] on div at bounding box center [20, 170] width 20 height 20
click at [19, 195] on div at bounding box center [20, 195] width 10 height 10
drag, startPoint x: 386, startPoint y: 457, endPoint x: 390, endPoint y: 449, distance: 9.8
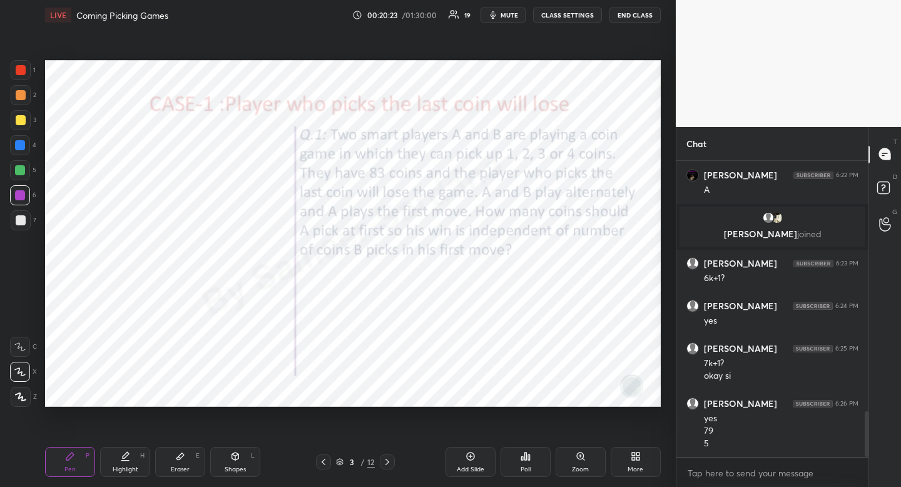
click at [386, 457] on icon at bounding box center [387, 462] width 10 height 10
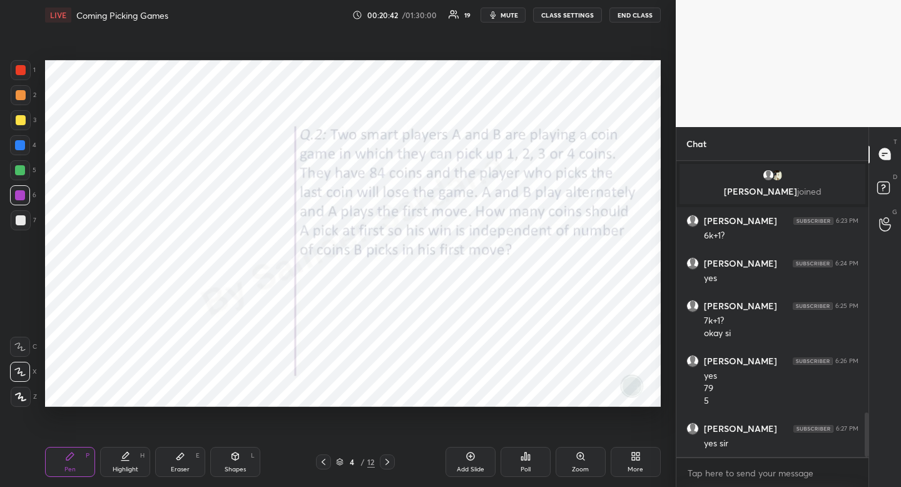
scroll to position [1717, 0]
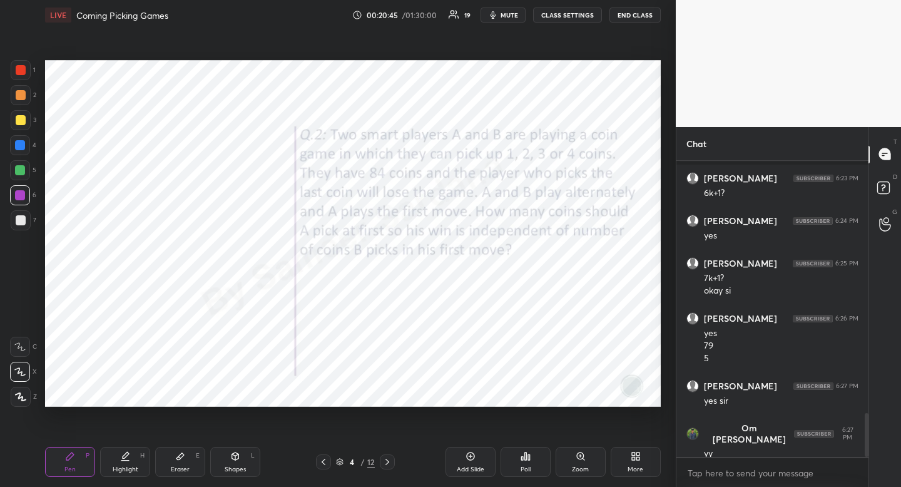
click at [387, 462] on icon at bounding box center [387, 462] width 4 height 6
click at [81, 455] on div "Pen P" at bounding box center [70, 462] width 50 height 30
drag, startPoint x: 81, startPoint y: 455, endPoint x: 83, endPoint y: 449, distance: 7.0
click at [81, 455] on div "Pen P" at bounding box center [70, 462] width 50 height 30
click at [508, 15] on span "mute" at bounding box center [509, 15] width 18 height 9
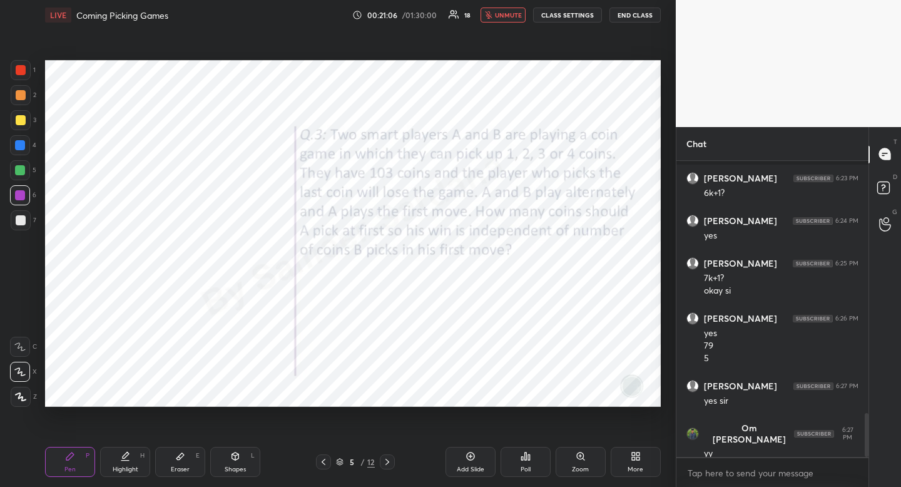
click at [24, 144] on div at bounding box center [20, 145] width 10 height 10
click at [24, 199] on div at bounding box center [20, 195] width 10 height 10
drag, startPoint x: 24, startPoint y: 199, endPoint x: 4, endPoint y: 221, distance: 29.7
click at [24, 199] on div at bounding box center [20, 195] width 10 height 10
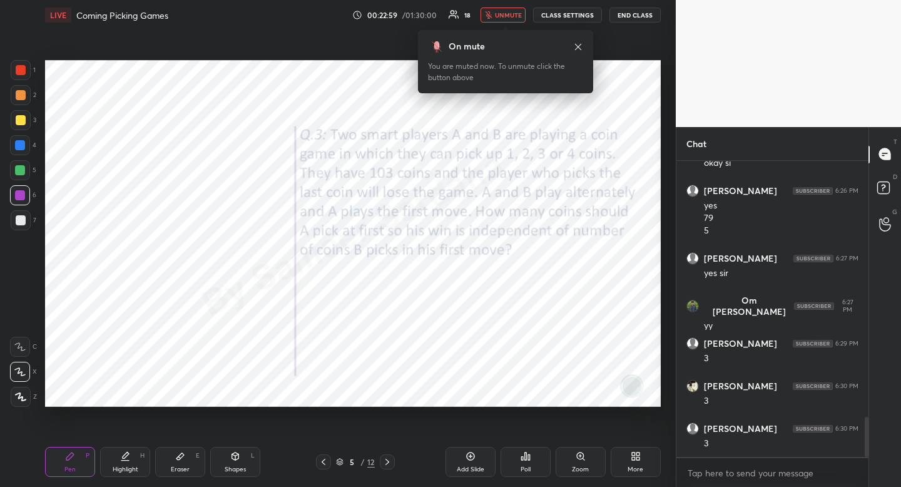
scroll to position [1887, 0]
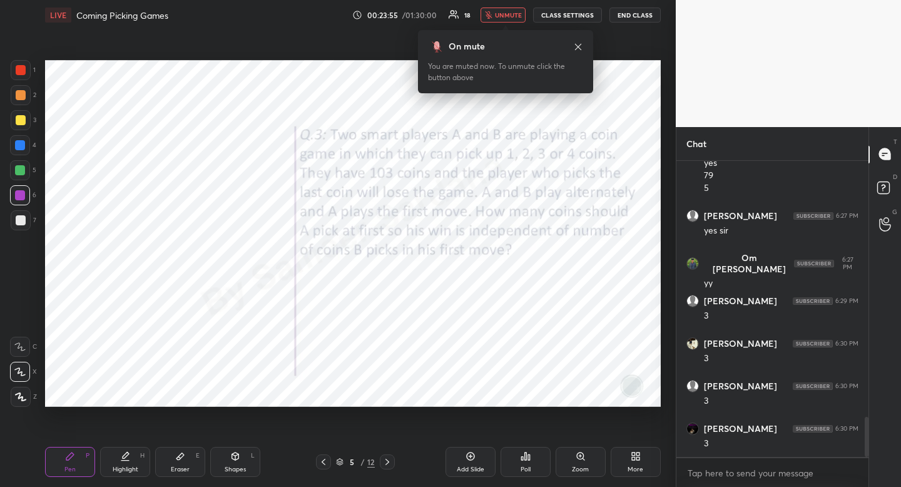
drag, startPoint x: 504, startPoint y: 13, endPoint x: 489, endPoint y: 12, distance: 14.4
click at [504, 13] on span "unmute" at bounding box center [508, 15] width 27 height 9
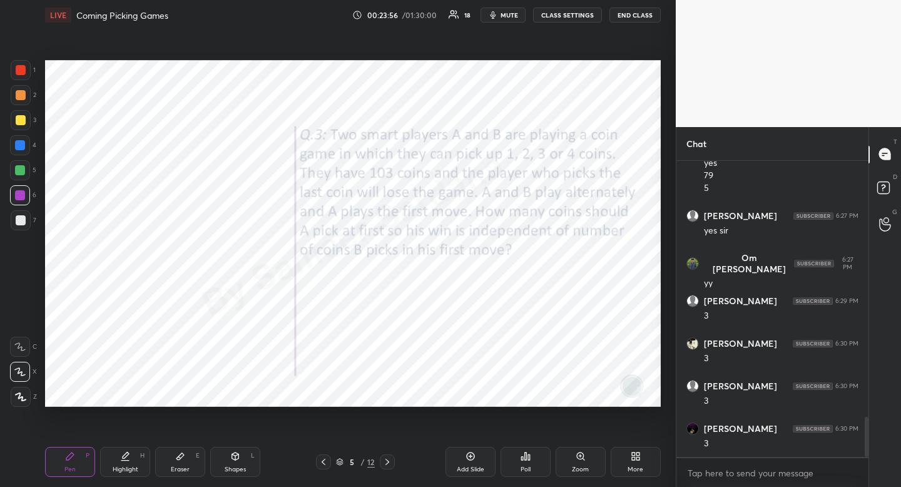
click at [69, 456] on icon at bounding box center [70, 456] width 8 height 8
click at [183, 458] on icon at bounding box center [180, 456] width 10 height 10
drag, startPoint x: 183, startPoint y: 458, endPoint x: 206, endPoint y: 422, distance: 42.5
click at [183, 452] on icon at bounding box center [180, 456] width 10 height 10
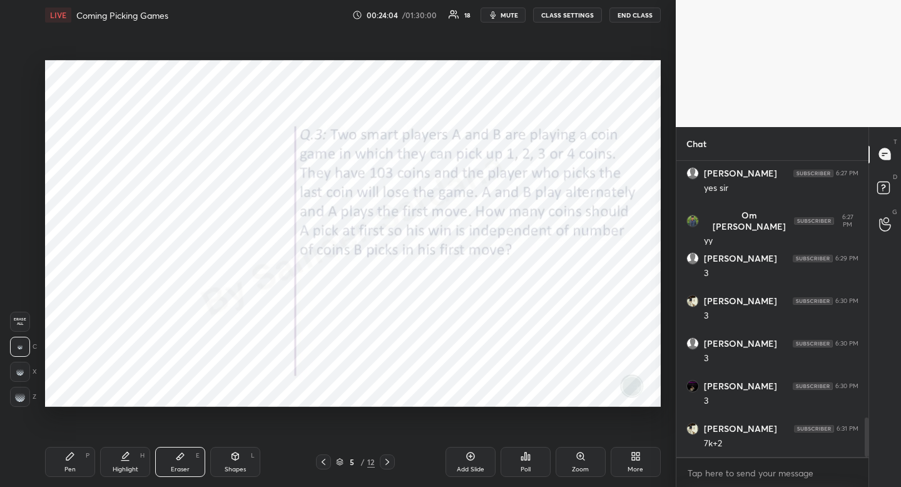
scroll to position [1972, 0]
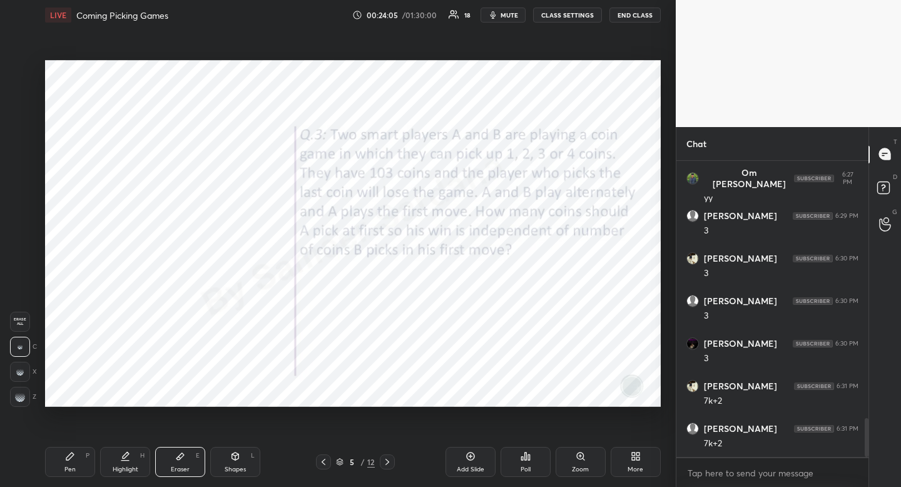
click at [232, 459] on icon at bounding box center [235, 456] width 7 height 8
drag, startPoint x: 26, startPoint y: 395, endPoint x: 31, endPoint y: 356, distance: 39.1
click at [26, 395] on div at bounding box center [21, 397] width 20 height 20
click at [61, 471] on div "Pen P" at bounding box center [70, 462] width 50 height 30
click at [63, 465] on div "Pen P" at bounding box center [70, 462] width 50 height 30
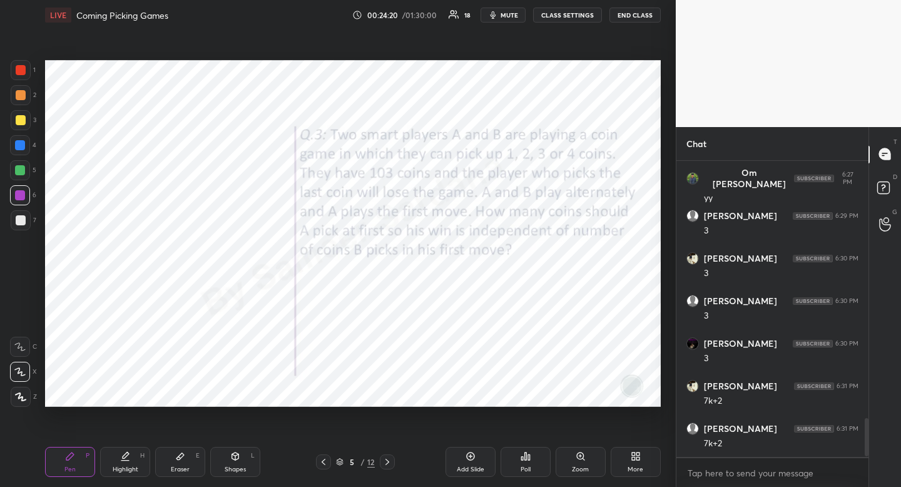
scroll to position [2014, 0]
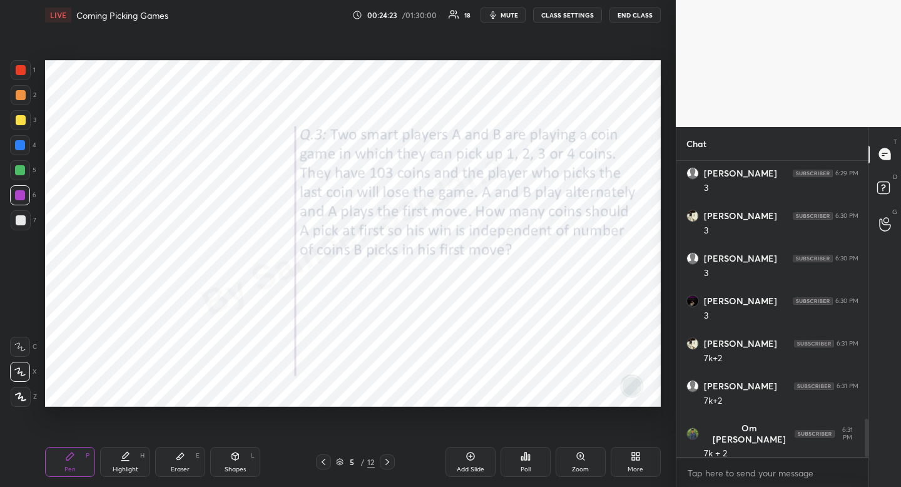
drag, startPoint x: 242, startPoint y: 464, endPoint x: 224, endPoint y: 430, distance: 38.9
click at [242, 464] on div "Shapes L" at bounding box center [235, 462] width 50 height 30
click at [31, 328] on div "R" at bounding box center [24, 322] width 26 height 20
click at [145, 467] on div "Highlight H" at bounding box center [125, 462] width 50 height 30
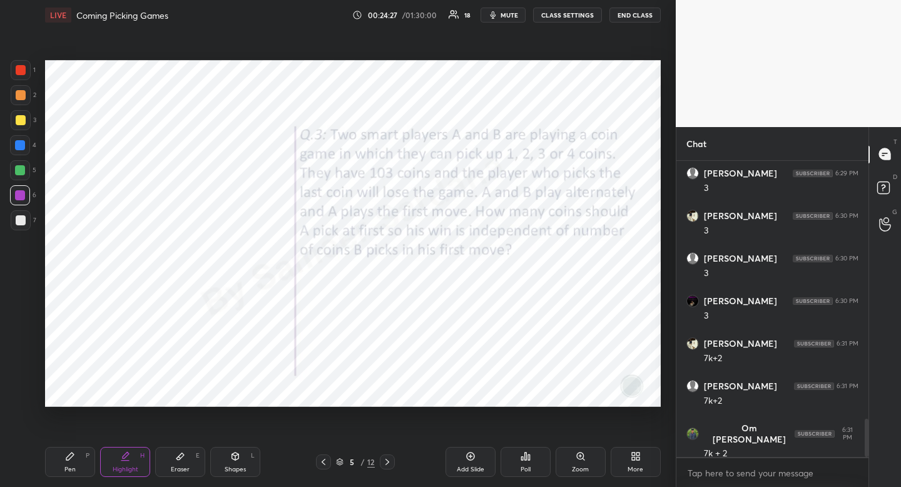
drag, startPoint x: 119, startPoint y: 473, endPoint x: 127, endPoint y: 470, distance: 7.9
click at [119, 472] on div "Highlight" at bounding box center [126, 469] width 26 height 6
click at [131, 469] on div "Highlight" at bounding box center [126, 469] width 26 height 6
click at [236, 470] on div "Shapes" at bounding box center [235, 469] width 21 height 6
click at [18, 404] on div at bounding box center [21, 397] width 20 height 20
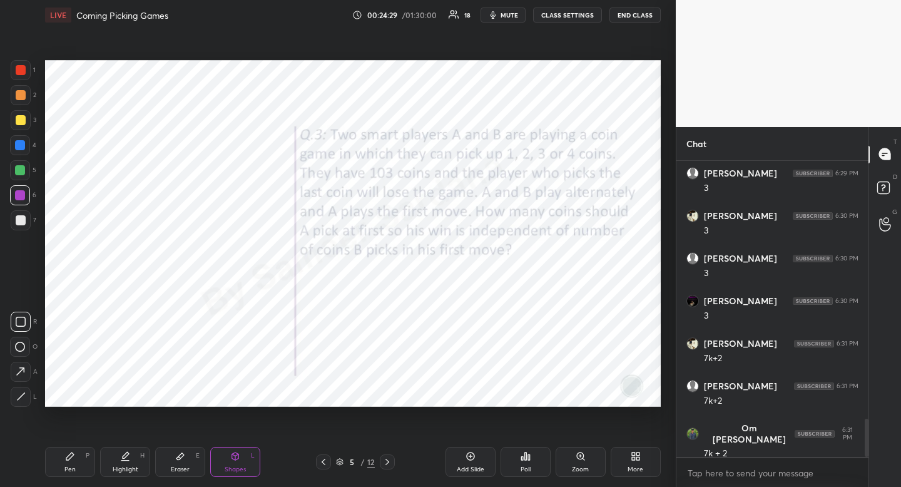
click at [16, 400] on icon at bounding box center [20, 396] width 9 height 9
click at [59, 469] on div "Pen P" at bounding box center [70, 462] width 50 height 30
click at [63, 468] on div "Pen P" at bounding box center [70, 462] width 50 height 30
click at [235, 459] on icon at bounding box center [235, 456] width 7 height 8
drag, startPoint x: 31, startPoint y: 327, endPoint x: 38, endPoint y: 315, distance: 13.5
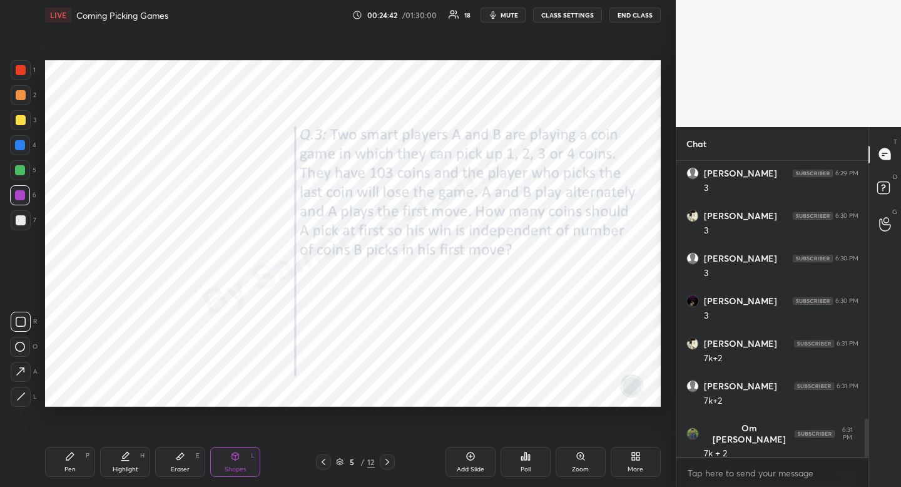
click at [31, 327] on div "R" at bounding box center [24, 322] width 26 height 20
click at [31, 320] on div "R" at bounding box center [24, 322] width 26 height 20
click at [59, 472] on div "Pen P" at bounding box center [70, 462] width 50 height 30
click at [20, 150] on div at bounding box center [20, 145] width 20 height 20
drag, startPoint x: 20, startPoint y: 150, endPoint x: 7, endPoint y: 153, distance: 13.5
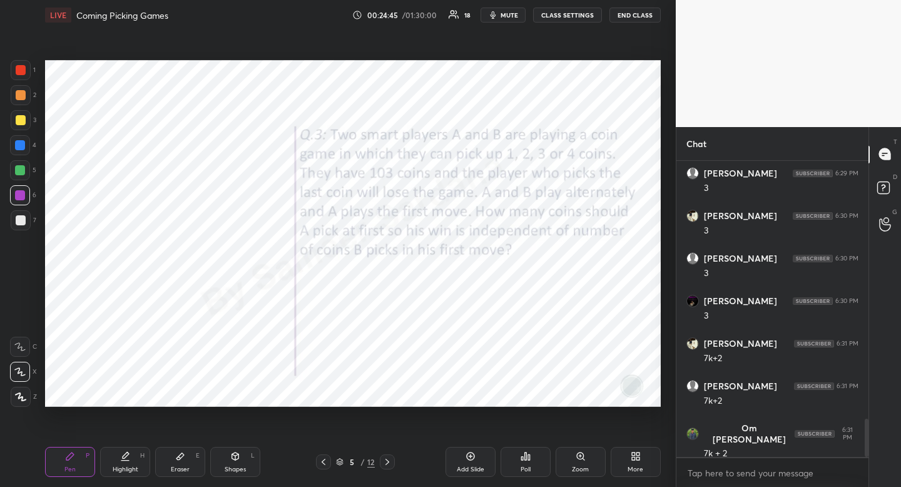
click at [20, 150] on div at bounding box center [20, 145] width 20 height 20
drag, startPoint x: 71, startPoint y: 459, endPoint x: 56, endPoint y: 427, distance: 35.3
click at [69, 460] on icon at bounding box center [70, 456] width 10 height 10
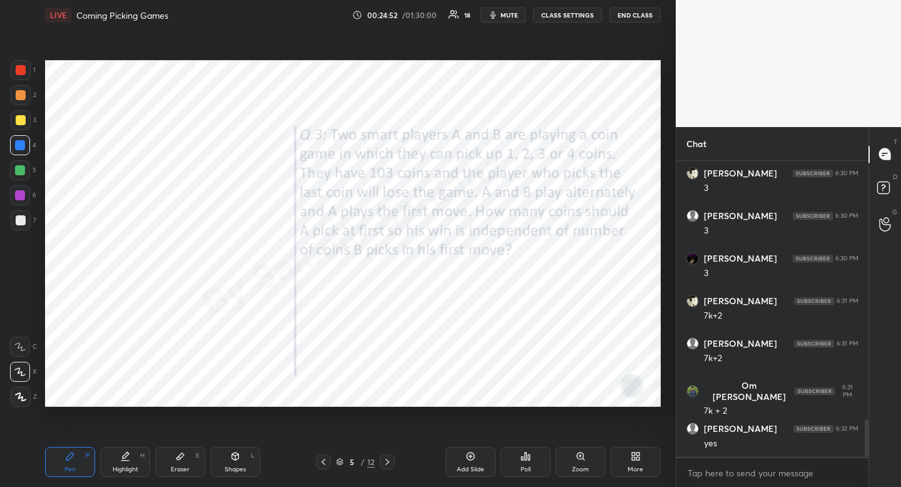
click at [124, 472] on div "Highlight" at bounding box center [126, 469] width 26 height 6
drag, startPoint x: 124, startPoint y: 473, endPoint x: 186, endPoint y: 411, distance: 88.0
click at [124, 472] on div "Highlight" at bounding box center [126, 469] width 26 height 6
click at [67, 466] on div "Pen" at bounding box center [69, 469] width 11 height 6
click at [68, 459] on icon at bounding box center [70, 456] width 8 height 8
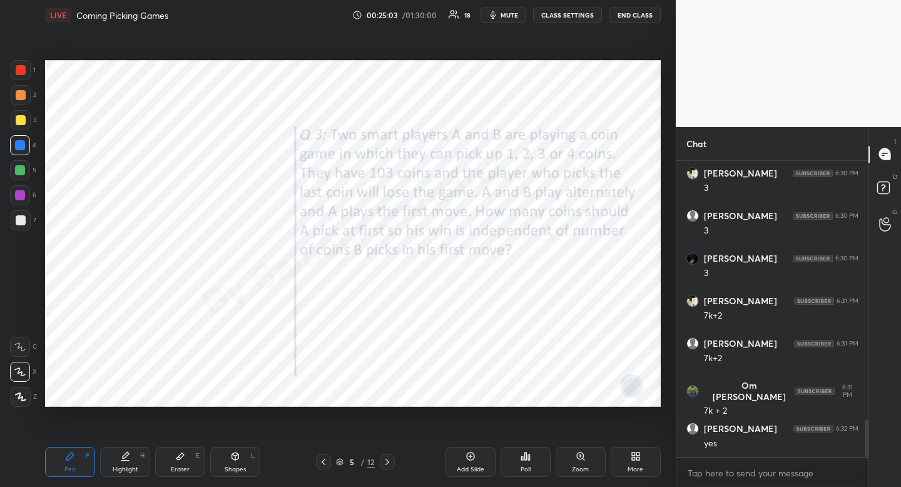
click at [177, 460] on icon at bounding box center [180, 456] width 10 height 10
drag, startPoint x: 177, startPoint y: 460, endPoint x: 219, endPoint y: 437, distance: 47.9
click at [185, 457] on icon at bounding box center [180, 456] width 10 height 10
click at [71, 471] on div "Pen" at bounding box center [69, 469] width 11 height 6
click at [69, 466] on div "Pen" at bounding box center [69, 469] width 11 height 6
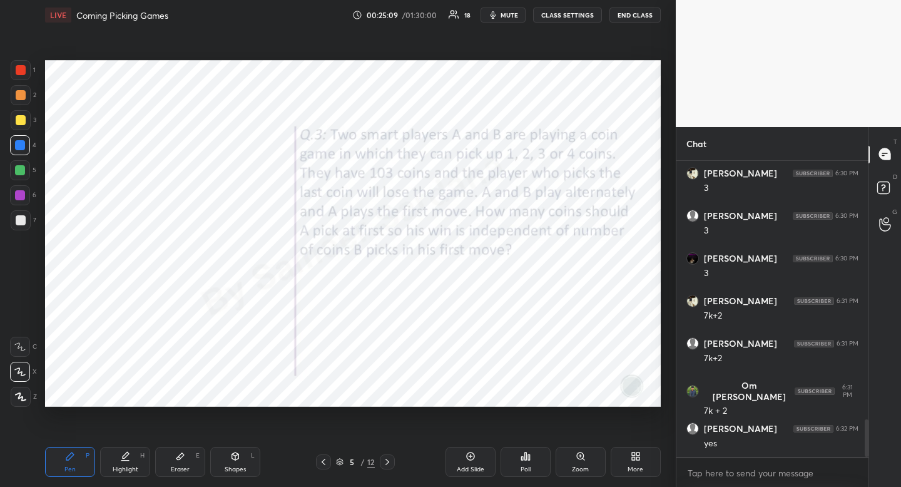
click at [17, 154] on div at bounding box center [20, 145] width 20 height 20
click at [18, 150] on div at bounding box center [20, 145] width 20 height 20
click at [126, 468] on div "Highlight" at bounding box center [126, 469] width 26 height 6
click at [67, 462] on div "Pen P" at bounding box center [70, 462] width 50 height 30
click at [70, 460] on icon at bounding box center [70, 456] width 10 height 10
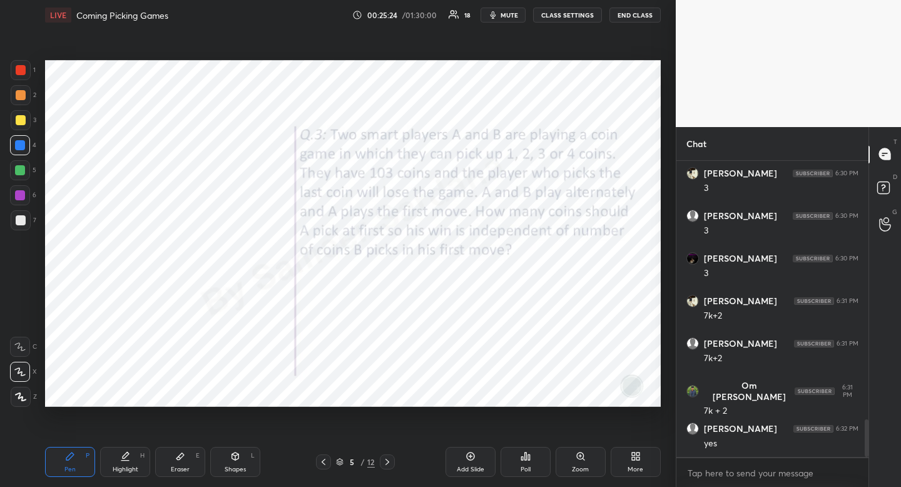
click at [175, 466] on div "Eraser" at bounding box center [180, 469] width 19 height 6
click at [56, 458] on div "Pen P" at bounding box center [70, 462] width 50 height 30
click at [63, 456] on div "Pen P" at bounding box center [70, 462] width 50 height 30
drag, startPoint x: 245, startPoint y: 459, endPoint x: 226, endPoint y: 452, distance: 19.2
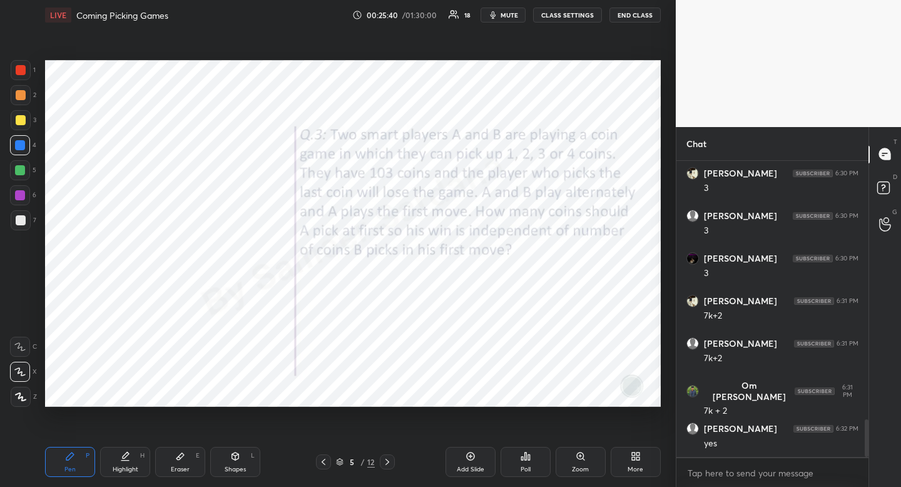
click at [245, 459] on div "Shapes L" at bounding box center [235, 462] width 50 height 30
click at [14, 395] on div at bounding box center [21, 397] width 20 height 20
click at [63, 462] on div "Pen P" at bounding box center [70, 462] width 50 height 30
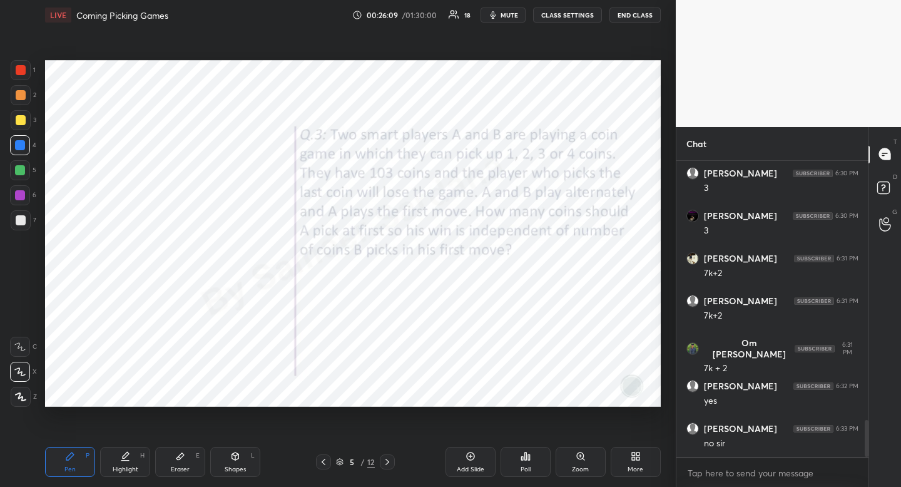
click at [24, 70] on div at bounding box center [21, 70] width 10 height 10
click at [235, 459] on icon at bounding box center [235, 457] width 0 height 4
click at [29, 320] on div at bounding box center [21, 322] width 20 height 20
click at [25, 323] on icon at bounding box center [21, 322] width 10 height 10
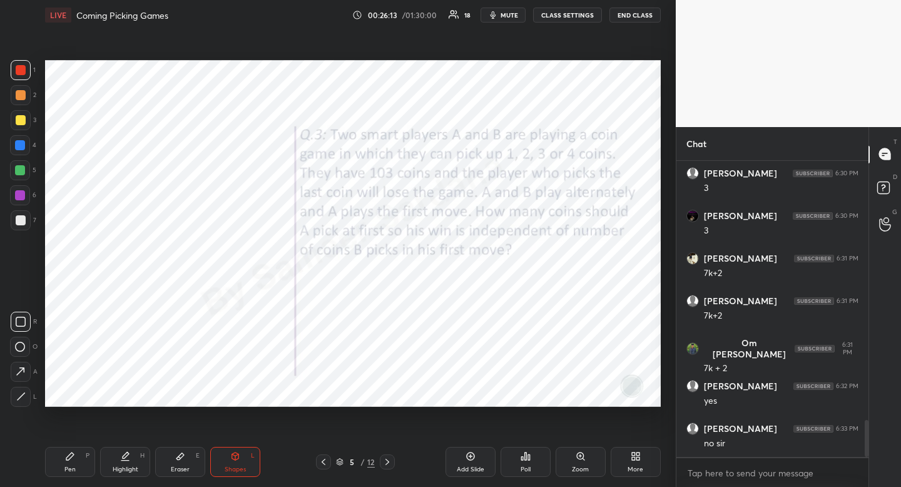
click at [133, 460] on div "Highlight H" at bounding box center [125, 462] width 50 height 30
drag, startPoint x: 144, startPoint y: 454, endPoint x: 162, endPoint y: 415, distance: 42.8
click at [144, 454] on div "H" at bounding box center [142, 455] width 4 height 6
click at [66, 470] on div "Pen" at bounding box center [69, 469] width 11 height 6
drag, startPoint x: 66, startPoint y: 470, endPoint x: 71, endPoint y: 419, distance: 50.9
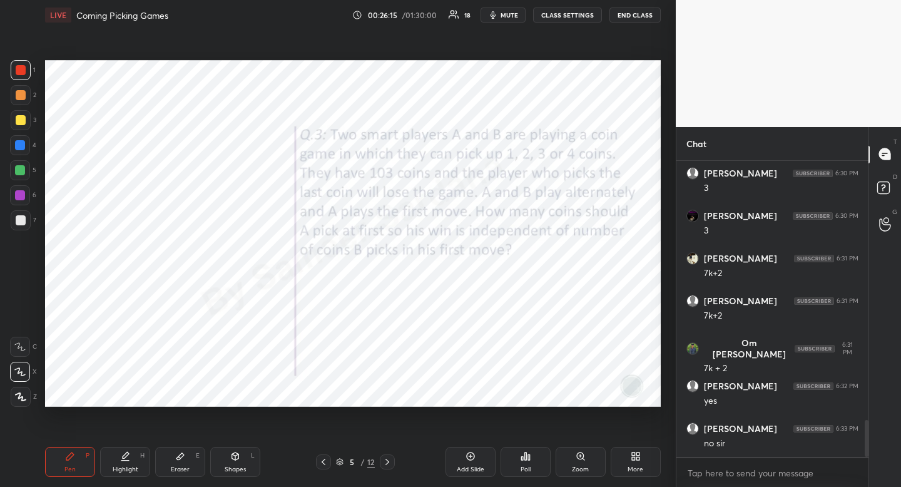
click at [66, 470] on div "Pen" at bounding box center [69, 469] width 11 height 6
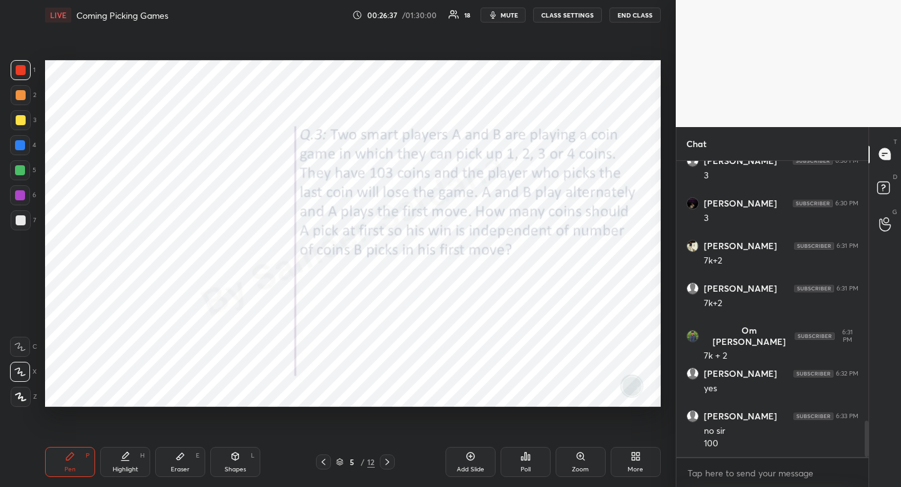
click at [24, 155] on div at bounding box center [20, 145] width 20 height 20
drag, startPoint x: 24, startPoint y: 155, endPoint x: 17, endPoint y: 162, distance: 10.6
click at [24, 155] on div at bounding box center [20, 145] width 20 height 20
click at [24, 171] on div at bounding box center [20, 170] width 10 height 10
click at [21, 175] on div at bounding box center [20, 170] width 20 height 20
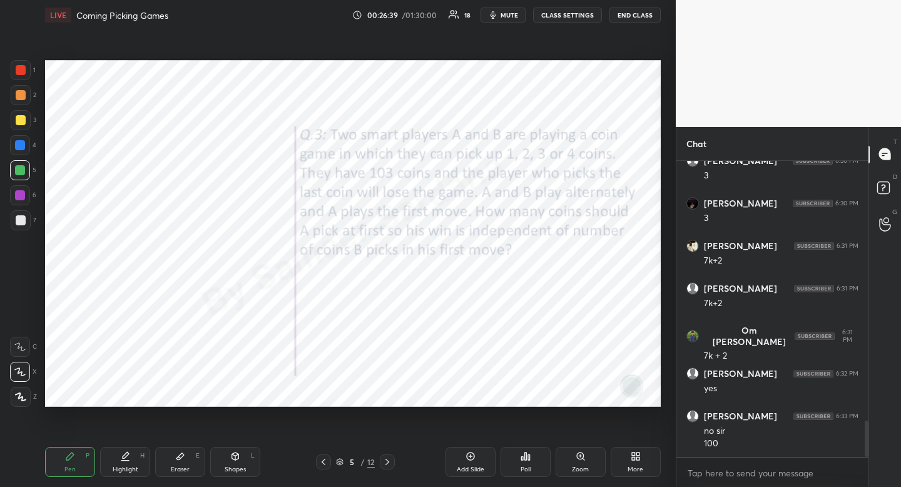
click at [341, 462] on icon at bounding box center [340, 463] width 6 height 2
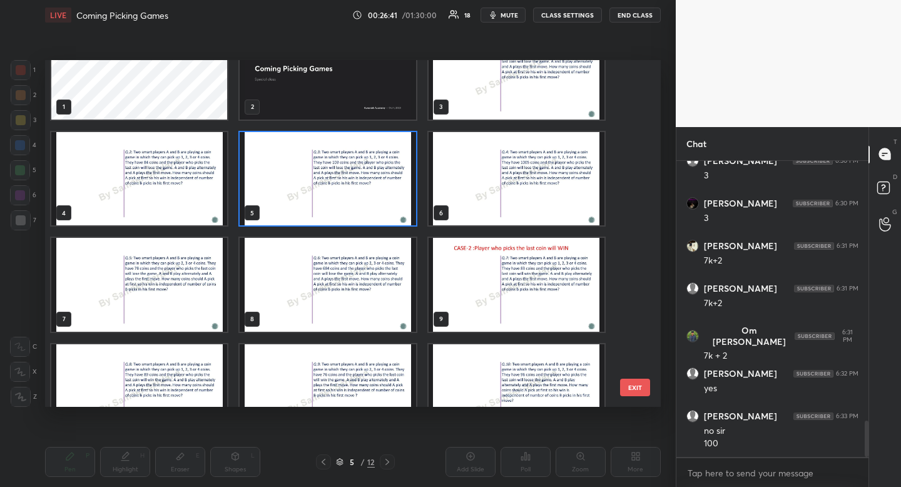
scroll to position [78, 0]
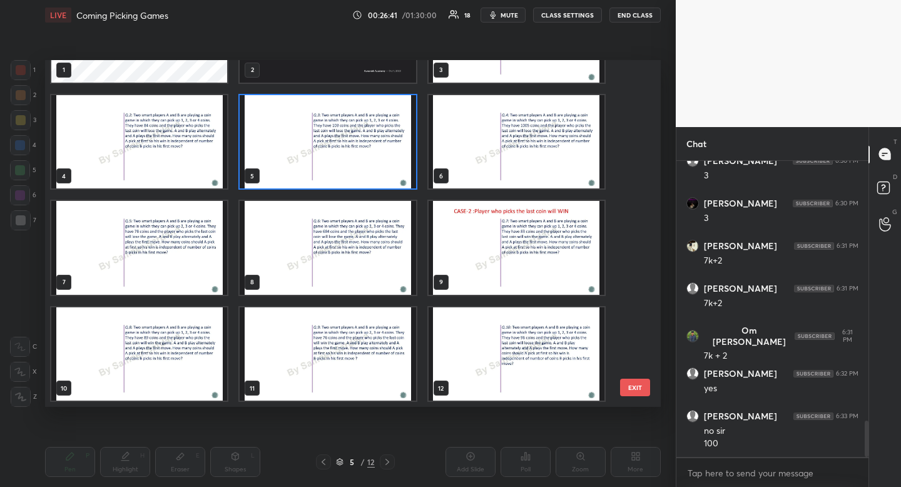
click at [556, 249] on img "grid" at bounding box center [517, 248] width 176 height 94
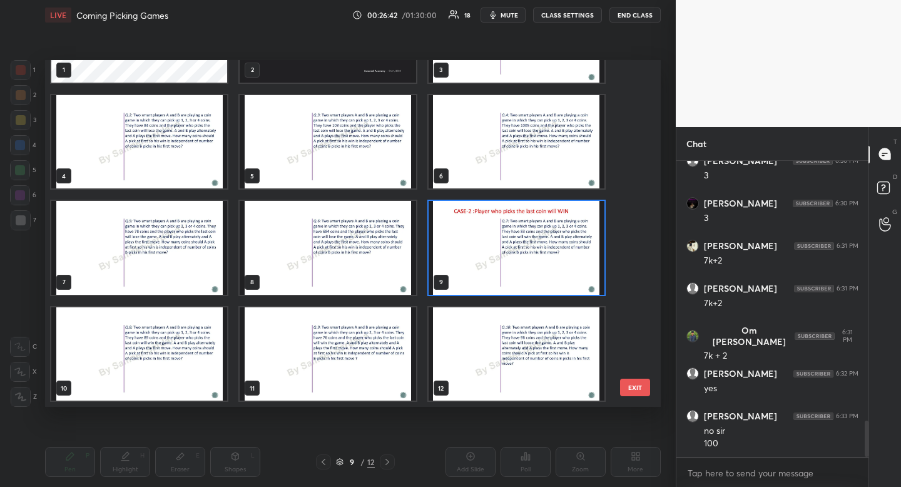
click at [553, 252] on img "grid" at bounding box center [517, 248] width 176 height 94
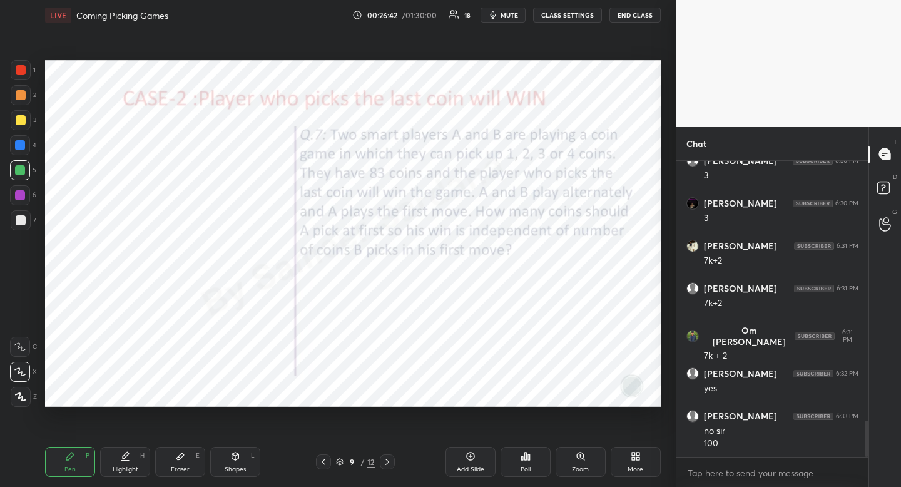
click at [554, 253] on img "grid" at bounding box center [517, 248] width 176 height 94
click at [237, 463] on div "Shapes L" at bounding box center [235, 462] width 50 height 30
click at [16, 325] on icon at bounding box center [21, 322] width 10 height 10
click at [13, 325] on div at bounding box center [21, 322] width 20 height 20
click at [125, 454] on icon at bounding box center [126, 455] width 6 height 6
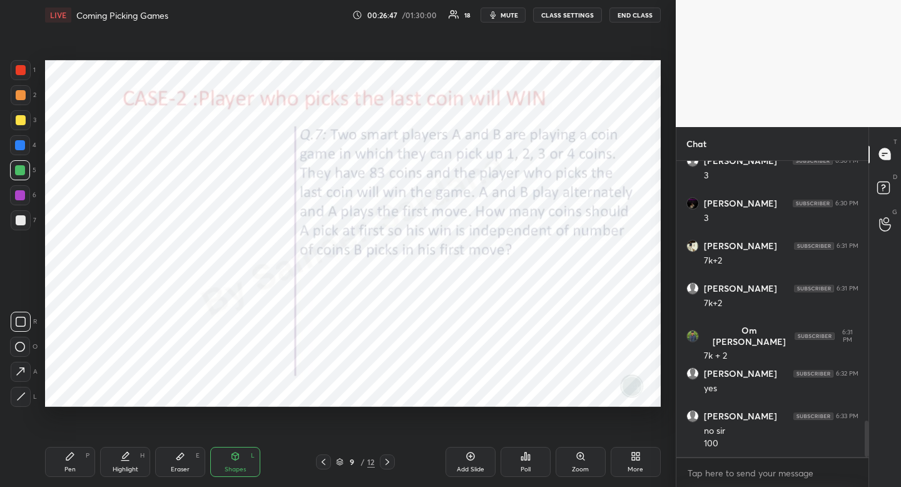
drag, startPoint x: 125, startPoint y: 454, endPoint x: 119, endPoint y: 408, distance: 46.1
click at [125, 454] on icon at bounding box center [126, 455] width 6 height 6
click at [26, 65] on div at bounding box center [21, 70] width 20 height 20
drag, startPoint x: 26, startPoint y: 65, endPoint x: 24, endPoint y: 78, distance: 13.3
click at [25, 71] on div at bounding box center [21, 70] width 20 height 20
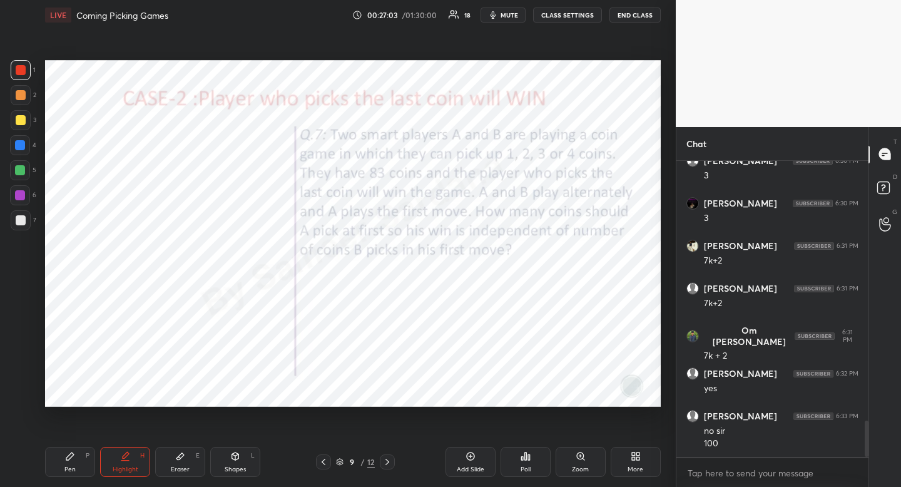
drag, startPoint x: 236, startPoint y: 464, endPoint x: 228, endPoint y: 461, distance: 8.1
click at [235, 466] on div "Shapes" at bounding box center [235, 469] width 21 height 6
click at [23, 339] on div at bounding box center [20, 347] width 20 height 20
click at [26, 334] on div "R O A L" at bounding box center [24, 357] width 28 height 100
drag, startPoint x: 506, startPoint y: 19, endPoint x: 487, endPoint y: 26, distance: 20.0
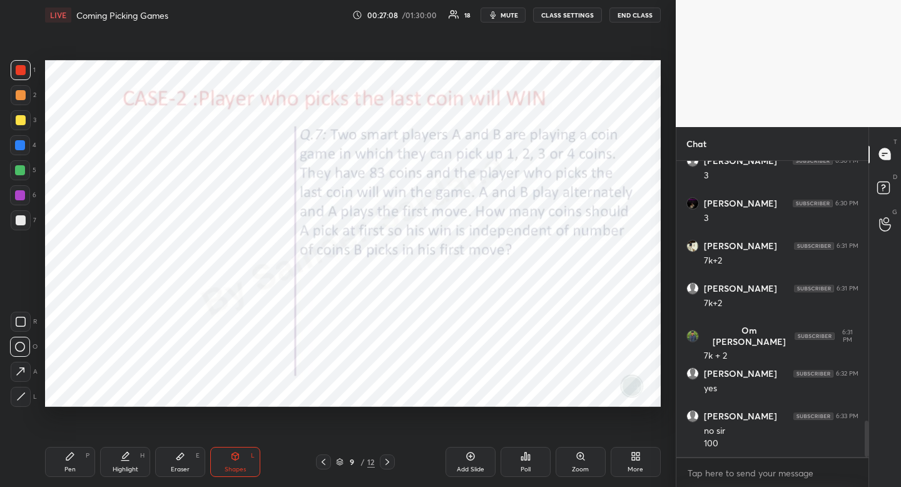
click at [506, 19] on button "mute" at bounding box center [502, 15] width 45 height 15
click at [504, 16] on span "unmute" at bounding box center [508, 15] width 27 height 9
drag, startPoint x: 504, startPoint y: 17, endPoint x: 479, endPoint y: 27, distance: 27.5
click at [504, 17] on span "mute" at bounding box center [509, 15] width 18 height 9
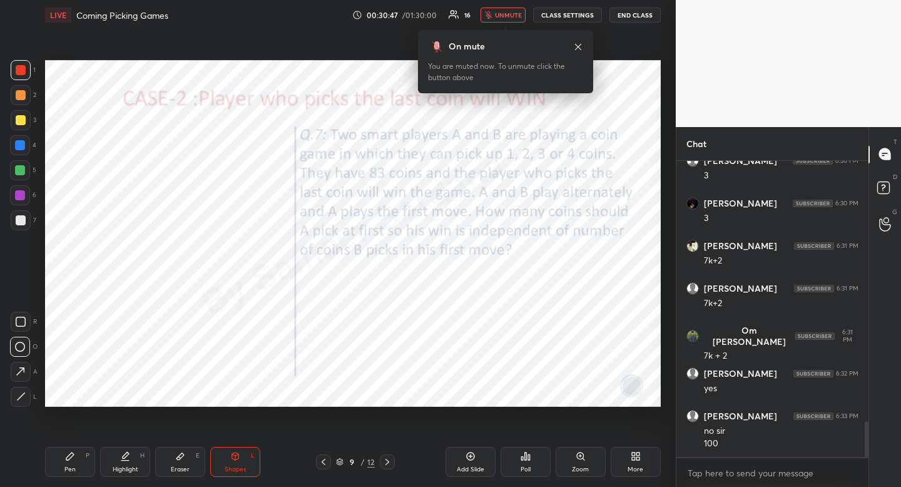
scroll to position [2154, 0]
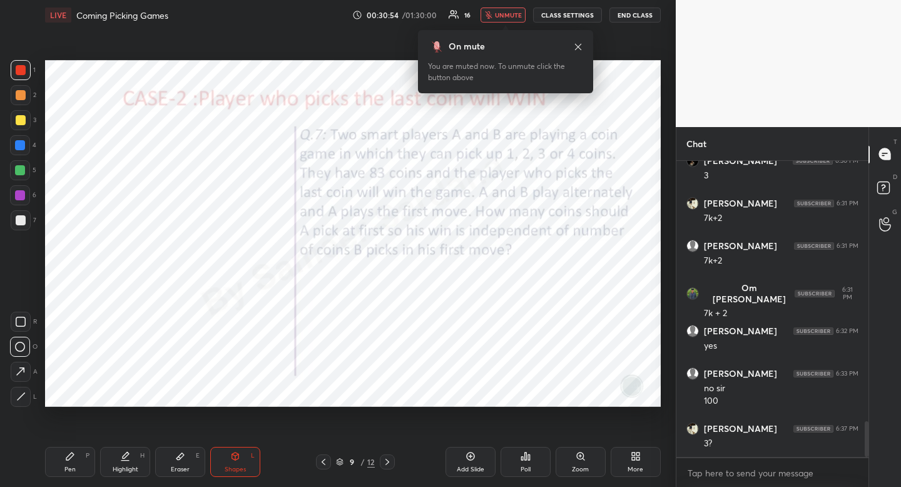
drag, startPoint x: 507, startPoint y: 18, endPoint x: 501, endPoint y: 21, distance: 7.0
click at [507, 18] on span "unmute" at bounding box center [508, 15] width 27 height 9
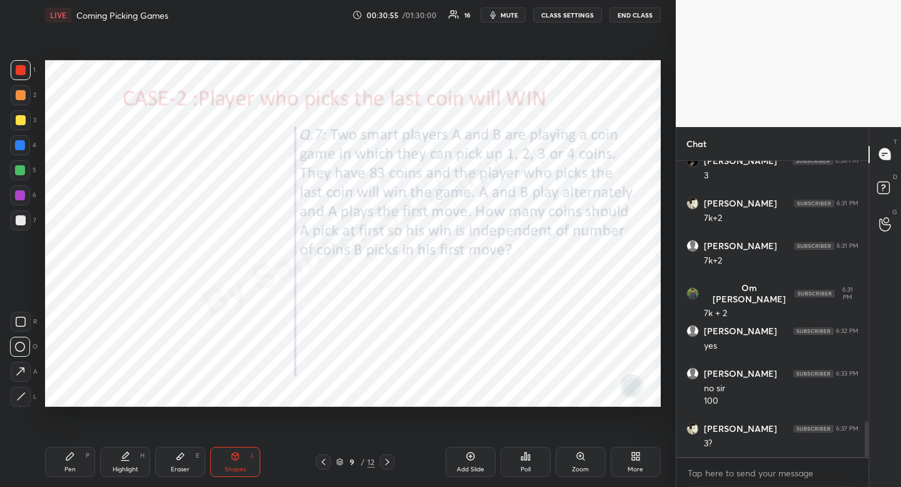
click at [245, 467] on div "Shapes" at bounding box center [235, 469] width 21 height 6
click at [21, 318] on icon at bounding box center [21, 322] width 10 height 10
click at [241, 457] on div "Shapes L" at bounding box center [235, 462] width 50 height 30
click at [20, 395] on icon at bounding box center [20, 396] width 9 height 9
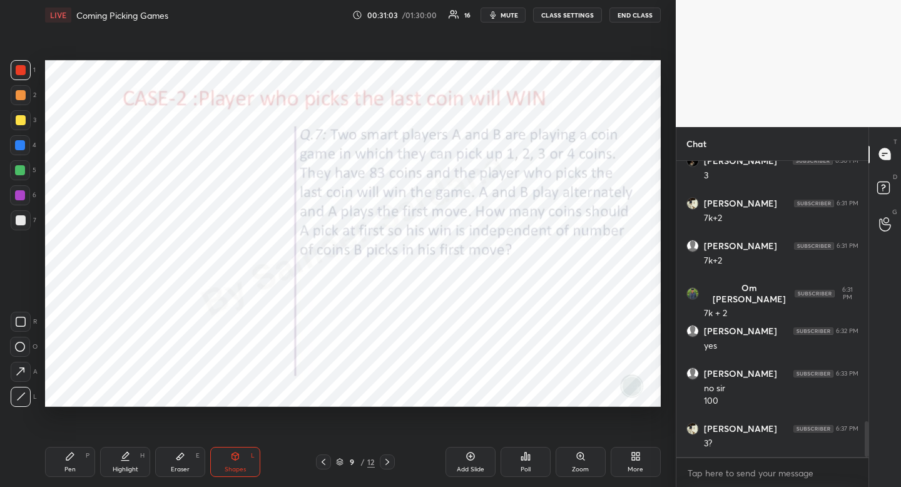
drag, startPoint x: 20, startPoint y: 395, endPoint x: 38, endPoint y: 347, distance: 52.1
click at [23, 389] on div at bounding box center [21, 397] width 20 height 20
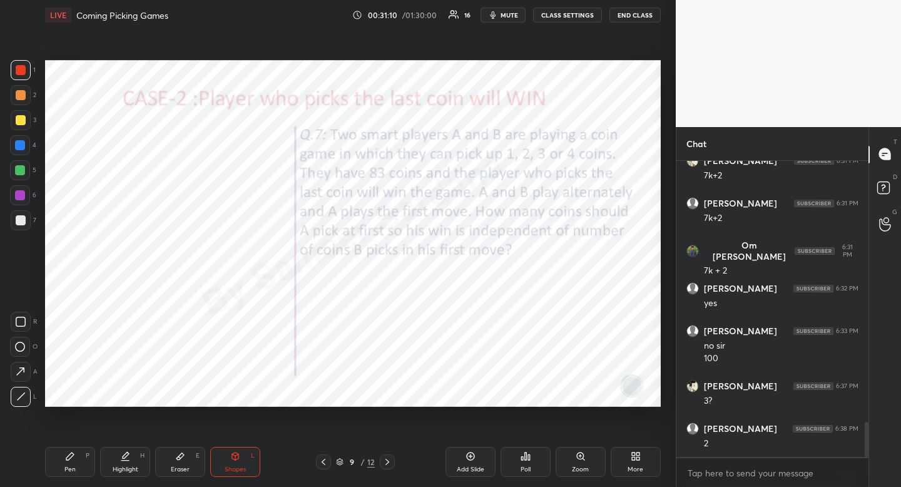
click at [55, 473] on div "Pen P" at bounding box center [70, 462] width 50 height 30
drag, startPoint x: 61, startPoint y: 467, endPoint x: 55, endPoint y: 457, distance: 11.5
click at [61, 467] on div "Pen P" at bounding box center [70, 462] width 50 height 30
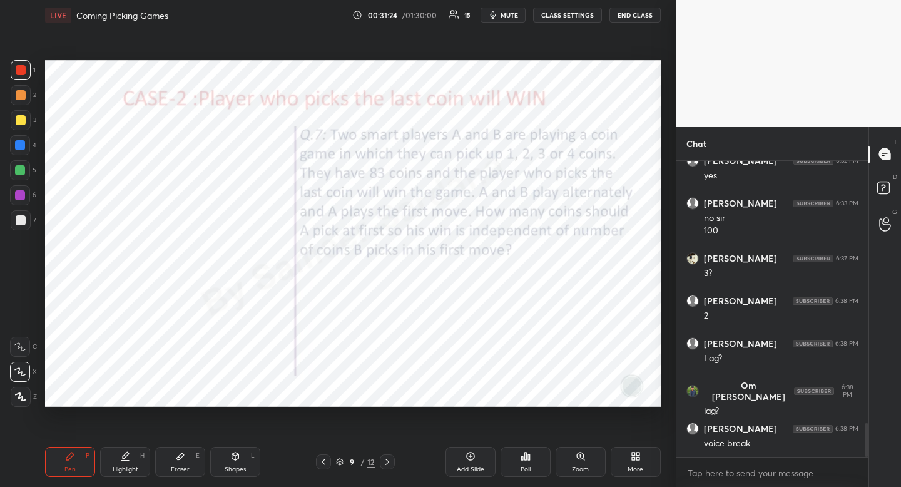
scroll to position [2367, 0]
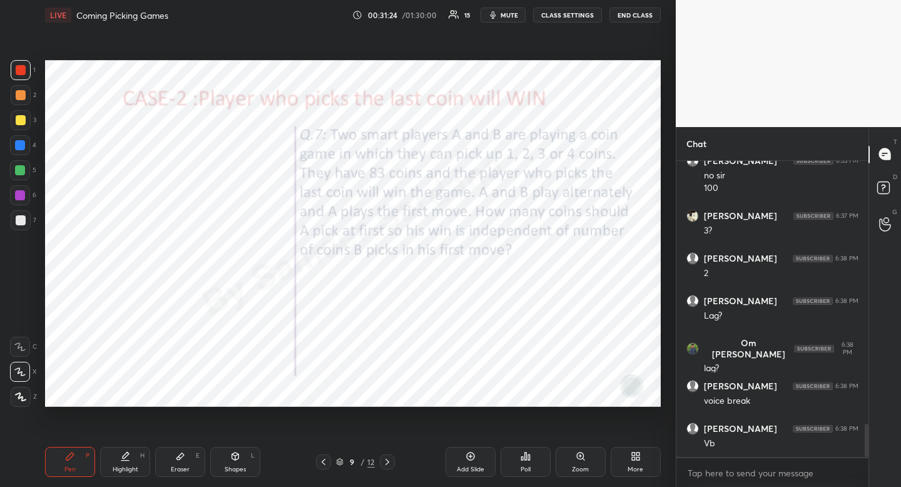
click at [26, 147] on div at bounding box center [20, 145] width 20 height 20
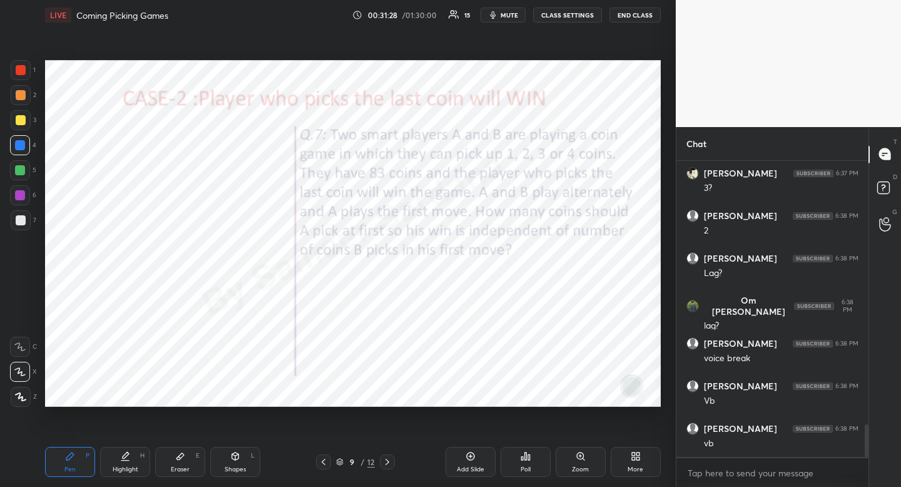
click at [19, 148] on div at bounding box center [20, 145] width 10 height 10
drag, startPoint x: 19, startPoint y: 145, endPoint x: 13, endPoint y: 155, distance: 11.8
click at [18, 150] on div at bounding box center [20, 145] width 20 height 20
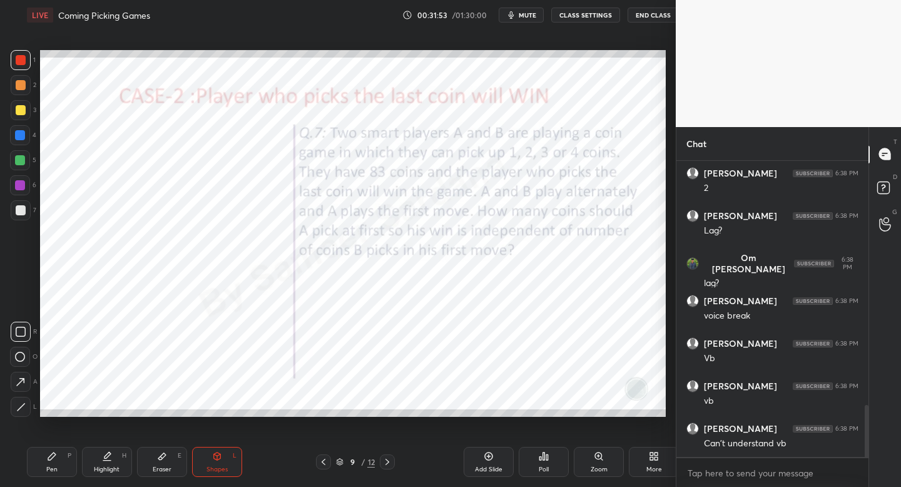
scroll to position [62149, 61930]
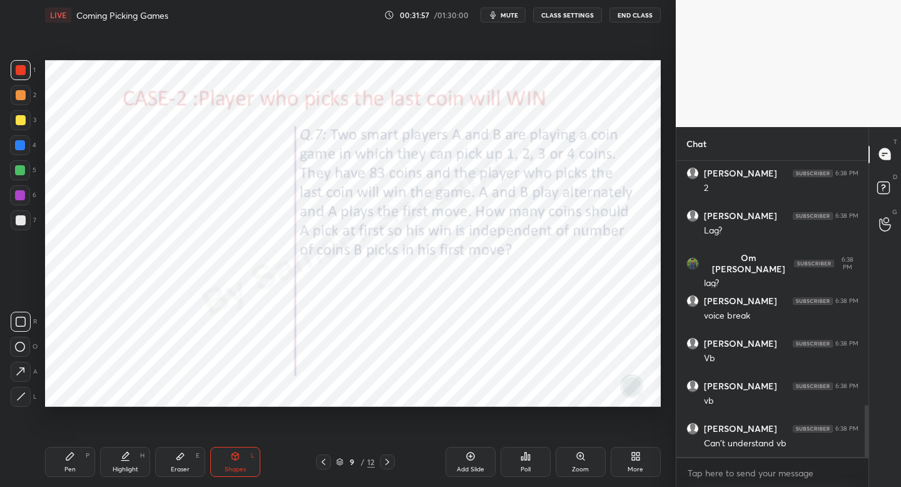
click at [252, 469] on div "Shapes L" at bounding box center [235, 462] width 50 height 30
click at [26, 392] on div at bounding box center [21, 397] width 20 height 20
click at [80, 460] on div "Pen P" at bounding box center [70, 462] width 50 height 30
click at [76, 454] on div "Pen P" at bounding box center [70, 462] width 50 height 30
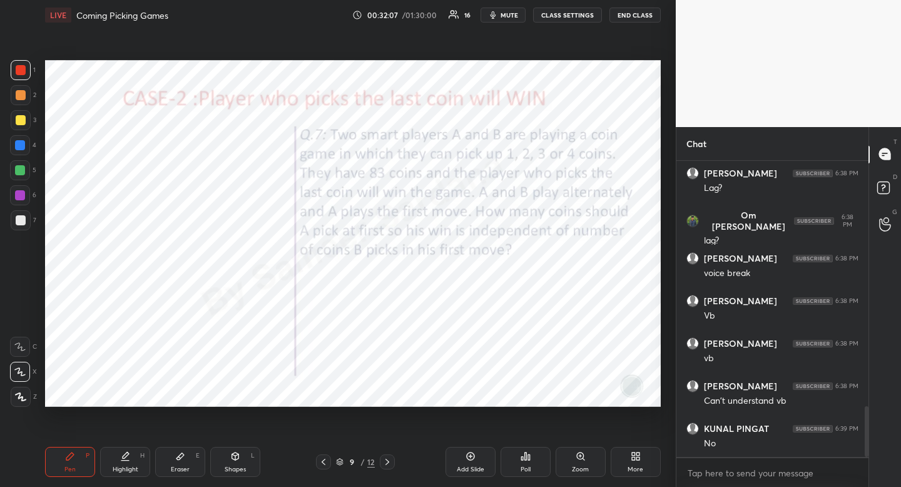
click at [185, 467] on div "Eraser" at bounding box center [180, 469] width 19 height 6
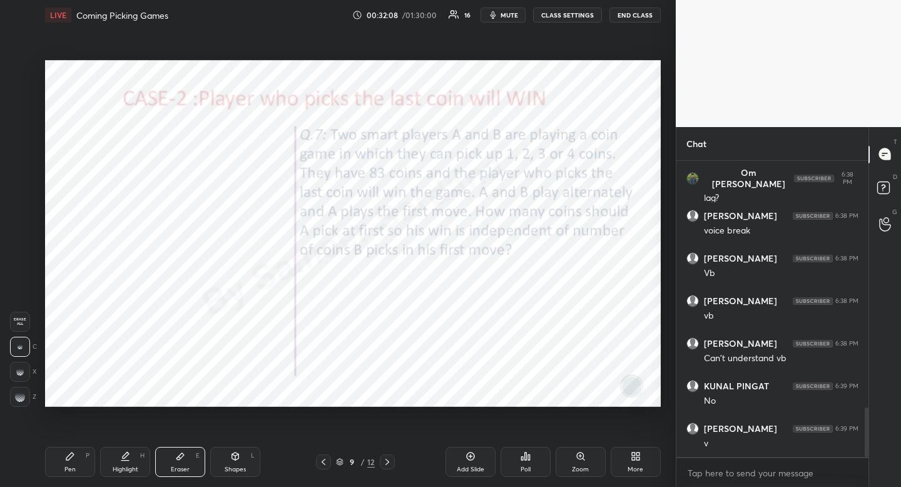
drag, startPoint x: 185, startPoint y: 467, endPoint x: 164, endPoint y: 407, distance: 63.5
click at [185, 467] on div "Eraser" at bounding box center [180, 469] width 19 height 6
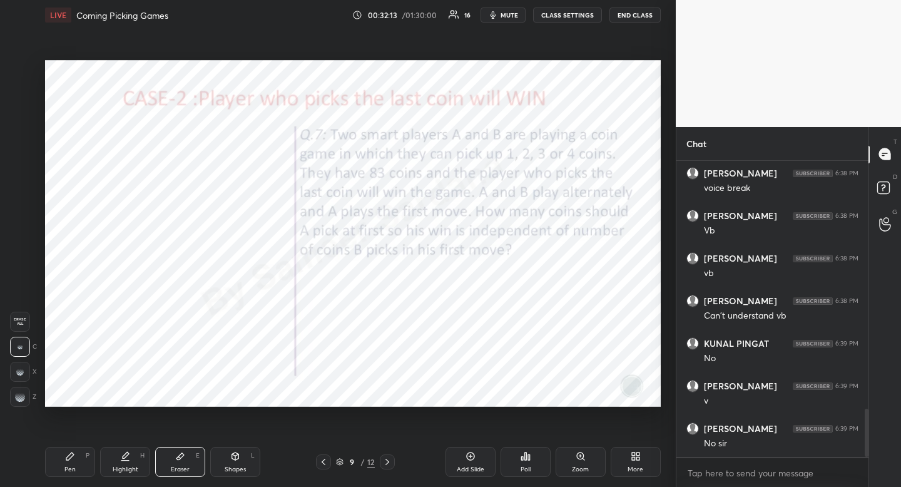
drag, startPoint x: 505, startPoint y: 15, endPoint x: 498, endPoint y: 14, distance: 7.5
click at [505, 14] on span "mute" at bounding box center [509, 15] width 18 height 9
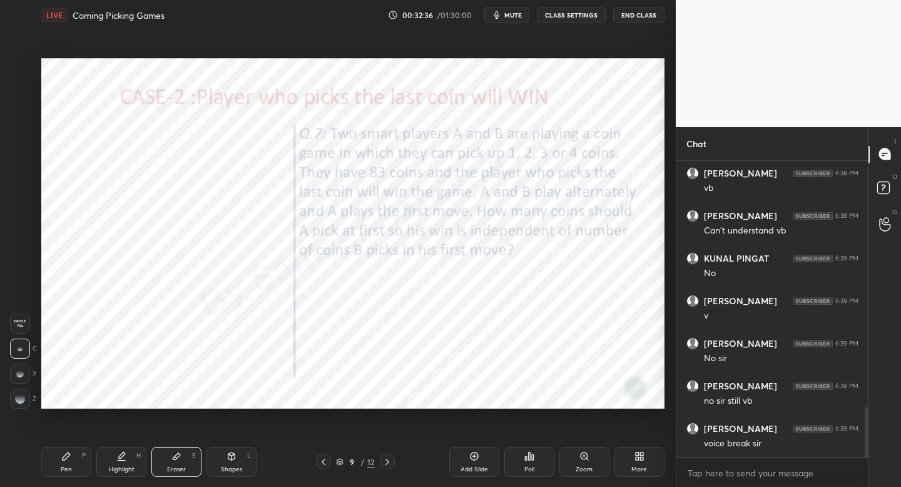
scroll to position [62149, 61930]
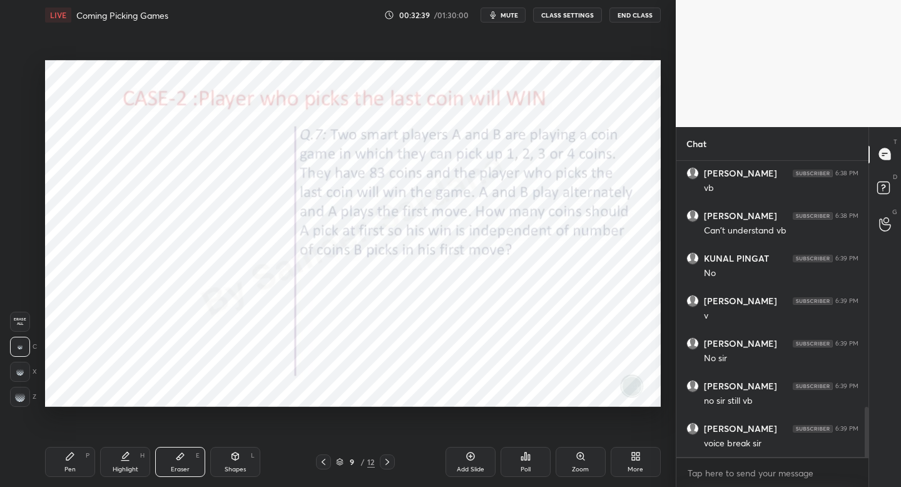
click at [504, 10] on button "mute" at bounding box center [502, 15] width 45 height 15
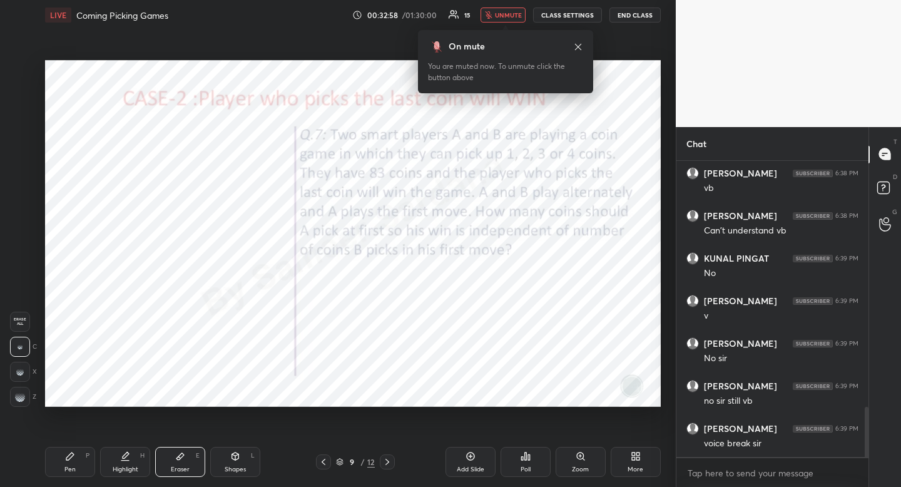
click at [579, 47] on icon at bounding box center [578, 46] width 6 height 6
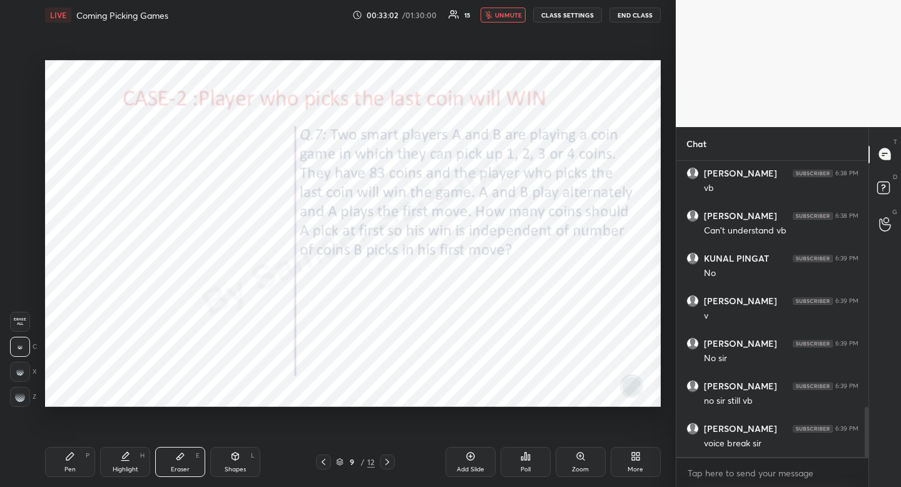
click at [72, 467] on div "Pen" at bounding box center [69, 469] width 11 height 6
click at [16, 147] on div at bounding box center [20, 145] width 10 height 10
click at [17, 145] on div at bounding box center [20, 145] width 10 height 10
click at [28, 143] on div at bounding box center [20, 145] width 20 height 20
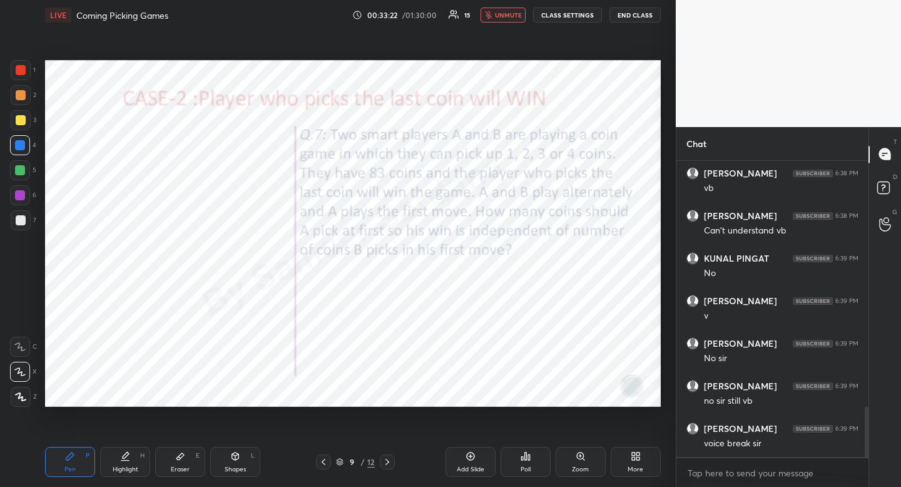
drag, startPoint x: 28, startPoint y: 143, endPoint x: 21, endPoint y: 150, distance: 9.3
click at [28, 143] on div at bounding box center [20, 145] width 20 height 20
click at [25, 71] on div at bounding box center [21, 70] width 20 height 20
click at [26, 71] on div at bounding box center [21, 70] width 20 height 20
click at [23, 144] on div at bounding box center [20, 145] width 10 height 10
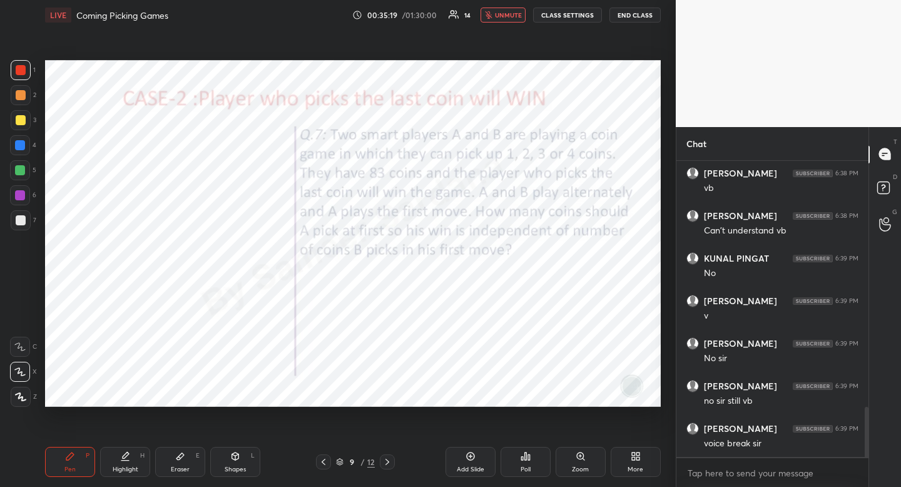
click at [23, 144] on div at bounding box center [20, 145] width 10 height 10
click at [238, 456] on icon at bounding box center [235, 456] width 7 height 8
click at [23, 395] on icon at bounding box center [20, 396] width 9 height 9
click at [19, 66] on div at bounding box center [21, 70] width 10 height 10
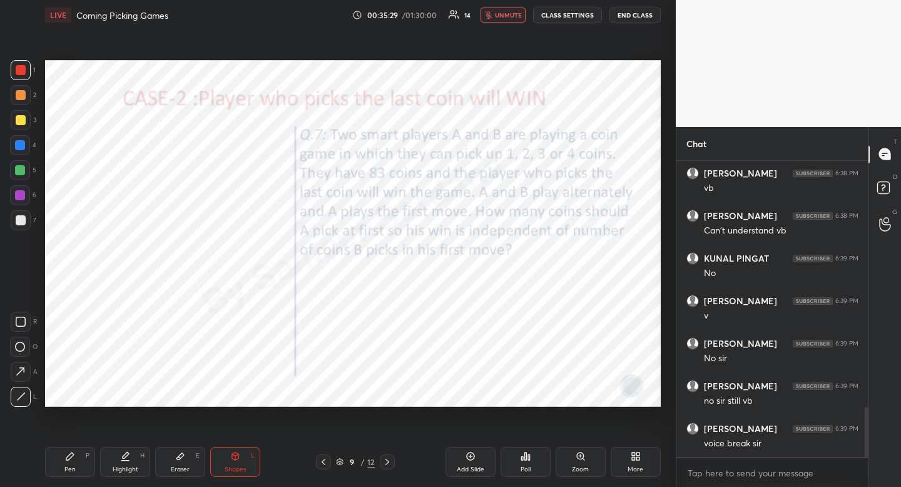
click at [19, 67] on div at bounding box center [21, 70] width 10 height 10
click at [126, 461] on div "Highlight H" at bounding box center [125, 462] width 50 height 30
click at [23, 72] on div at bounding box center [21, 70] width 10 height 10
drag, startPoint x: 23, startPoint y: 71, endPoint x: 15, endPoint y: 85, distance: 16.5
click at [23, 71] on div at bounding box center [21, 70] width 10 height 10
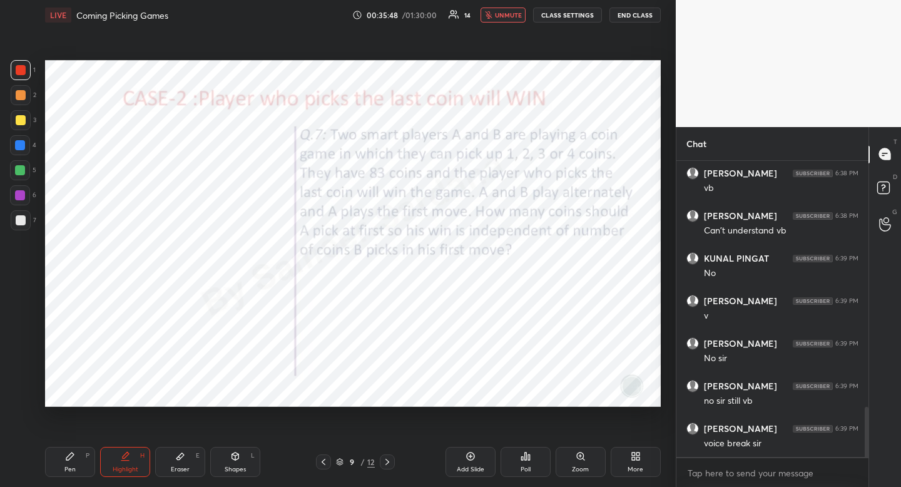
click at [24, 145] on div at bounding box center [20, 145] width 10 height 10
drag, startPoint x: 23, startPoint y: 145, endPoint x: 13, endPoint y: 146, distance: 10.1
click at [23, 145] on div at bounding box center [20, 145] width 10 height 10
click at [63, 470] on div "Pen P" at bounding box center [70, 462] width 50 height 30
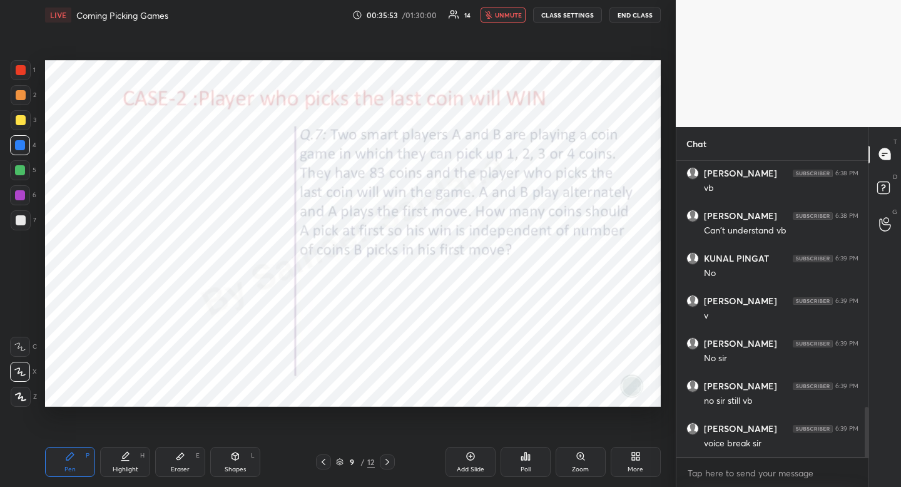
drag, startPoint x: 63, startPoint y: 470, endPoint x: 93, endPoint y: 415, distance: 63.3
click at [63, 470] on div "Pen P" at bounding box center [70, 462] width 50 height 30
click at [186, 469] on div "Eraser" at bounding box center [180, 469] width 19 height 6
drag, startPoint x: 186, startPoint y: 469, endPoint x: 205, endPoint y: 425, distance: 47.9
click at [186, 469] on div "Eraser" at bounding box center [180, 469] width 19 height 6
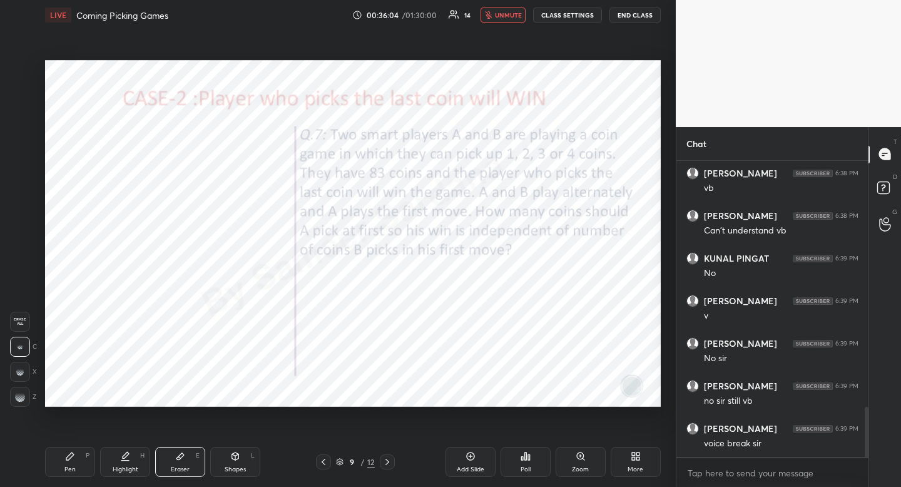
click at [68, 470] on div "Pen" at bounding box center [69, 469] width 11 height 6
click at [17, 146] on div at bounding box center [20, 145] width 10 height 10
drag, startPoint x: 18, startPoint y: 146, endPoint x: 25, endPoint y: 149, distance: 7.9
click at [18, 146] on div at bounding box center [20, 145] width 10 height 10
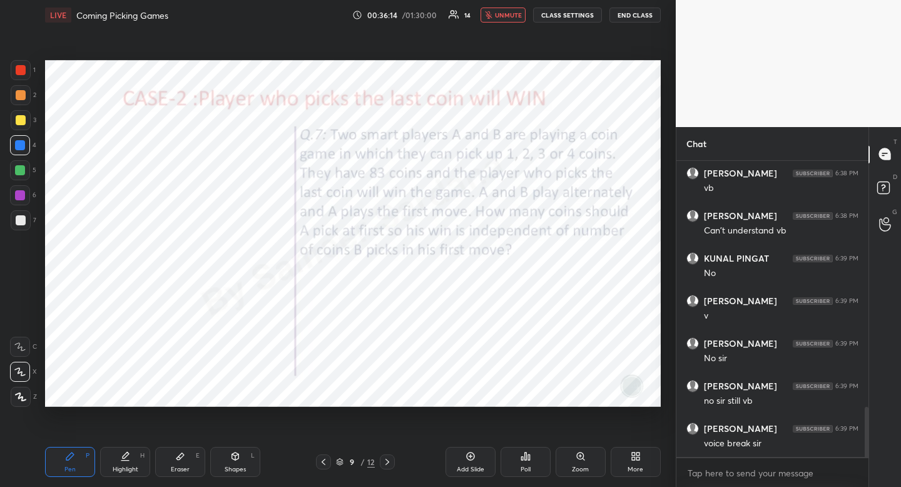
click at [504, 12] on span "unmute" at bounding box center [508, 15] width 27 height 9
click at [71, 462] on div "Pen P" at bounding box center [70, 462] width 50 height 30
click at [180, 470] on div "Eraser" at bounding box center [180, 469] width 19 height 6
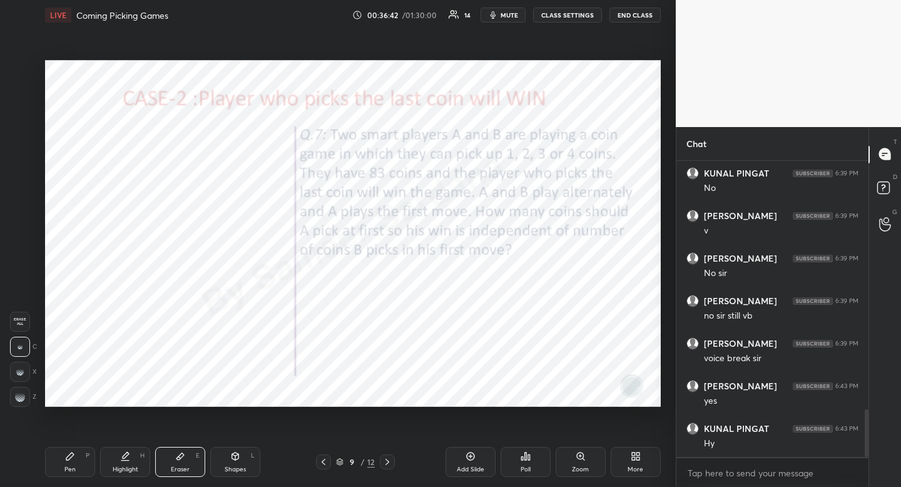
click at [63, 475] on div "Pen P" at bounding box center [70, 462] width 50 height 30
drag, startPoint x: 63, startPoint y: 475, endPoint x: 84, endPoint y: 407, distance: 70.8
click at [63, 475] on div "Pen P" at bounding box center [70, 462] width 50 height 30
click at [179, 469] on div "Eraser" at bounding box center [180, 469] width 19 height 6
drag, startPoint x: 179, startPoint y: 469, endPoint x: 186, endPoint y: 465, distance: 8.4
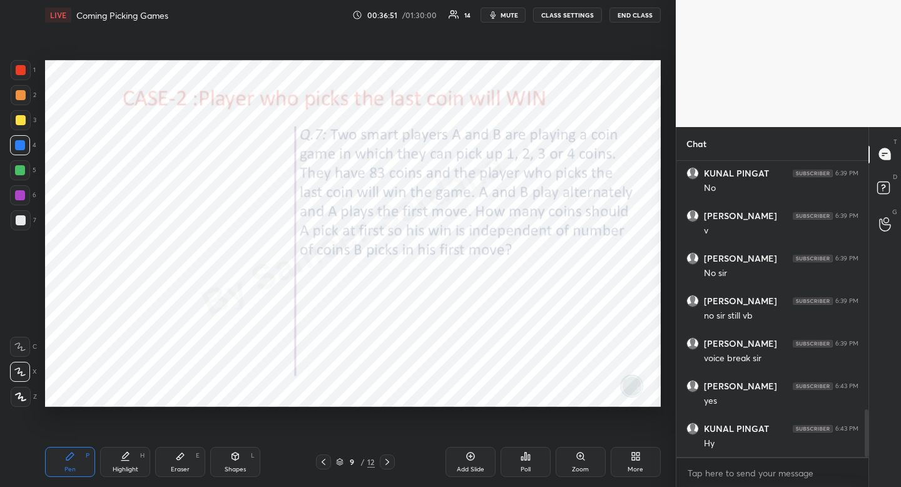
click at [179, 469] on div "Eraser" at bounding box center [180, 469] width 19 height 6
click at [69, 475] on div "Pen P" at bounding box center [70, 462] width 50 height 30
drag, startPoint x: 63, startPoint y: 477, endPoint x: 83, endPoint y: 469, distance: 20.8
click at [63, 477] on div "Pen P Highlight H Eraser E Shapes L 9 / 12 Add Slide Poll Zoom More" at bounding box center [353, 462] width 616 height 50
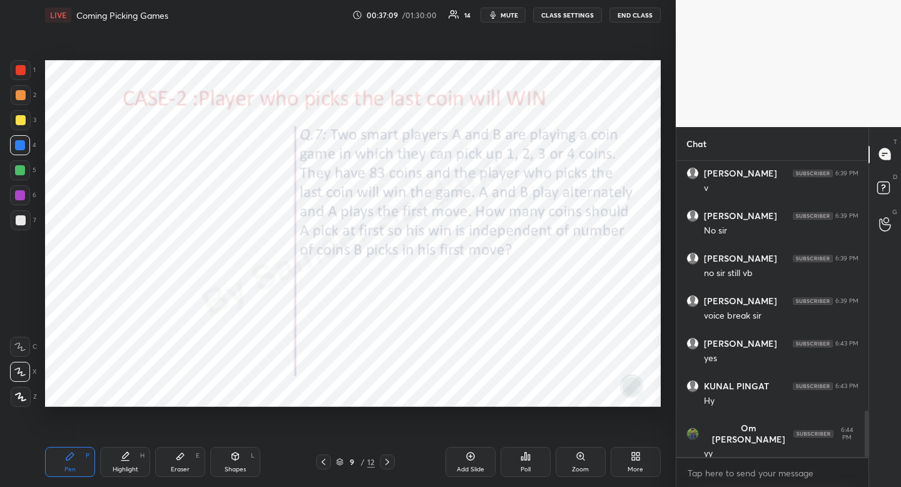
click at [134, 453] on div "Highlight H" at bounding box center [125, 462] width 50 height 30
click at [238, 468] on div "Shapes" at bounding box center [235, 469] width 21 height 6
click at [24, 392] on icon at bounding box center [20, 396] width 9 height 9
click at [119, 466] on div "Highlight" at bounding box center [126, 469] width 26 height 6
drag, startPoint x: 119, startPoint y: 464, endPoint x: 128, endPoint y: 413, distance: 52.0
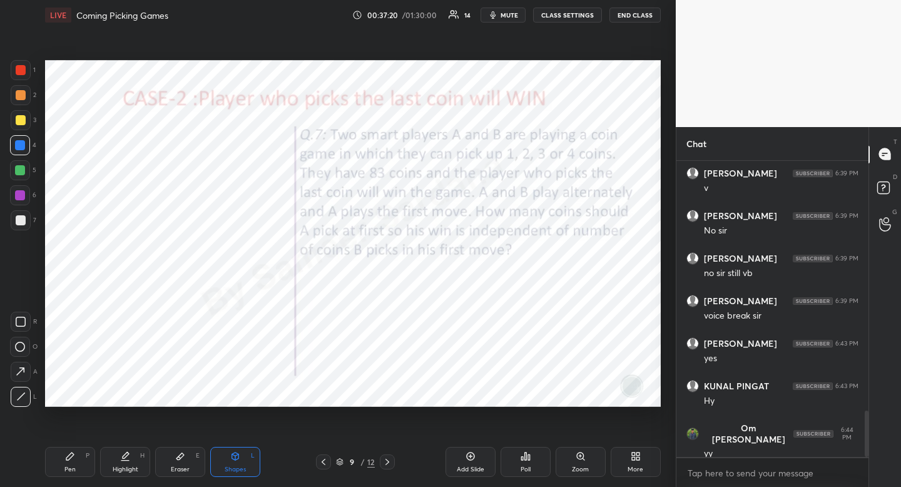
click at [119, 459] on div "Highlight H" at bounding box center [125, 462] width 50 height 30
click at [67, 458] on icon at bounding box center [70, 456] width 8 height 8
click at [13, 69] on div at bounding box center [21, 70] width 20 height 20
drag, startPoint x: 16, startPoint y: 69, endPoint x: 41, endPoint y: 98, distance: 38.1
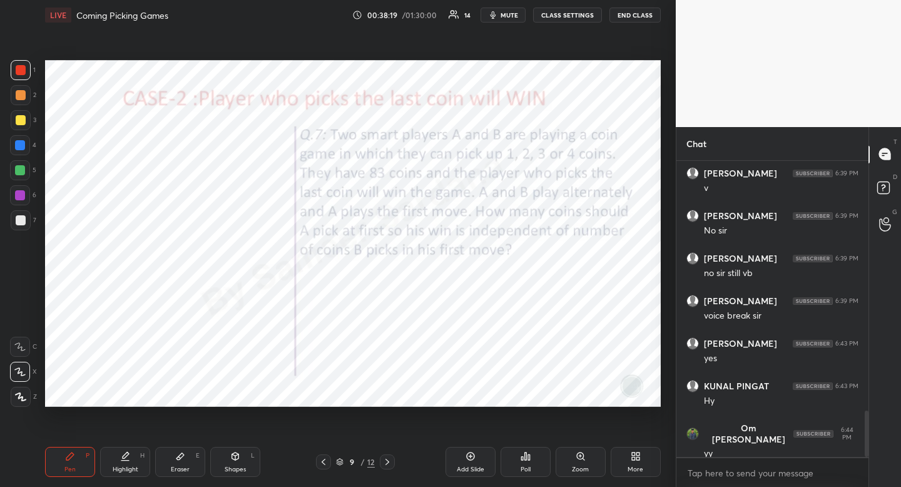
click at [16, 69] on div at bounding box center [21, 70] width 10 height 10
click at [391, 461] on icon at bounding box center [387, 462] width 10 height 10
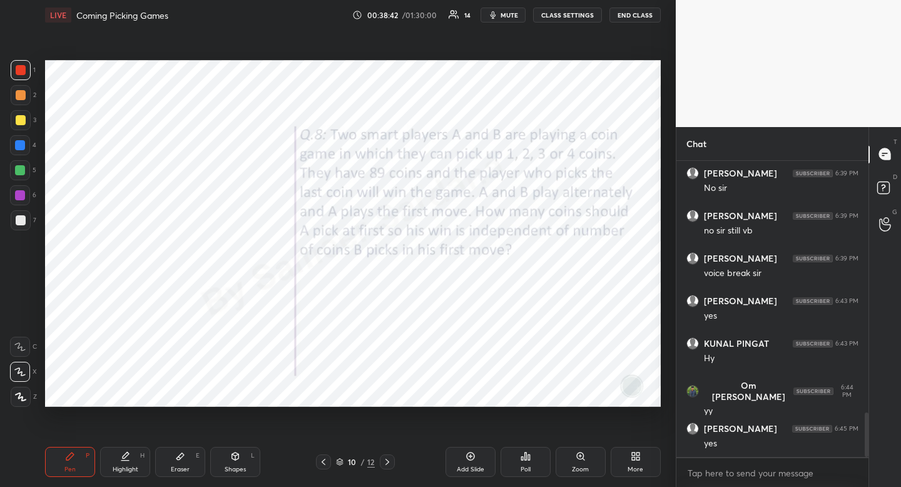
scroll to position [1679, 0]
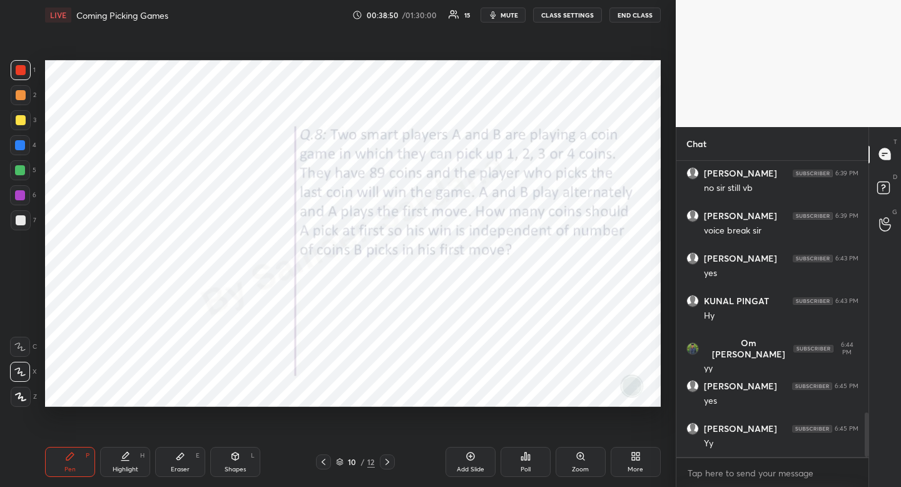
click at [16, 144] on div at bounding box center [20, 145] width 10 height 10
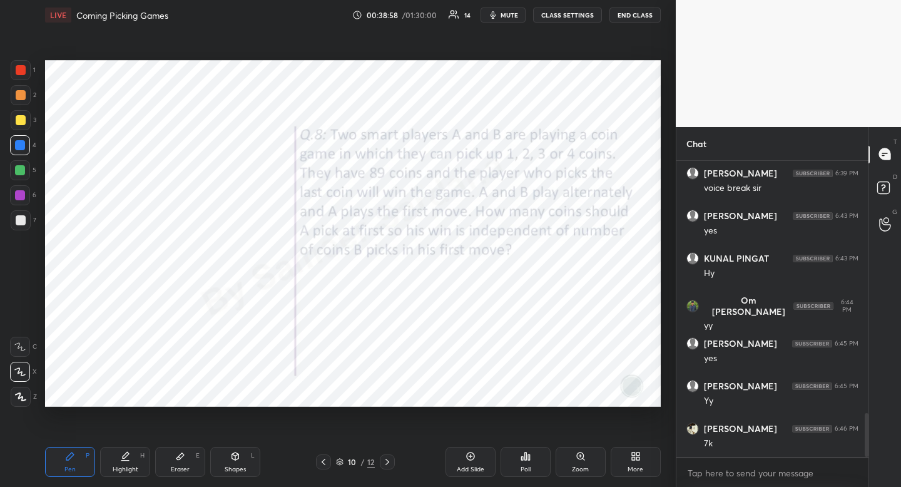
click at [14, 66] on div at bounding box center [21, 70] width 20 height 20
drag, startPoint x: 14, startPoint y: 66, endPoint x: 36, endPoint y: 84, distance: 28.4
click at [14, 66] on div at bounding box center [21, 70] width 20 height 20
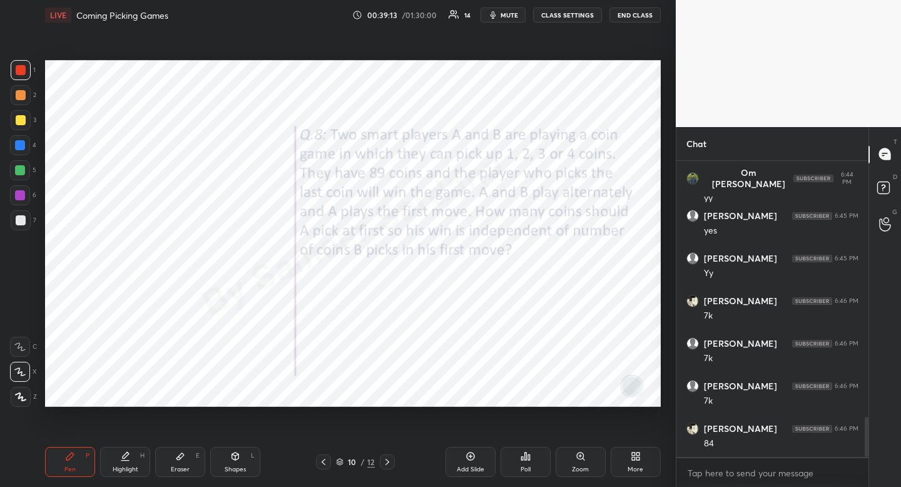
scroll to position [1892, 0]
click at [325, 456] on div at bounding box center [323, 461] width 15 height 15
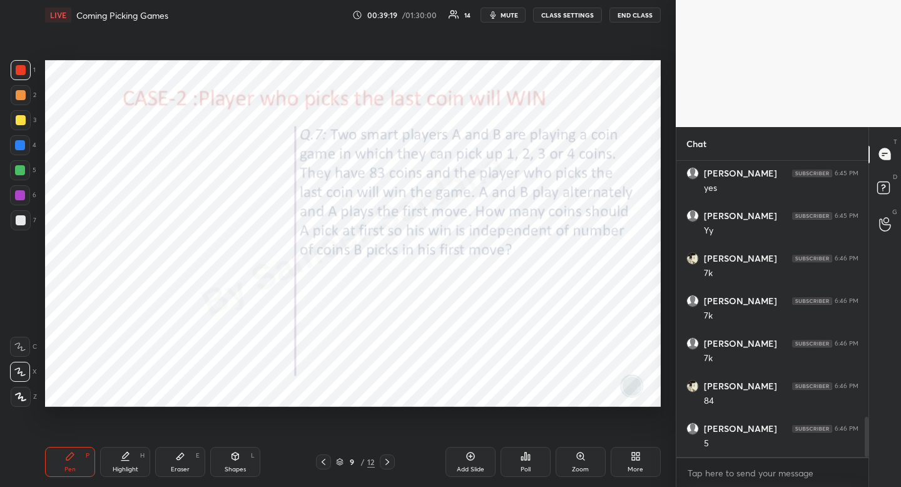
click at [387, 461] on icon at bounding box center [387, 462] width 10 height 10
click at [388, 464] on icon at bounding box center [387, 462] width 10 height 10
drag, startPoint x: 513, startPoint y: 19, endPoint x: 497, endPoint y: 26, distance: 16.8
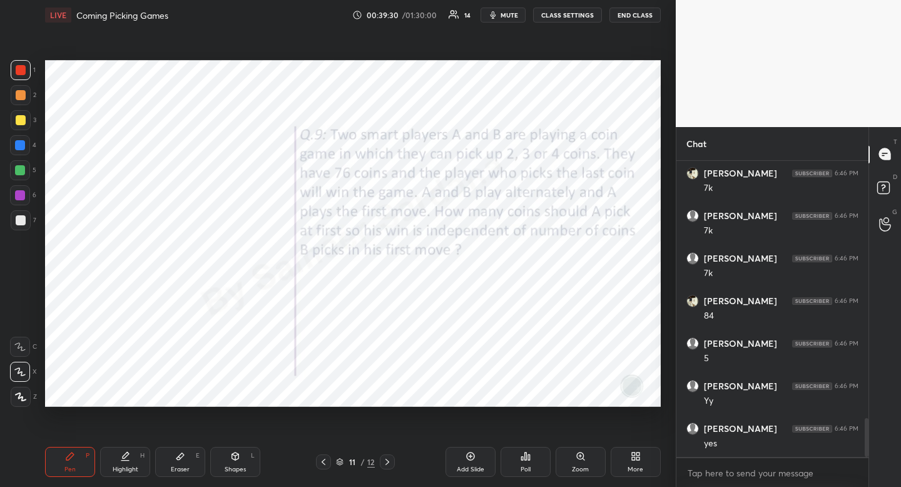
click at [513, 18] on button "mute" at bounding box center [502, 15] width 45 height 15
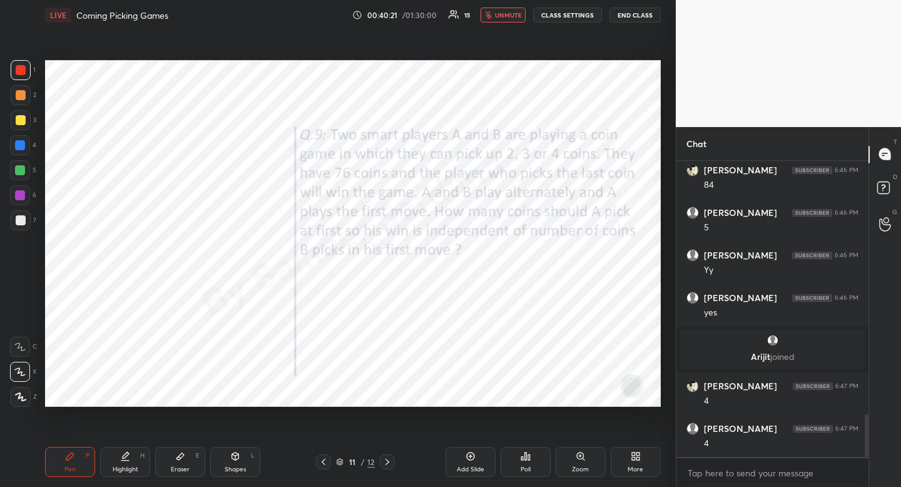
scroll to position [1800, 0]
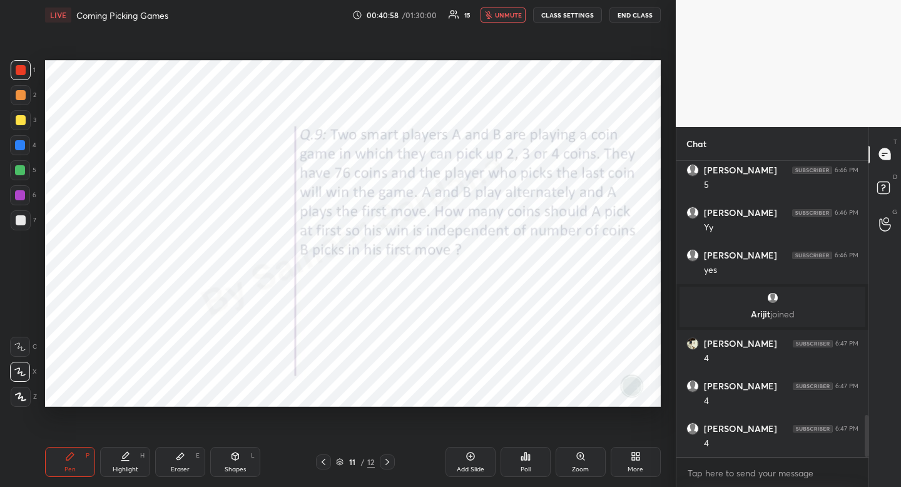
drag, startPoint x: 510, startPoint y: 16, endPoint x: 492, endPoint y: 32, distance: 24.4
click at [507, 16] on span "unmute" at bounding box center [508, 15] width 27 height 9
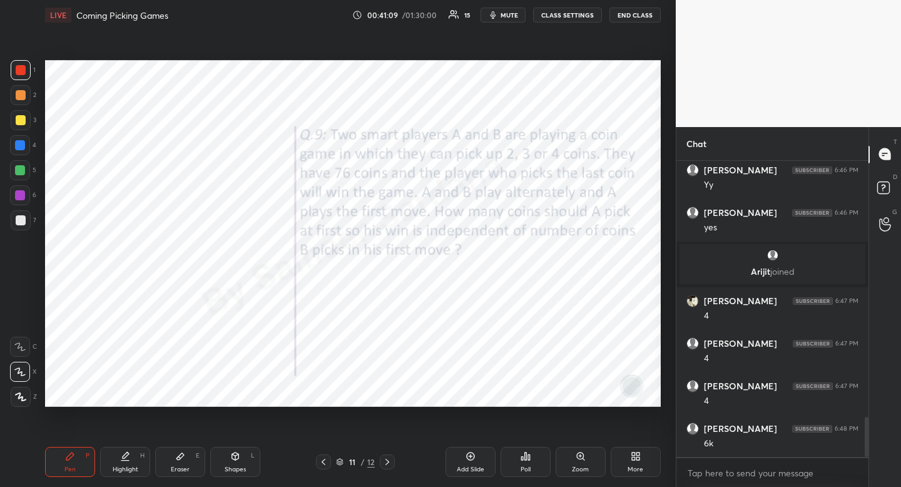
scroll to position [1885, 0]
click at [387, 463] on icon at bounding box center [387, 462] width 4 height 6
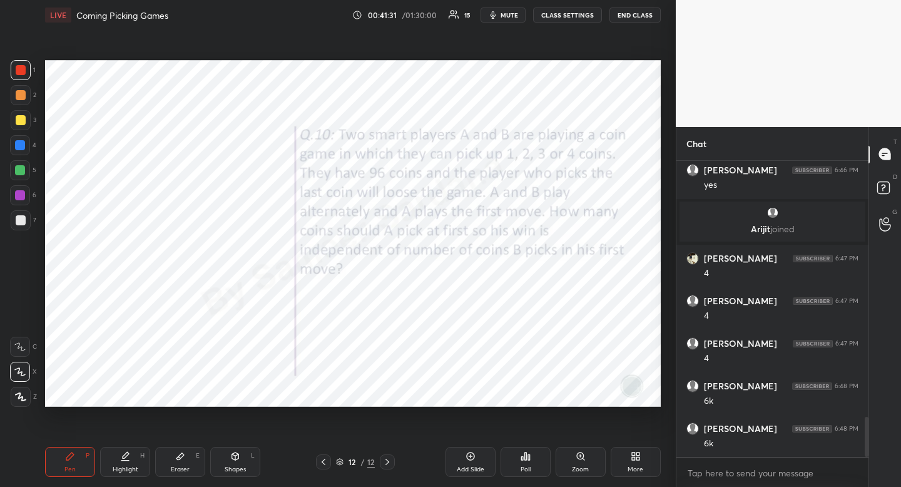
drag, startPoint x: 124, startPoint y: 475, endPoint x: 124, endPoint y: 468, distance: 7.5
click at [124, 475] on div "Highlight H" at bounding box center [125, 462] width 50 height 30
click at [124, 469] on div "Highlight" at bounding box center [126, 469] width 26 height 6
drag, startPoint x: 495, startPoint y: 17, endPoint x: 473, endPoint y: 23, distance: 22.8
click at [492, 19] on icon "button" at bounding box center [493, 15] width 10 height 10
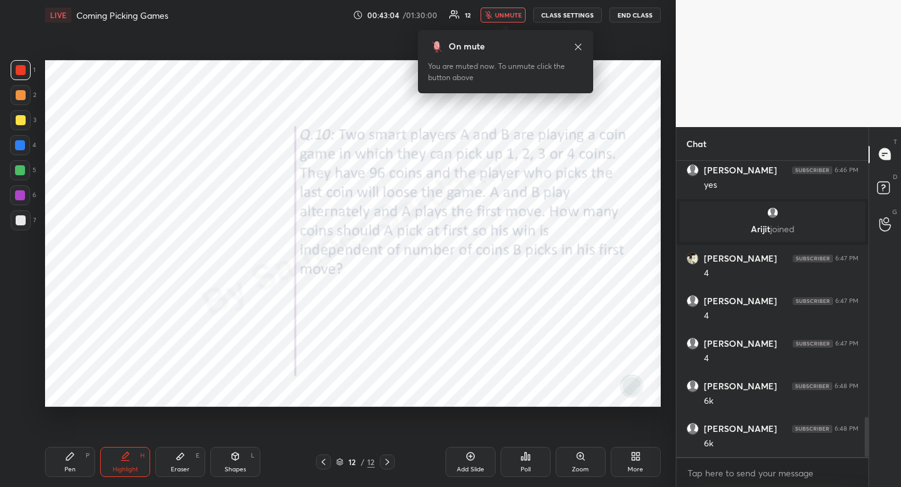
drag, startPoint x: 580, startPoint y: 49, endPoint x: 574, endPoint y: 50, distance: 6.4
click at [580, 48] on icon at bounding box center [578, 47] width 10 height 10
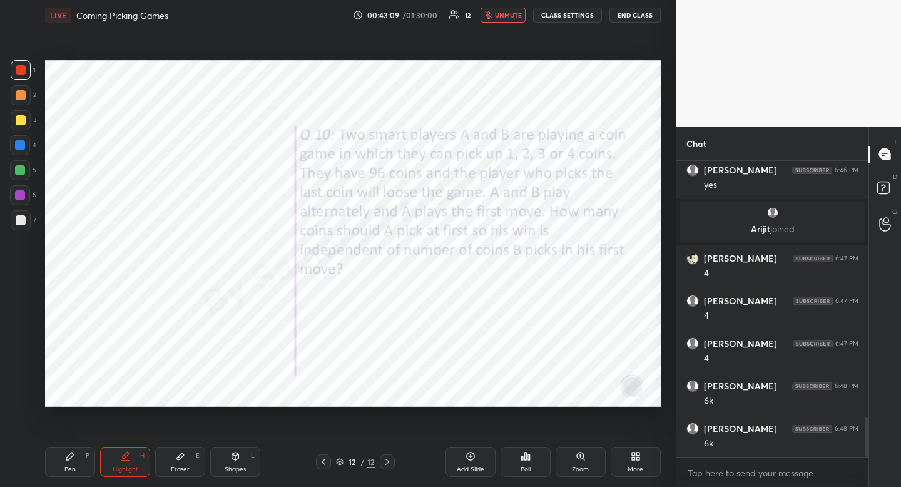
click at [510, 16] on span "unmute" at bounding box center [508, 15] width 27 height 9
click at [67, 464] on div "Pen P" at bounding box center [70, 462] width 50 height 30
click at [68, 457] on icon at bounding box center [70, 456] width 8 height 8
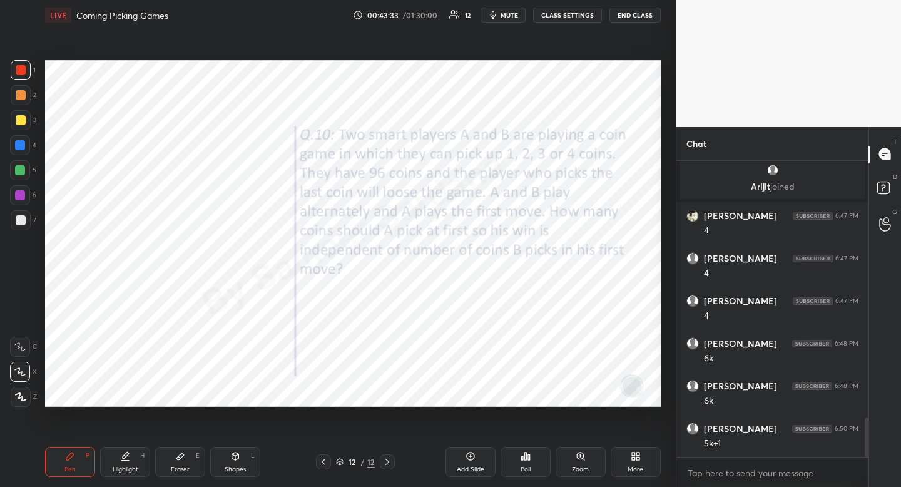
drag, startPoint x: 223, startPoint y: 457, endPoint x: 221, endPoint y: 438, distance: 19.4
click at [223, 457] on div "Shapes L" at bounding box center [235, 462] width 50 height 30
click at [28, 322] on div at bounding box center [21, 322] width 20 height 20
click at [74, 467] on div "Pen" at bounding box center [69, 469] width 11 height 6
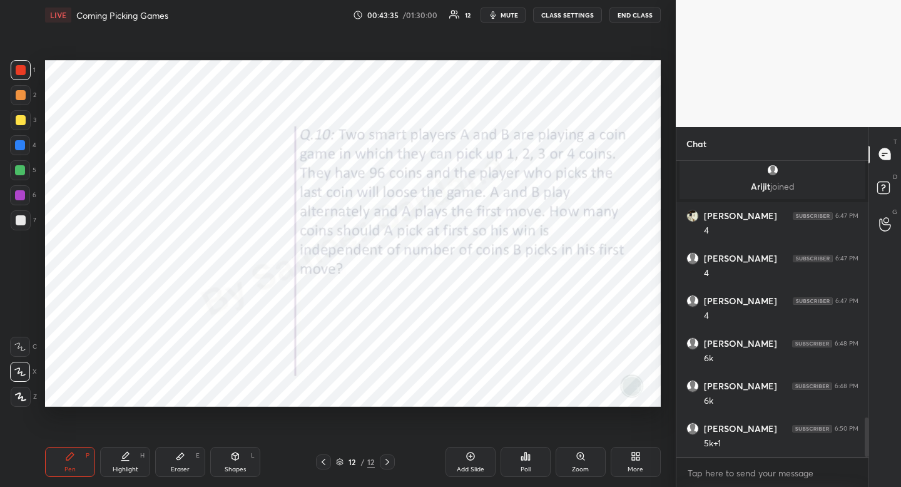
drag, startPoint x: 78, startPoint y: 461, endPoint x: 78, endPoint y: 415, distance: 45.7
click at [78, 461] on div "Pen P" at bounding box center [70, 462] width 50 height 30
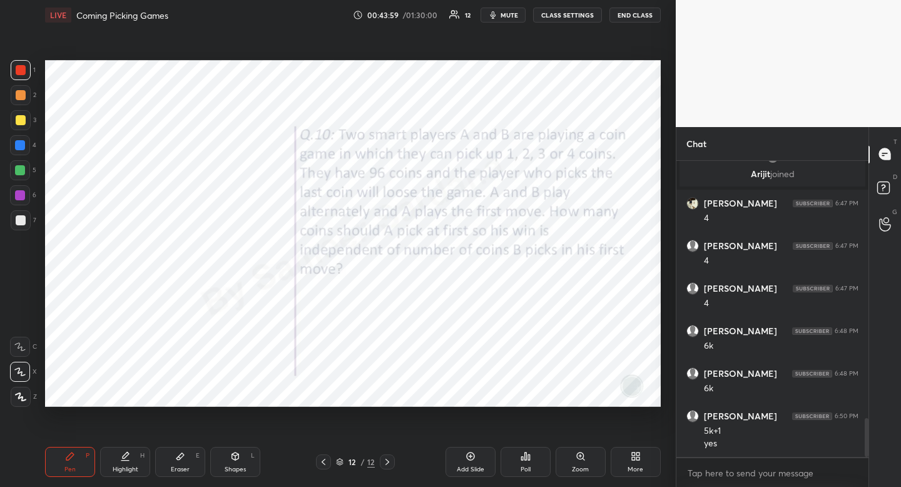
scroll to position [1982, 0]
drag, startPoint x: 241, startPoint y: 467, endPoint x: 223, endPoint y: 440, distance: 32.4
click at [241, 467] on div "Shapes" at bounding box center [235, 469] width 21 height 6
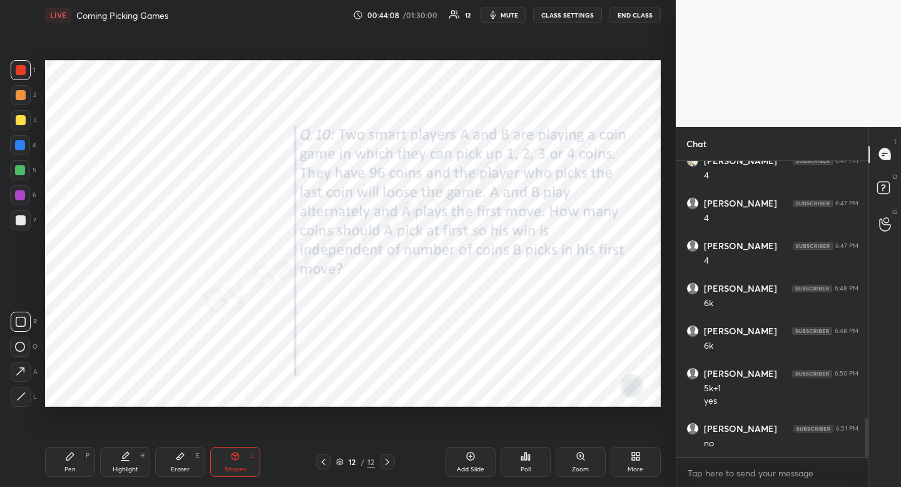
click at [23, 347] on icon at bounding box center [20, 347] width 10 height 10
drag, startPoint x: 23, startPoint y: 347, endPoint x: 41, endPoint y: 313, distance: 38.9
click at [23, 347] on icon at bounding box center [20, 347] width 10 height 10
click at [120, 459] on icon at bounding box center [125, 456] width 10 height 10
click at [66, 473] on div "Pen P" at bounding box center [70, 462] width 50 height 30
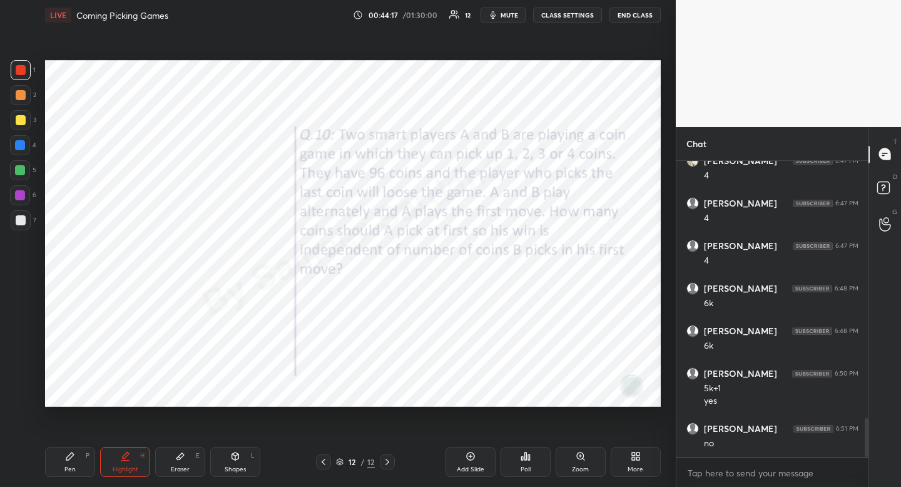
click at [71, 467] on div "Pen" at bounding box center [69, 469] width 11 height 6
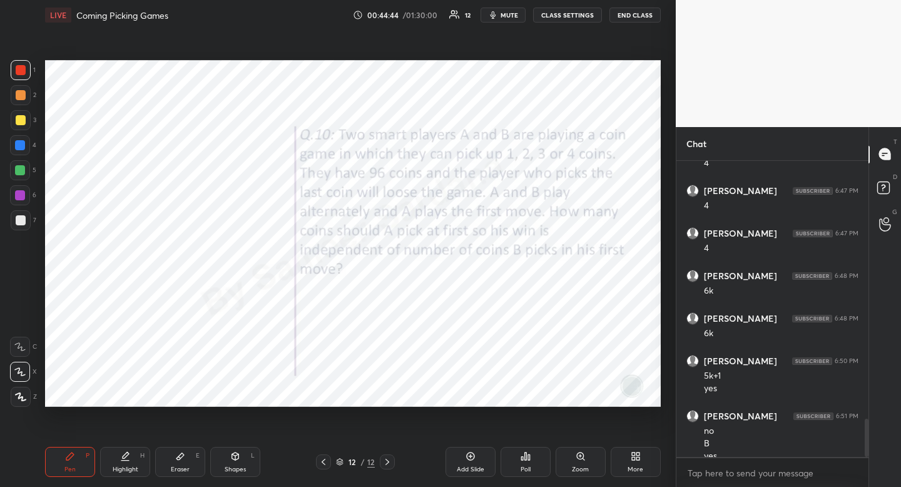
scroll to position [2007, 0]
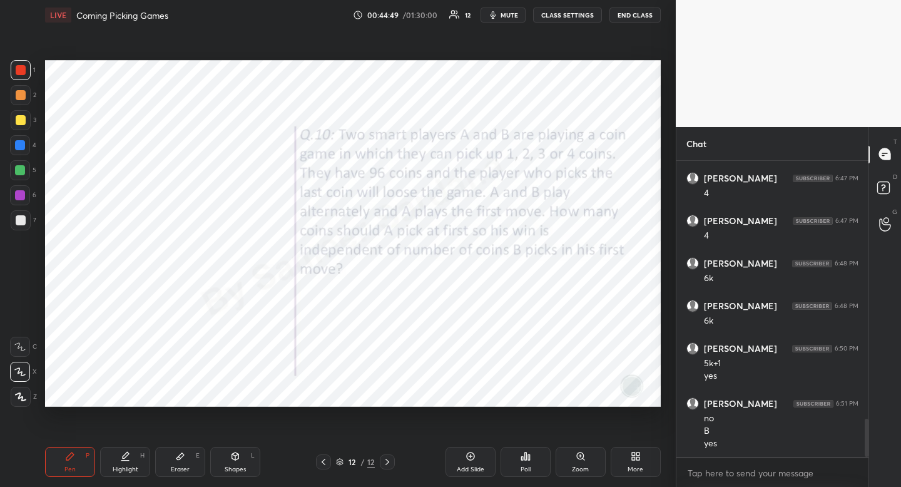
click at [23, 149] on div at bounding box center [20, 145] width 10 height 10
drag, startPoint x: 23, startPoint y: 149, endPoint x: 37, endPoint y: 146, distance: 14.6
click at [23, 149] on div at bounding box center [20, 145] width 10 height 10
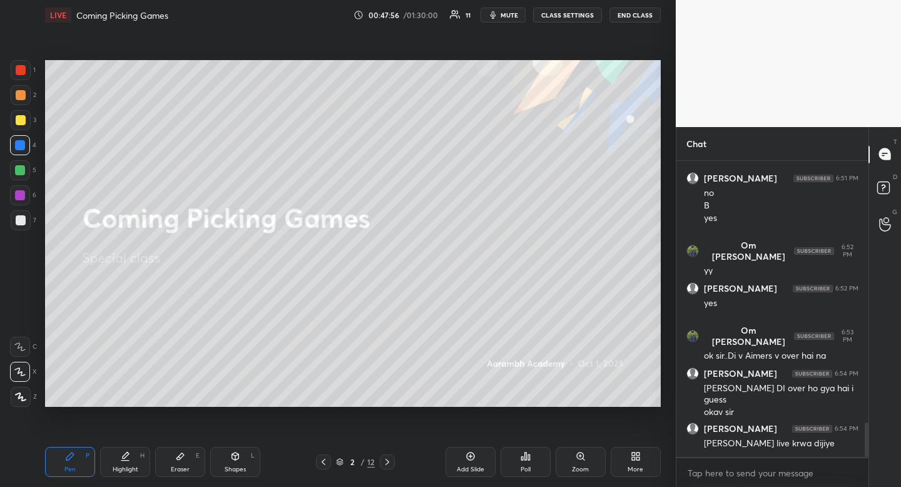
scroll to position [2275, 0]
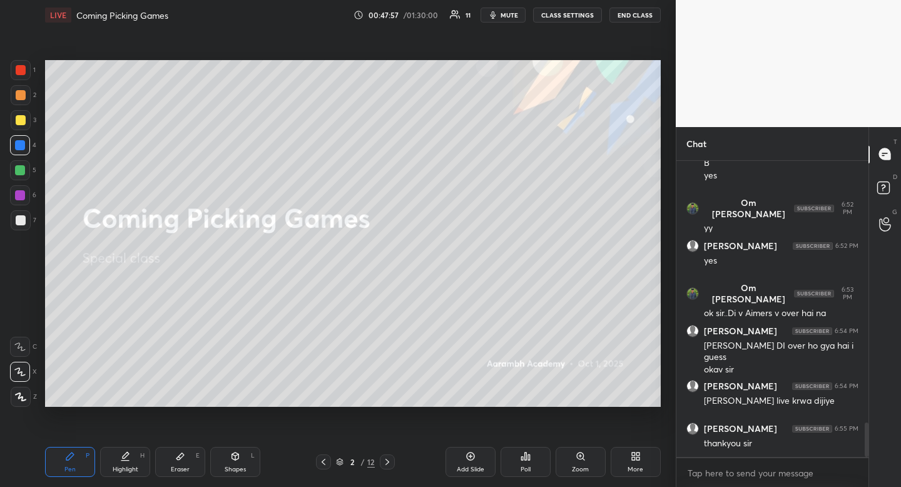
click at [19, 71] on div at bounding box center [21, 70] width 10 height 10
click at [503, 14] on span "mute" at bounding box center [509, 15] width 18 height 9
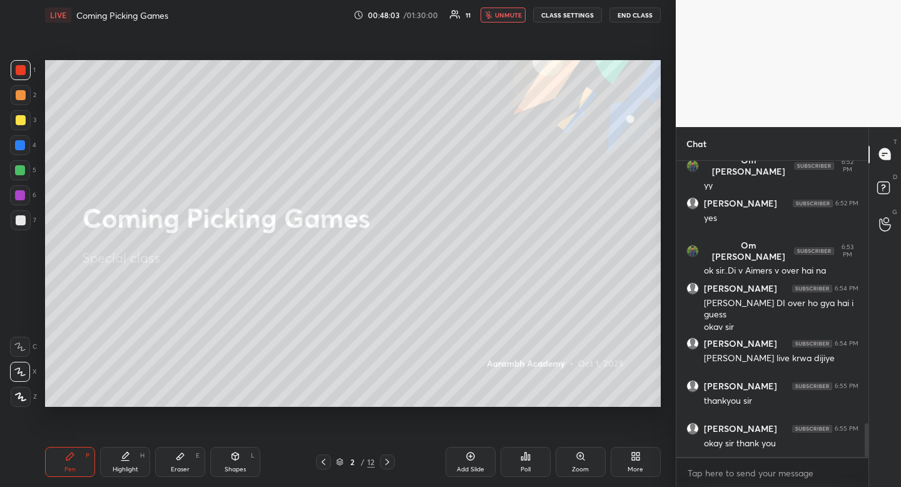
click at [637, 18] on button "END CLASS" at bounding box center [634, 15] width 51 height 15
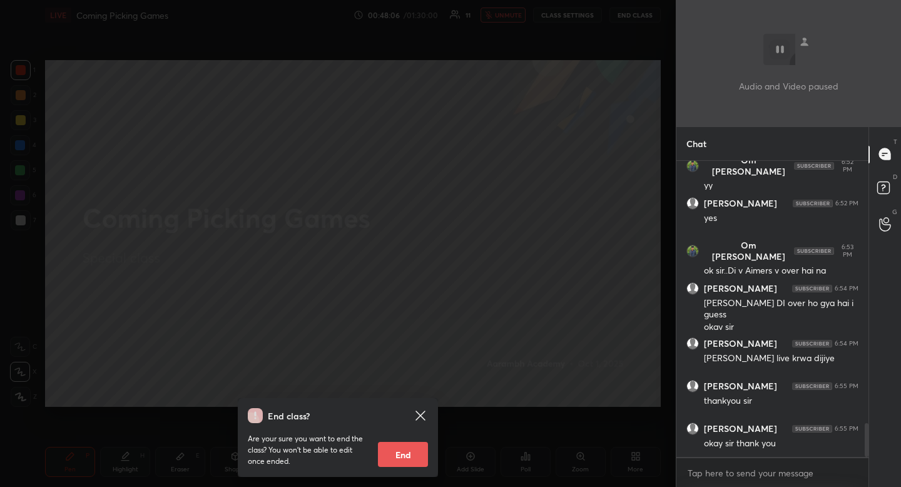
click at [420, 460] on button "End" at bounding box center [403, 454] width 50 height 25
type textarea "x"
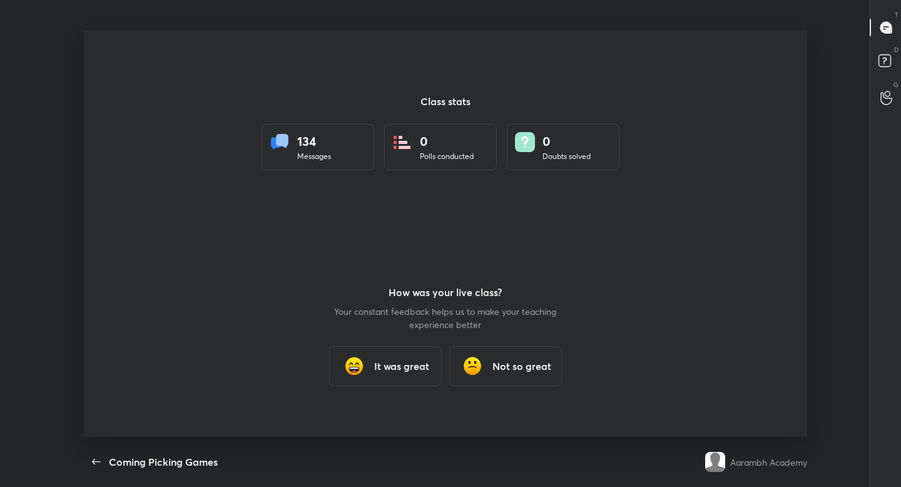
scroll to position [0, 0]
